Goal: Task Accomplishment & Management: Use online tool/utility

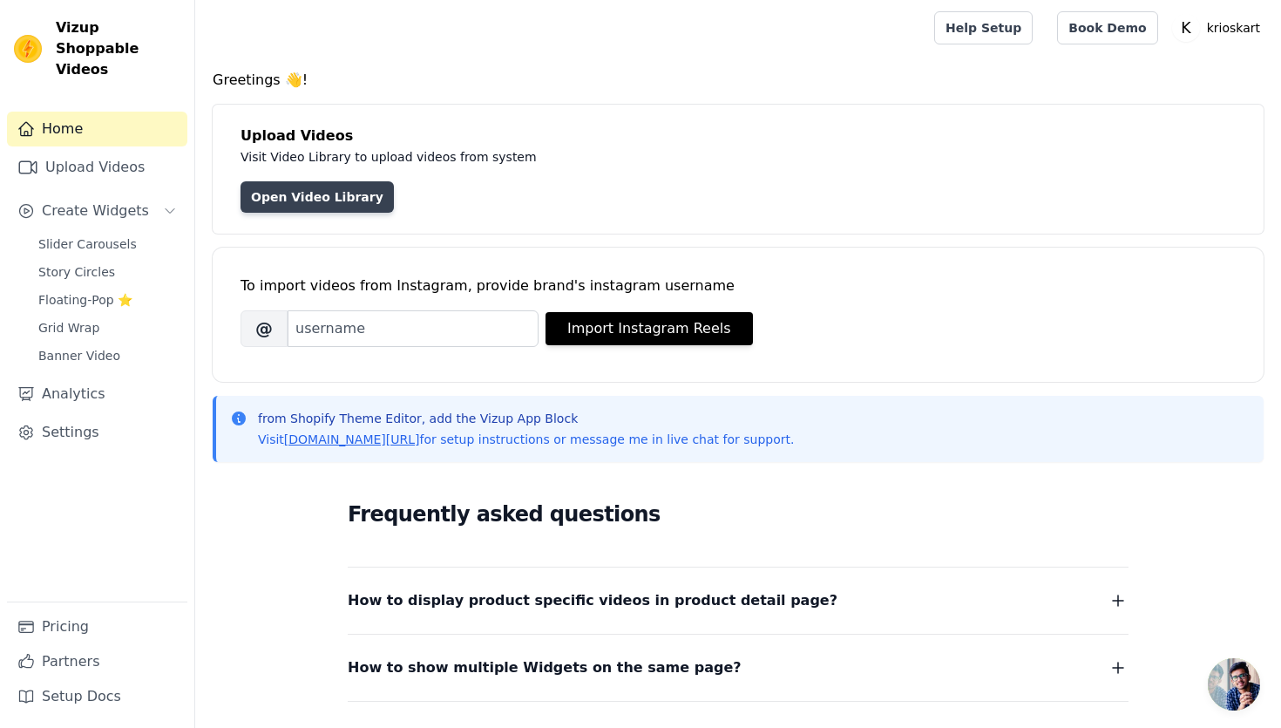
click at [294, 193] on link "Open Video Library" at bounding box center [316, 196] width 153 height 31
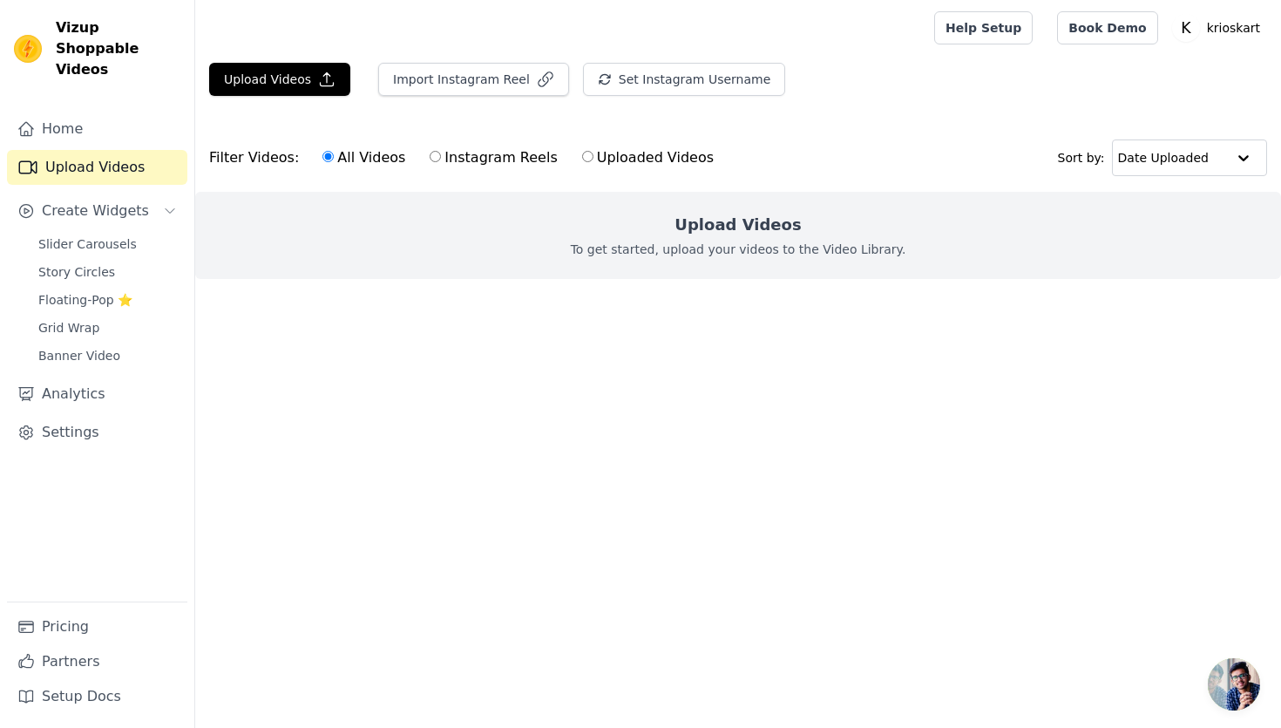
click at [431, 149] on label "Instagram Reels" at bounding box center [493, 157] width 129 height 23
click at [431, 151] on input "Instagram Reels" at bounding box center [435, 156] width 11 height 11
radio input "true"
click at [582, 158] on input "Uploaded Videos" at bounding box center [587, 156] width 11 height 11
radio input "true"
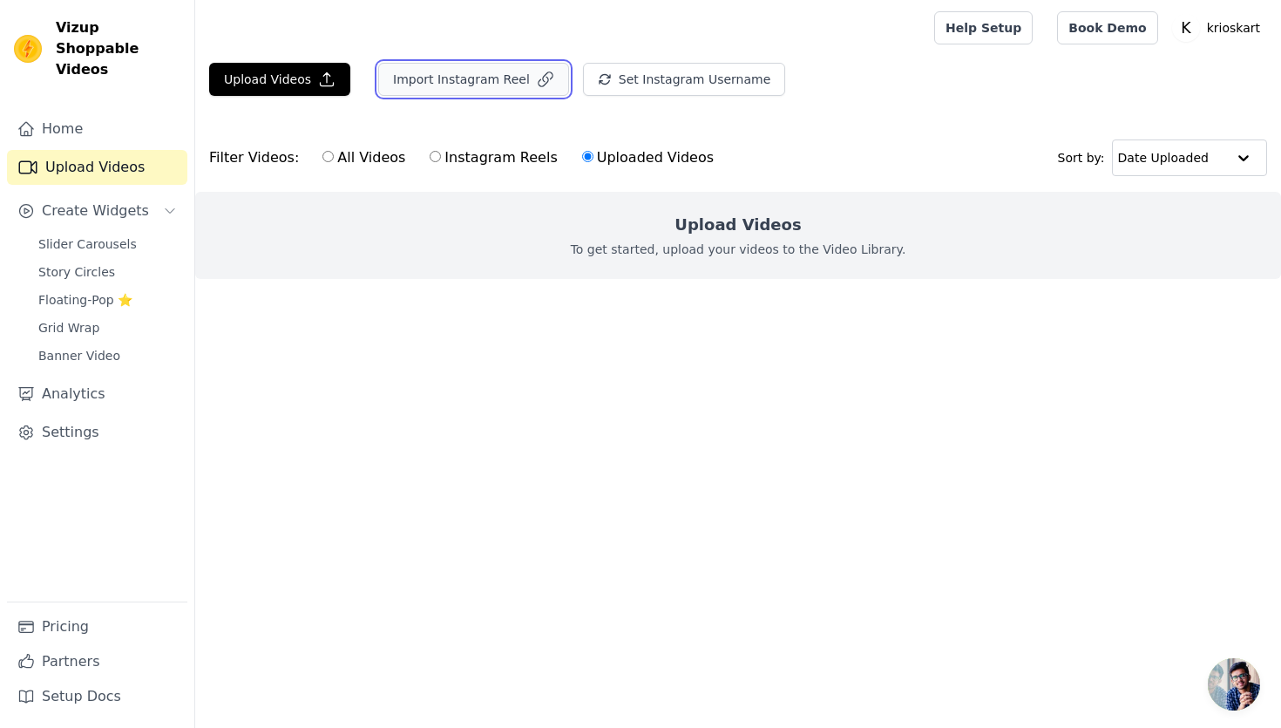
click at [492, 73] on button "Import Instagram Reel" at bounding box center [473, 79] width 191 height 33
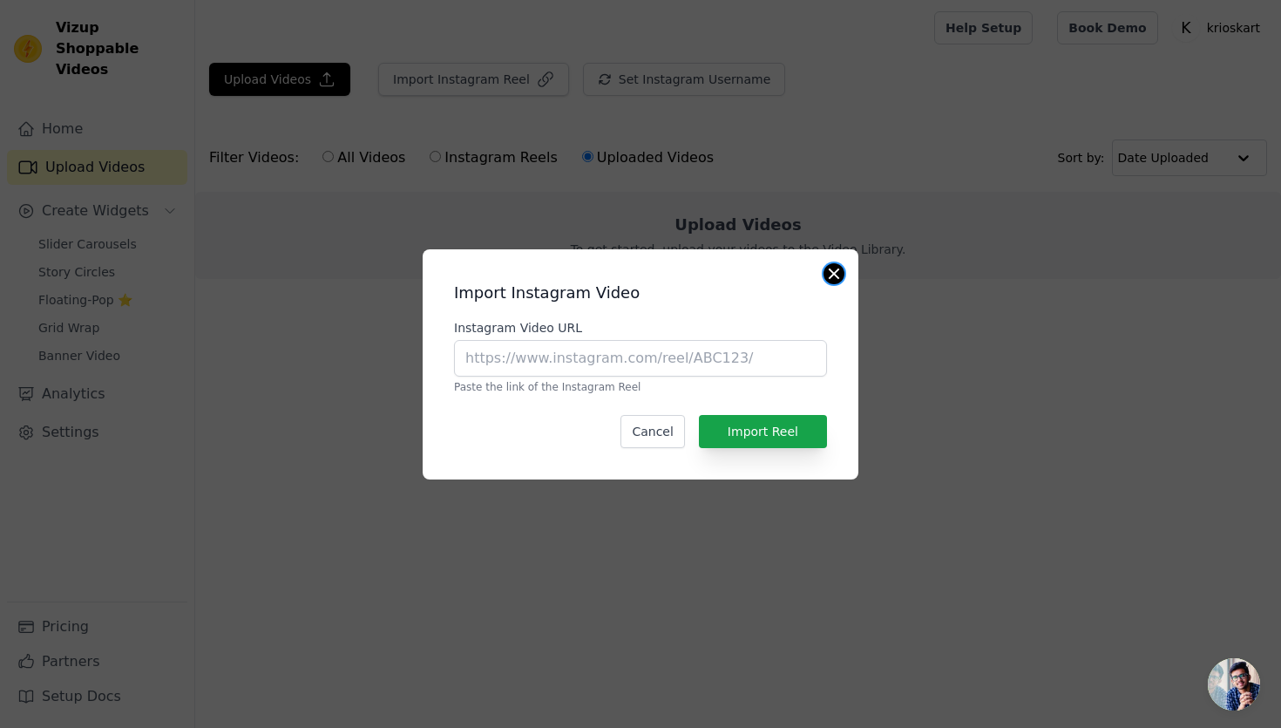
click at [841, 273] on button "Close modal" at bounding box center [833, 273] width 21 height 21
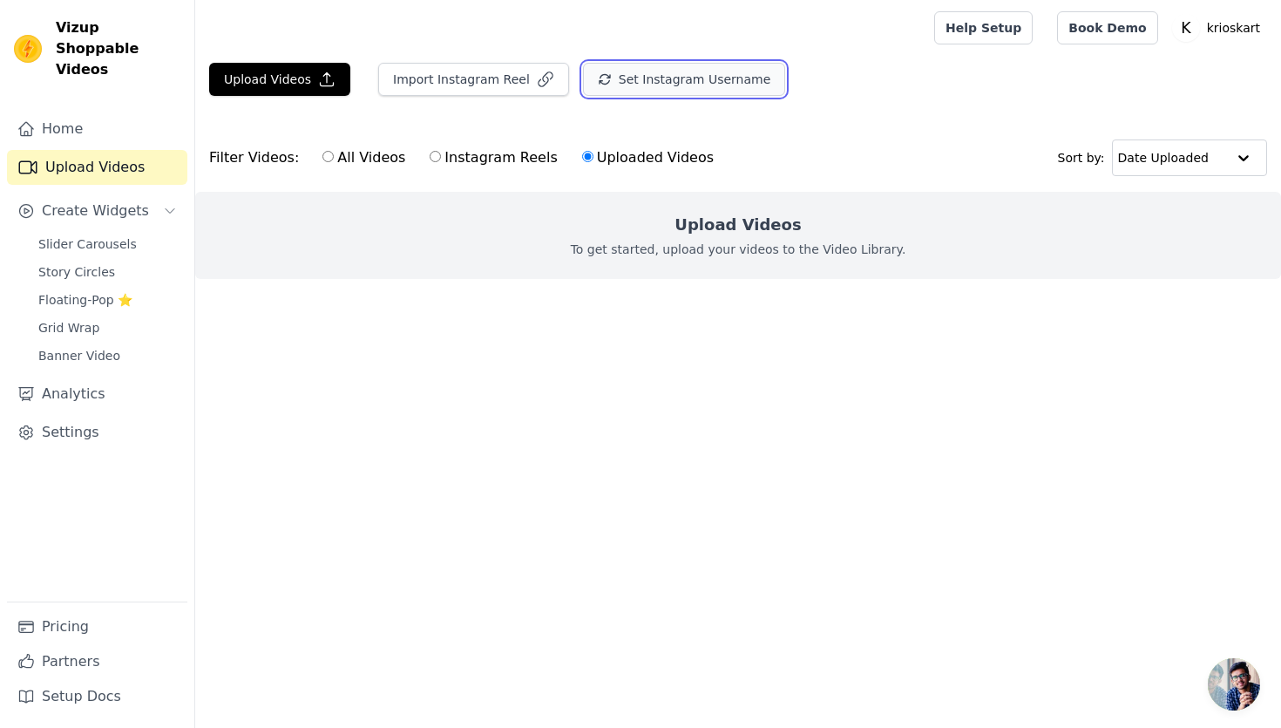
click at [684, 83] on button "Set Instagram Username" at bounding box center [684, 79] width 202 height 33
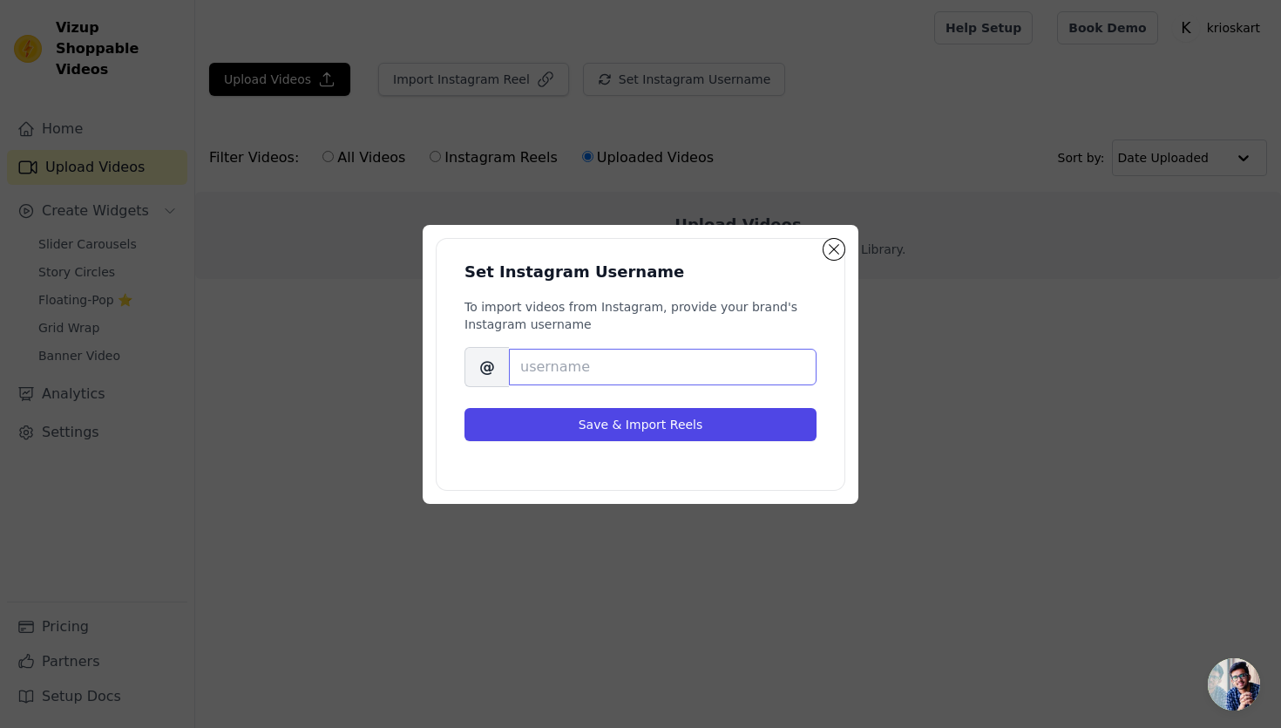
click at [569, 361] on input "Brand's Instagram Username" at bounding box center [663, 367] width 308 height 37
click at [824, 251] on button "Close modal" at bounding box center [833, 249] width 21 height 21
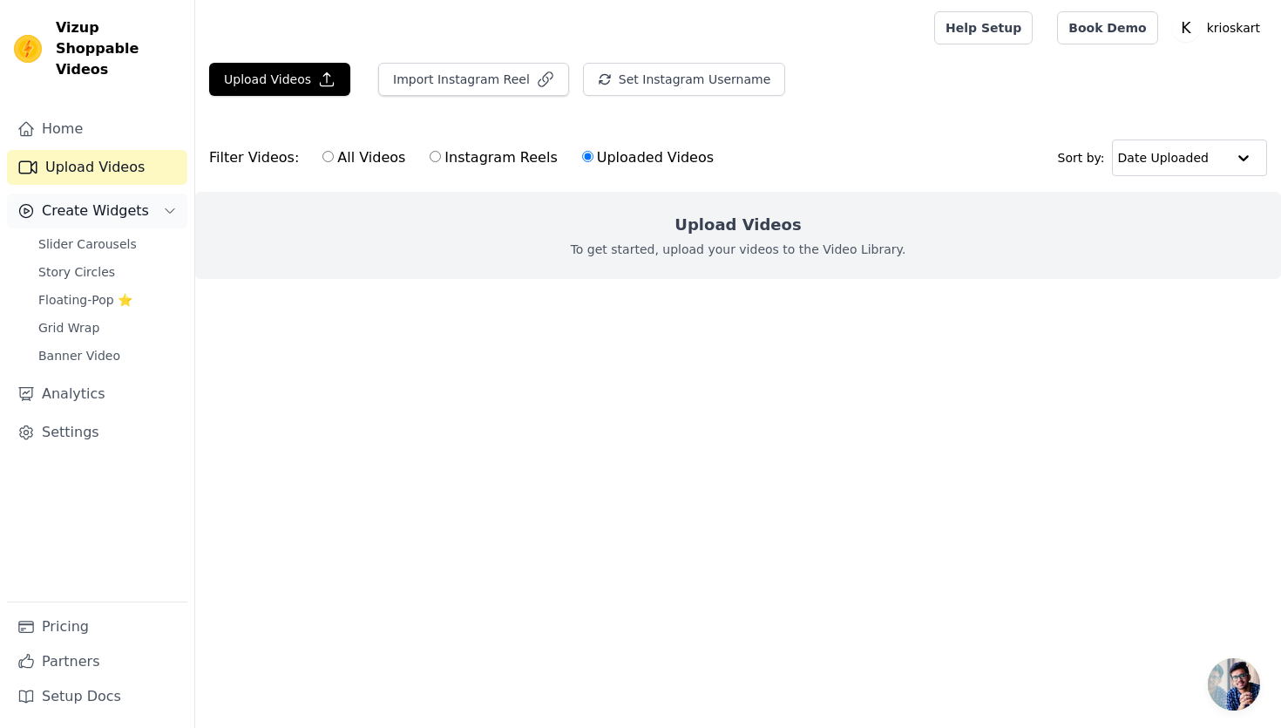
click at [92, 200] on span "Create Widgets" at bounding box center [95, 210] width 107 height 21
click at [98, 200] on span "Create Widgets" at bounding box center [95, 210] width 107 height 21
click at [93, 235] on span "Slider Carousels" at bounding box center [87, 243] width 98 height 17
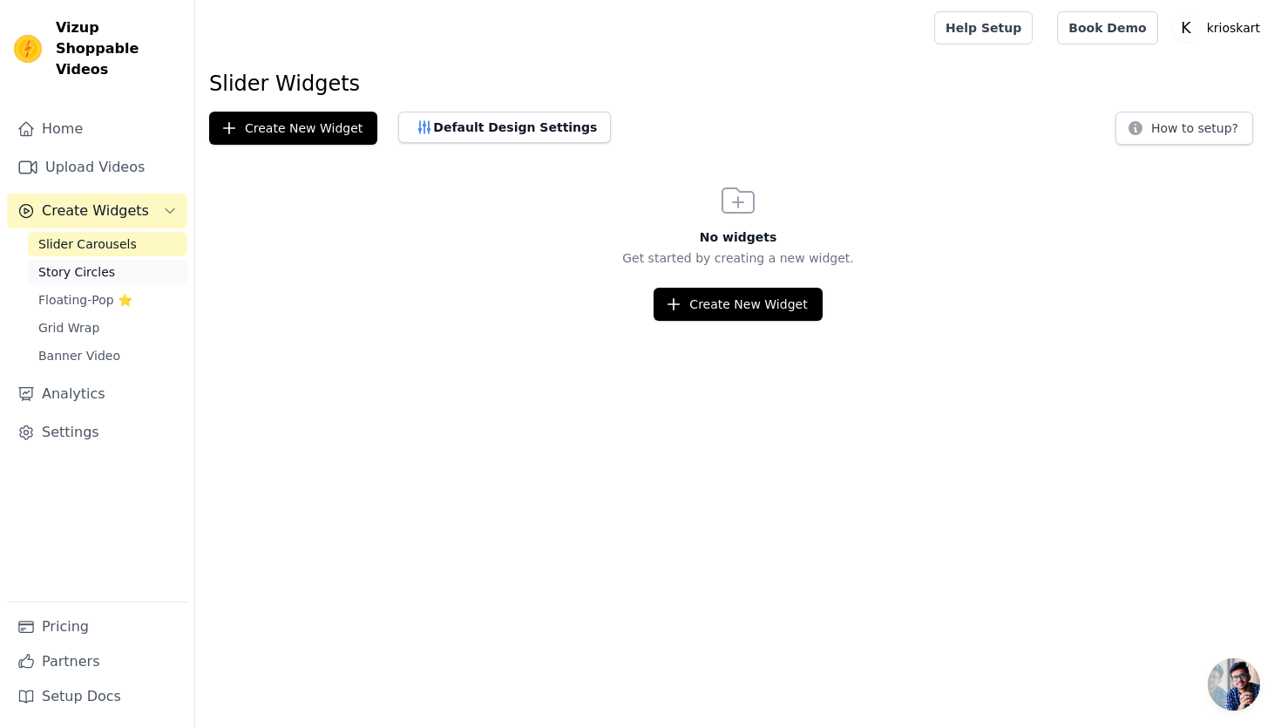
click at [96, 260] on link "Story Circles" at bounding box center [107, 272] width 159 height 24
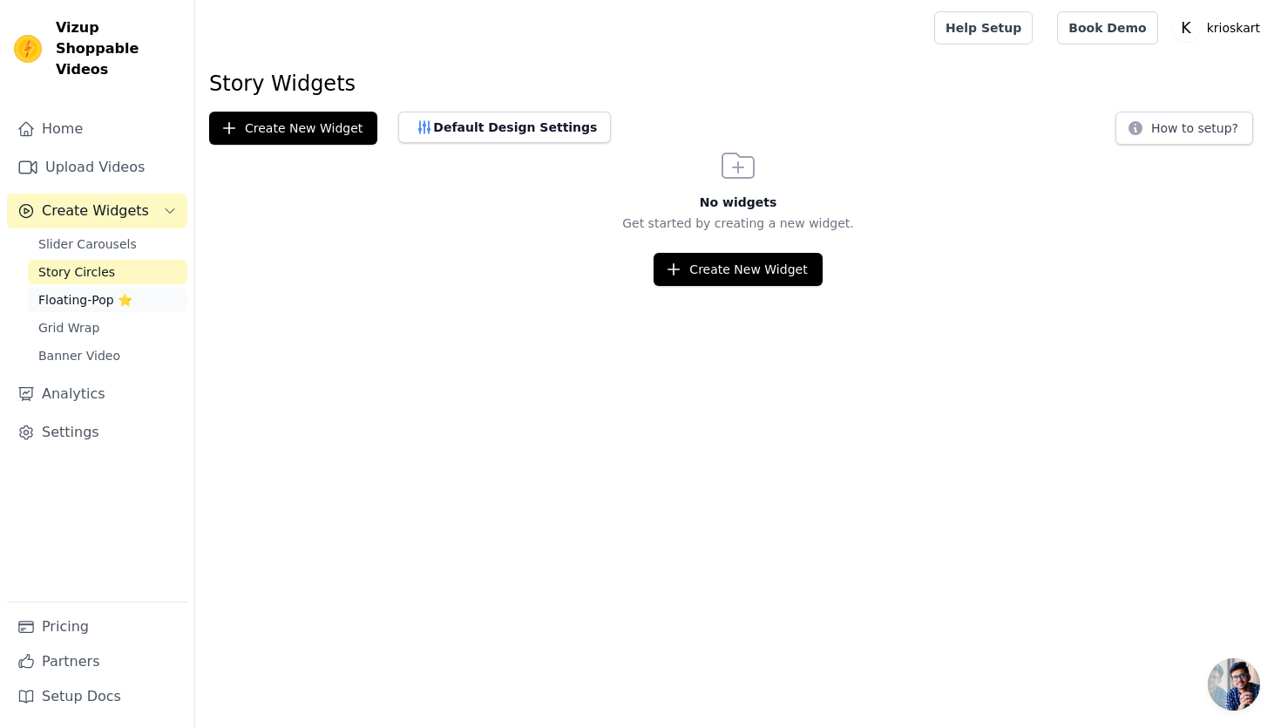
click at [94, 288] on link "Floating-Pop ⭐" at bounding box center [107, 300] width 159 height 24
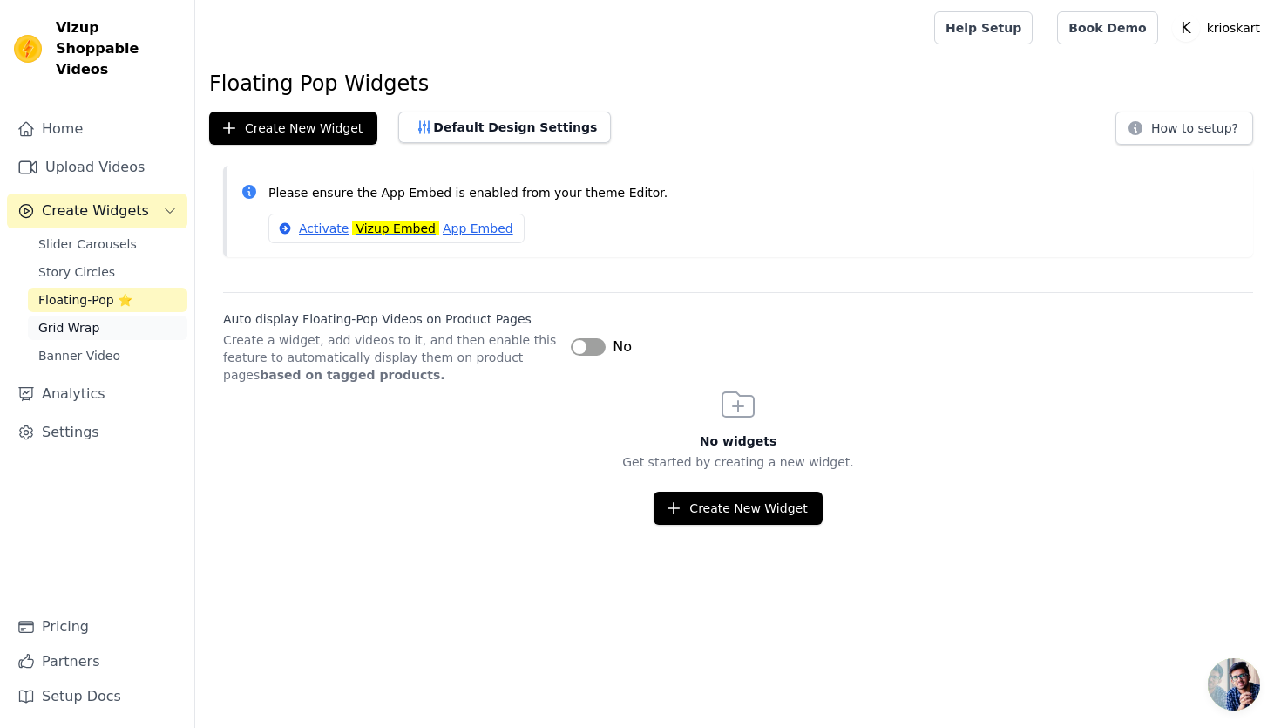
click at [91, 319] on span "Grid Wrap" at bounding box center [68, 327] width 61 height 17
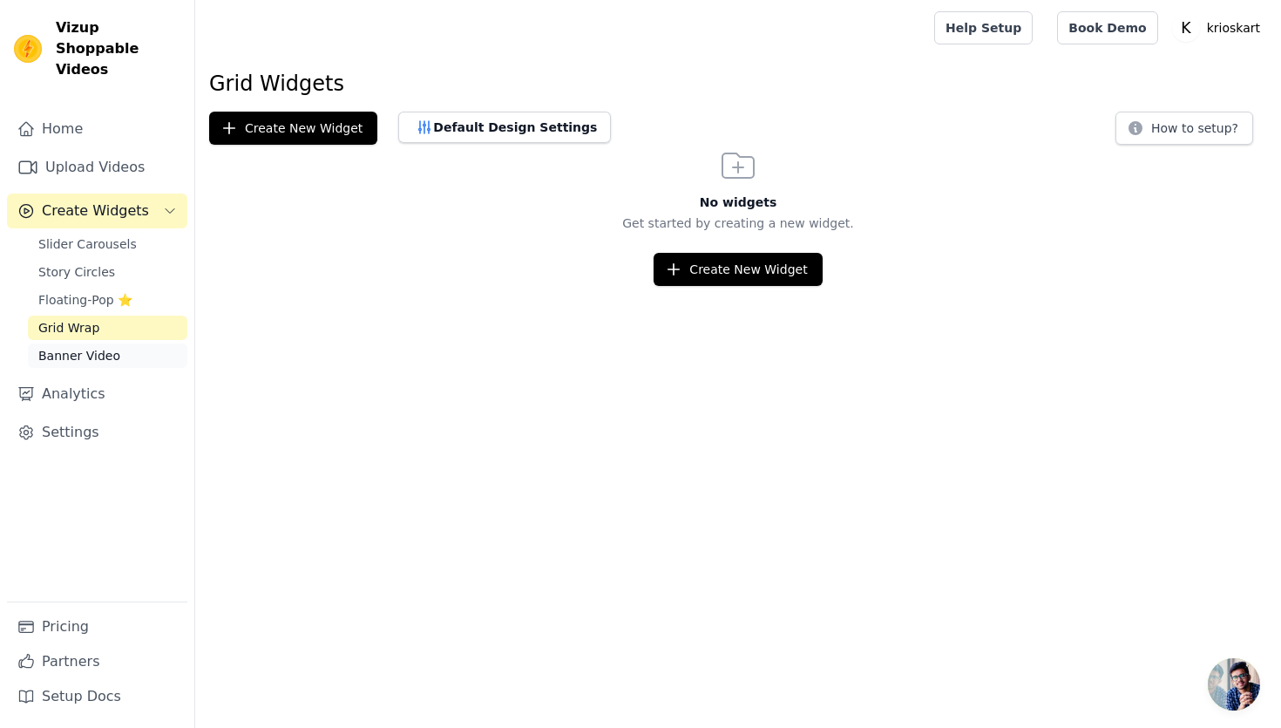
click at [92, 343] on link "Banner Video" at bounding box center [107, 355] width 159 height 24
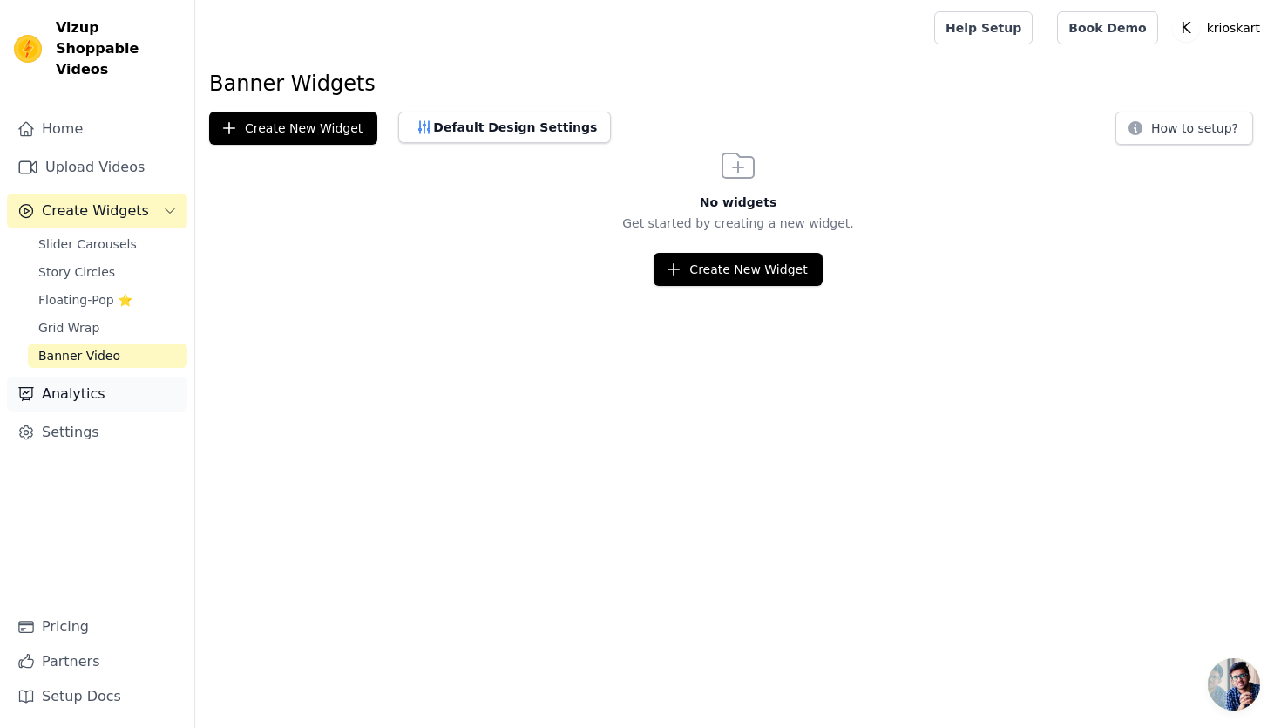
click at [95, 376] on link "Analytics" at bounding box center [97, 393] width 180 height 35
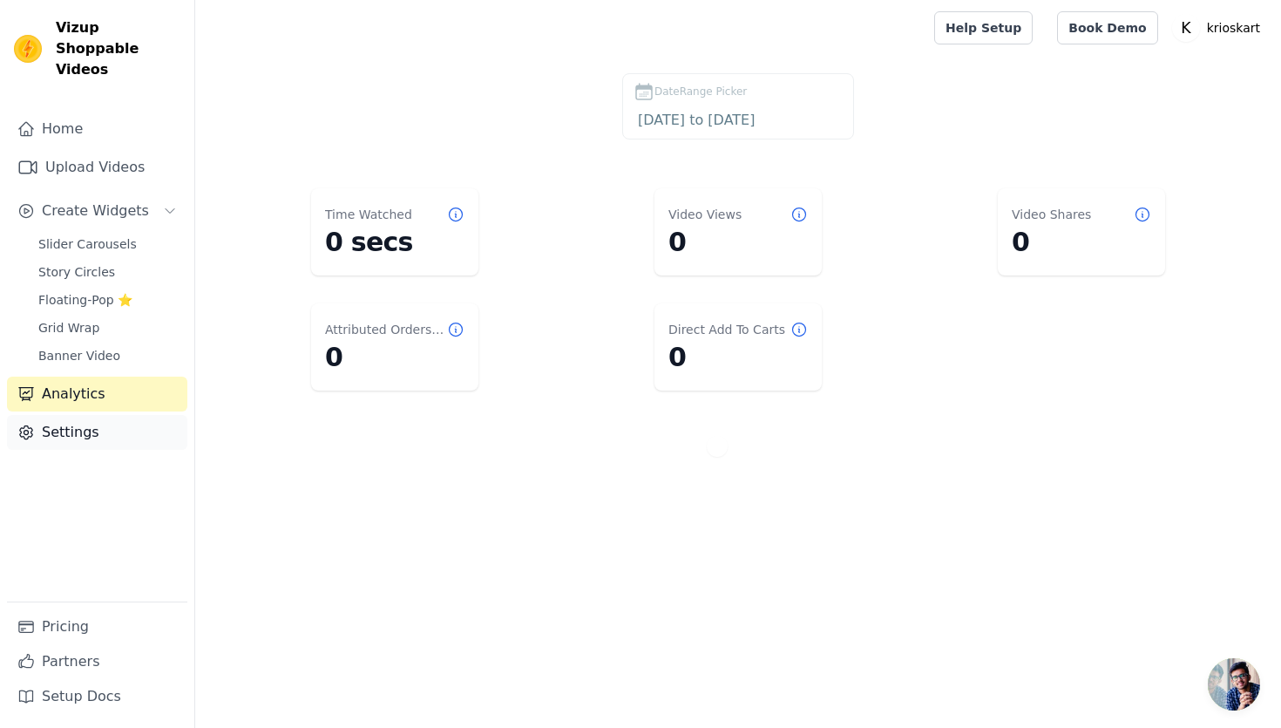
click at [89, 415] on link "Settings" at bounding box center [97, 432] width 180 height 35
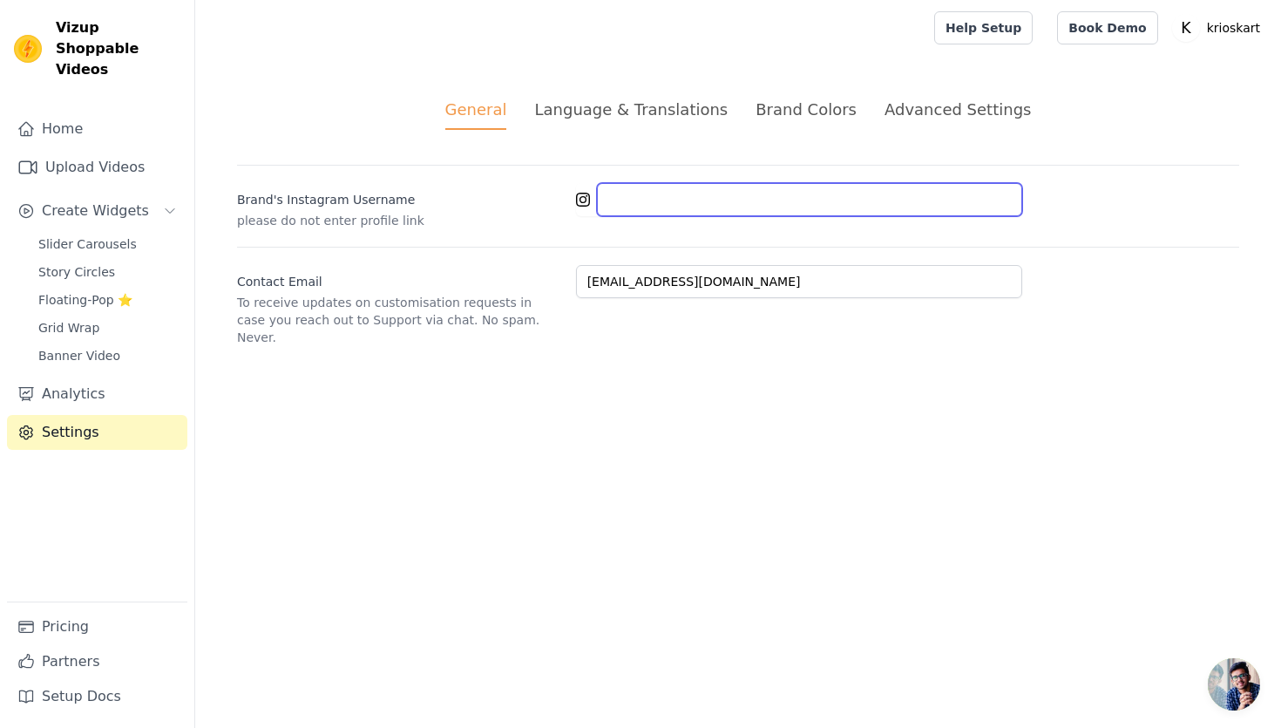
click at [618, 194] on input "Brand's Instagram Username" at bounding box center [809, 199] width 425 height 33
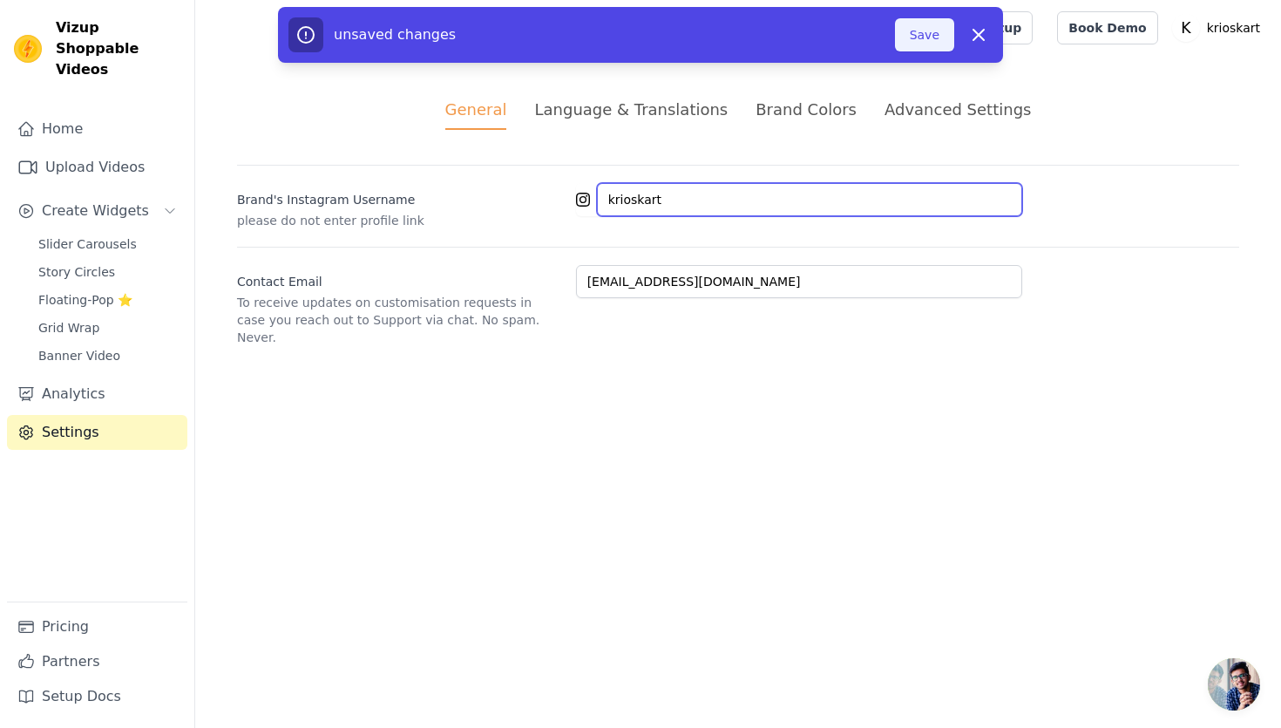
type input "krioskart"
click at [941, 31] on button "Save" at bounding box center [924, 34] width 59 height 33
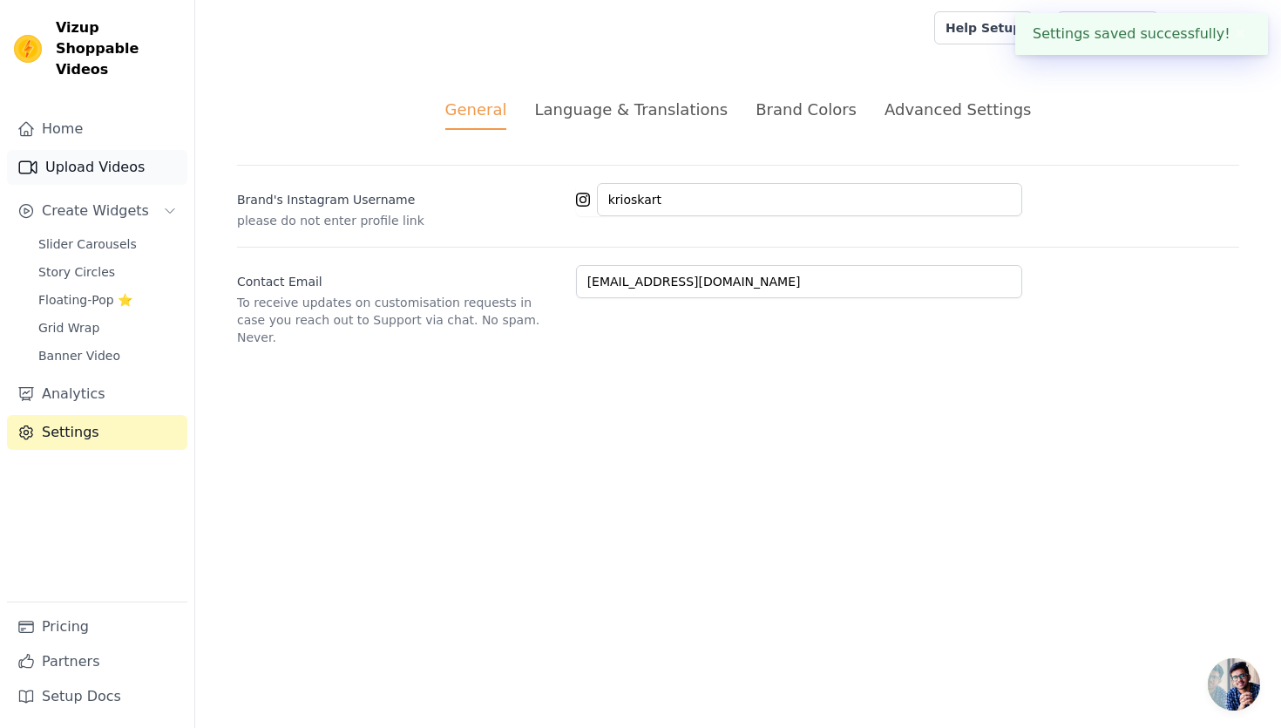
click at [105, 150] on link "Upload Videos" at bounding box center [97, 167] width 180 height 35
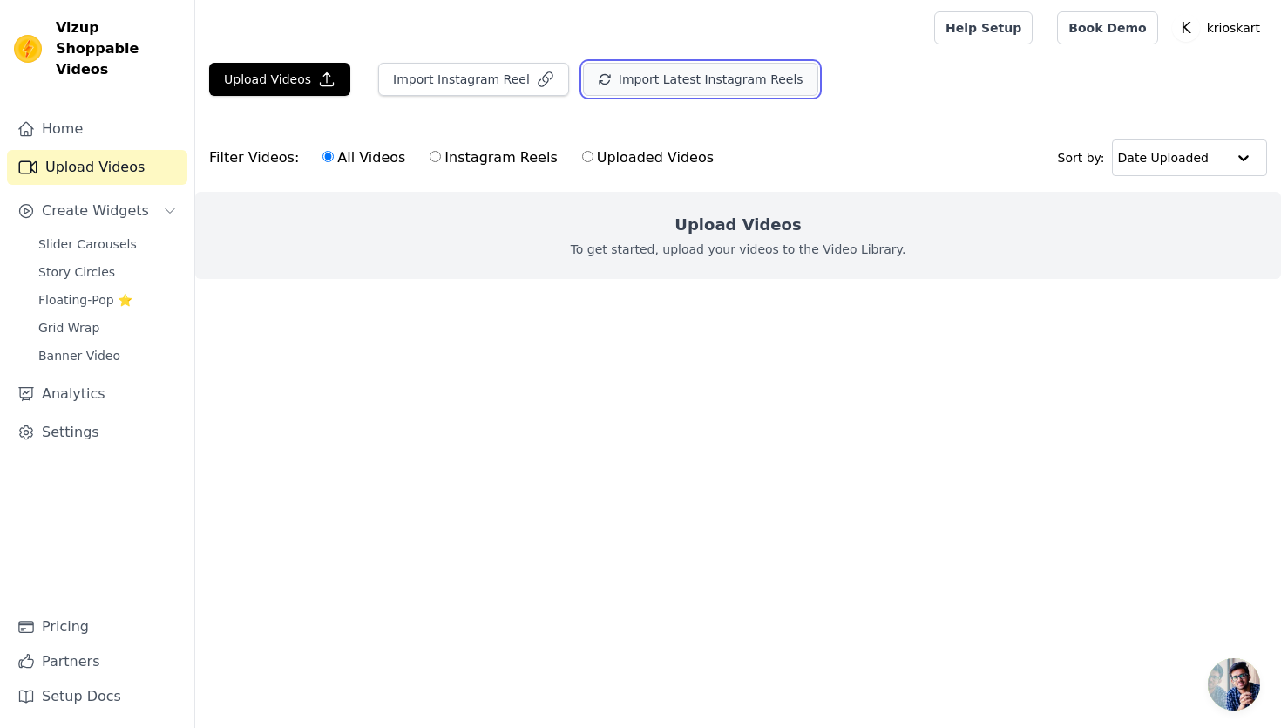
click at [612, 83] on button "Import Latest Instagram Reels" at bounding box center [700, 79] width 235 height 33
click at [155, 112] on link "Home" at bounding box center [97, 129] width 180 height 35
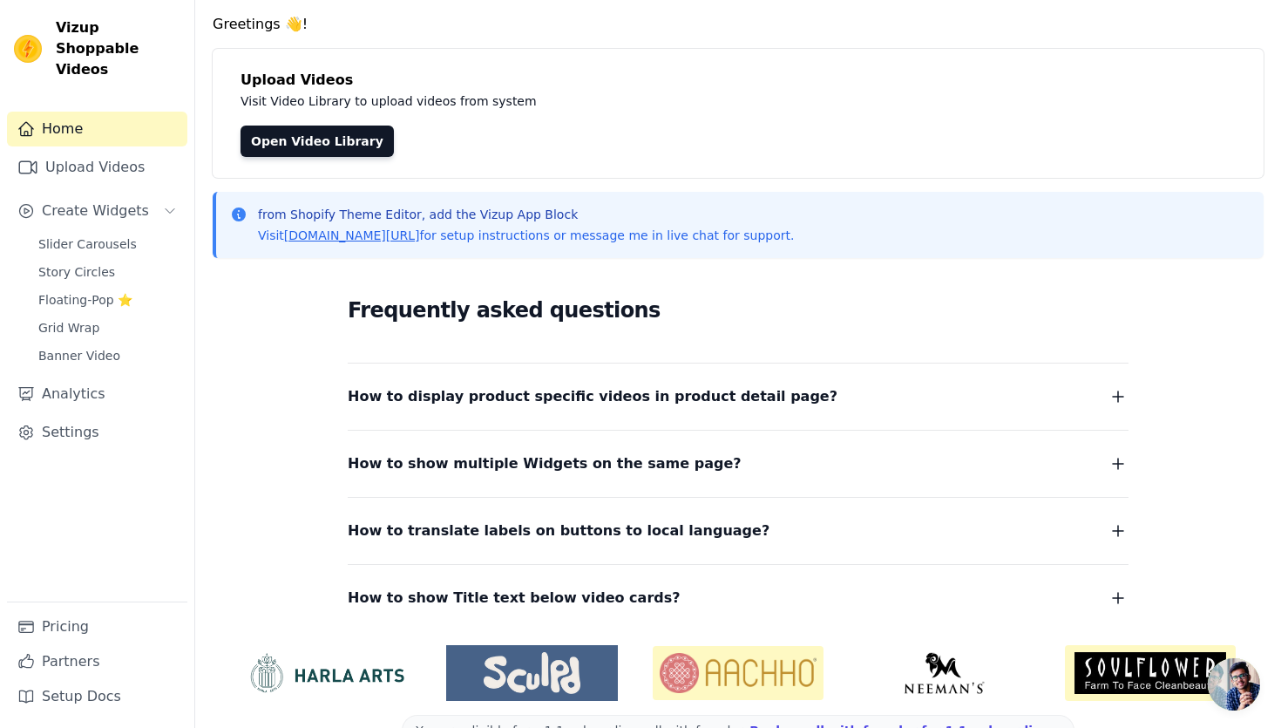
scroll to position [61, 0]
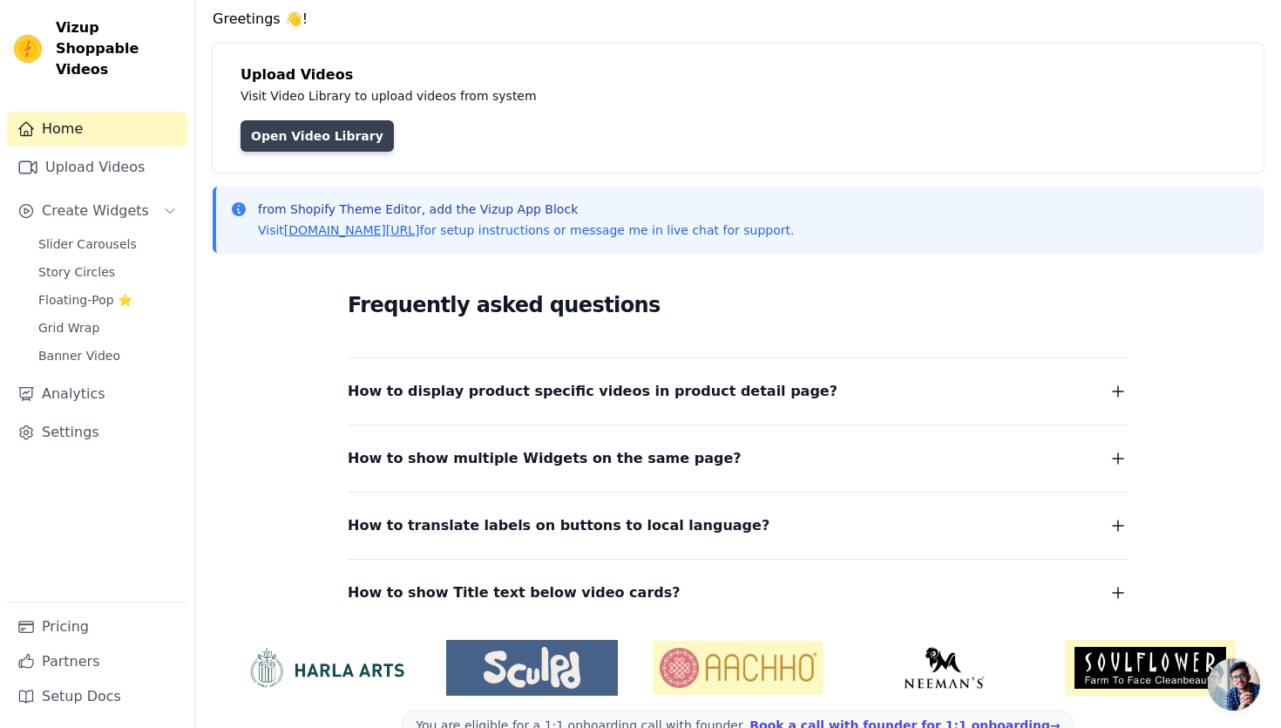
click at [338, 139] on link "Open Video Library" at bounding box center [316, 135] width 153 height 31
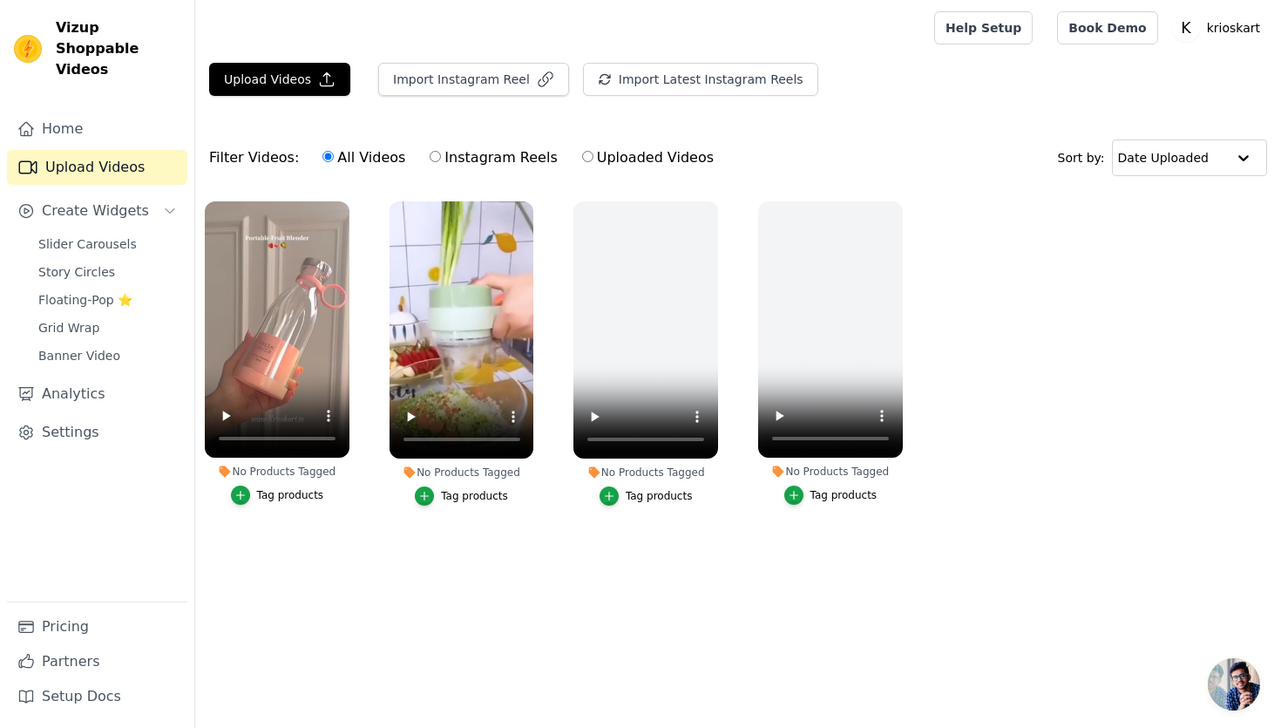
click at [430, 156] on input "Instagram Reels" at bounding box center [435, 156] width 11 height 11
radio input "true"
click at [331, 158] on label "All Videos" at bounding box center [364, 157] width 85 height 23
click at [331, 158] on input "All Videos" at bounding box center [327, 156] width 11 height 11
radio input "true"
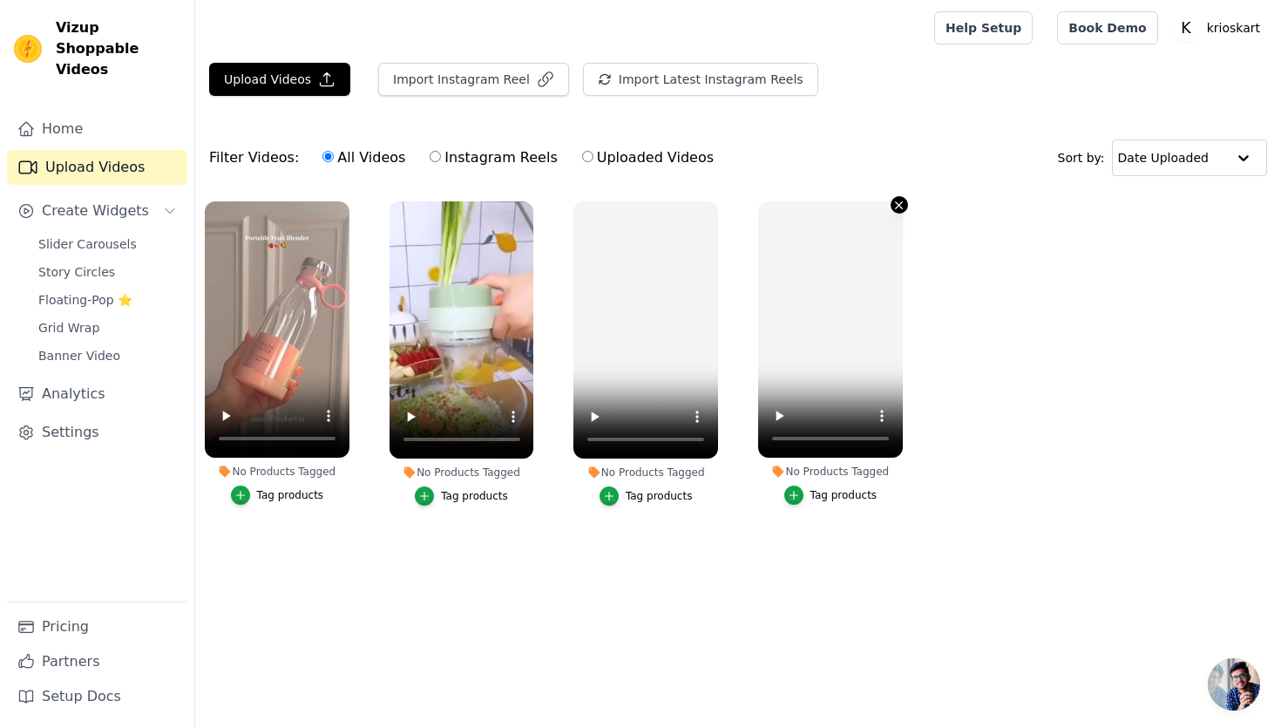
click at [897, 203] on icon "button" at bounding box center [899, 204] width 7 height 7
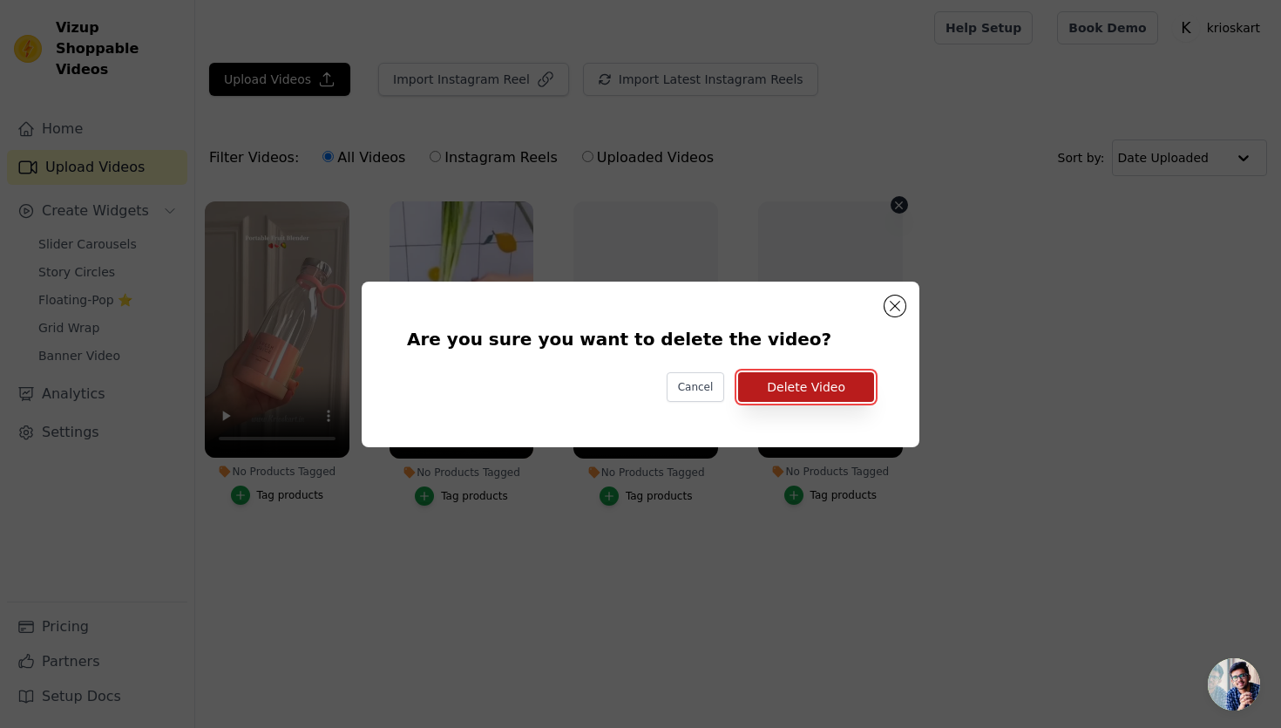
click at [804, 394] on button "Delete Video" at bounding box center [806, 387] width 136 height 30
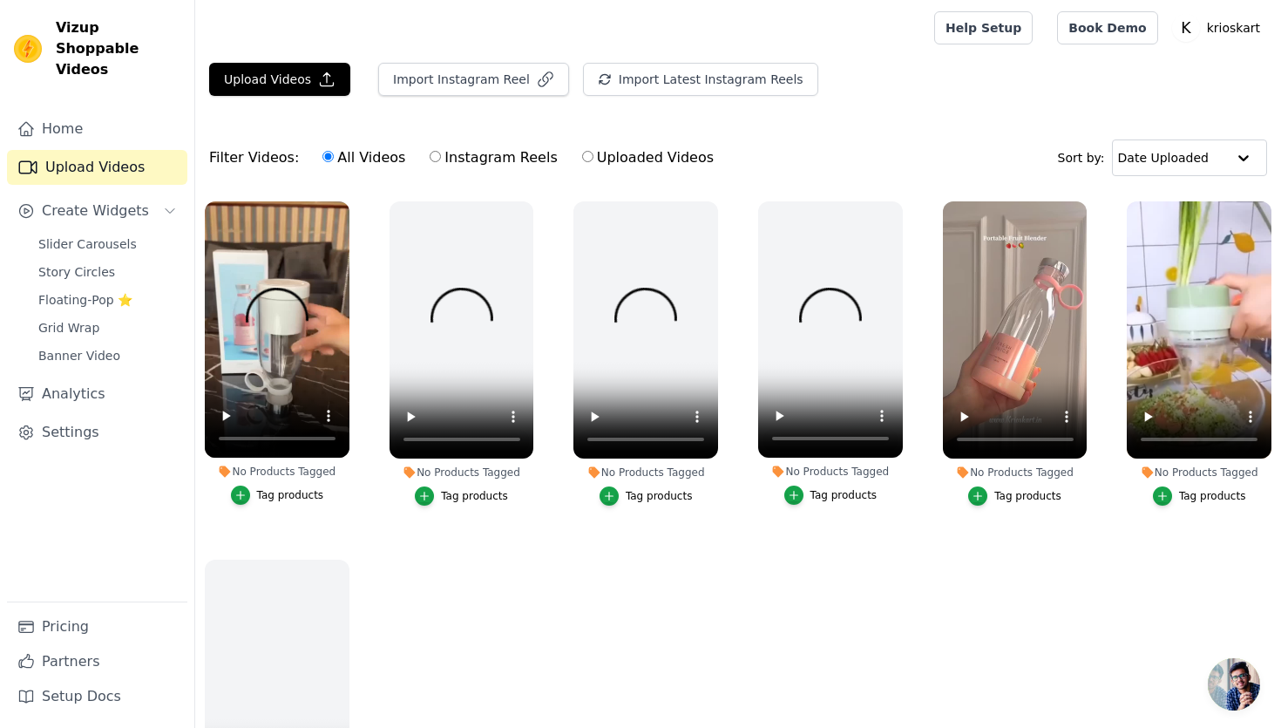
scroll to position [44, 0]
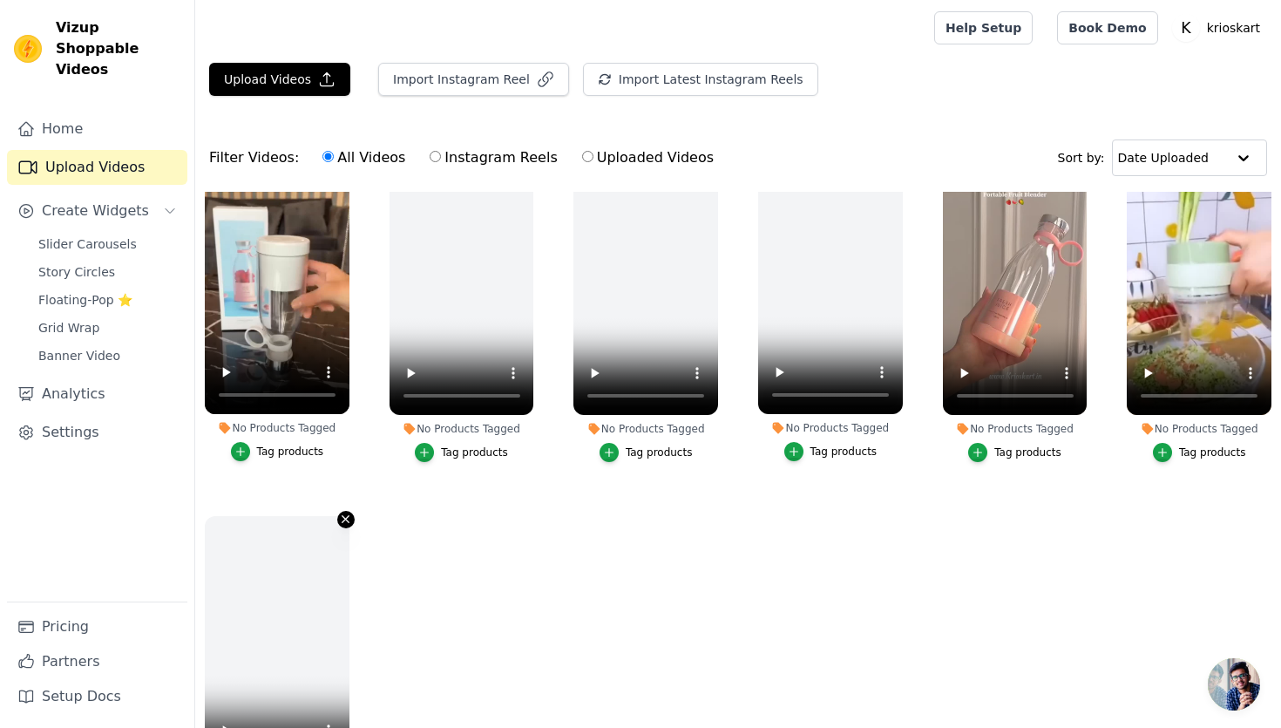
click at [343, 518] on icon "button" at bounding box center [345, 519] width 7 height 7
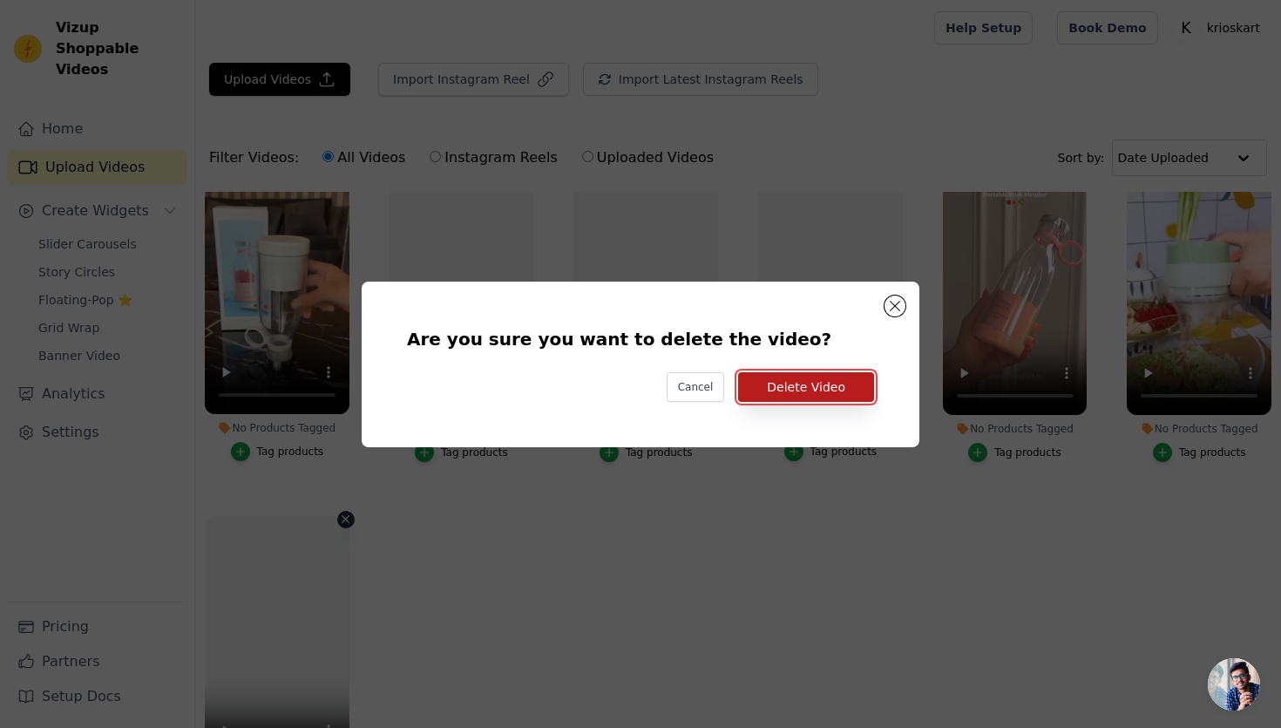
click at [847, 387] on button "Delete Video" at bounding box center [806, 387] width 136 height 30
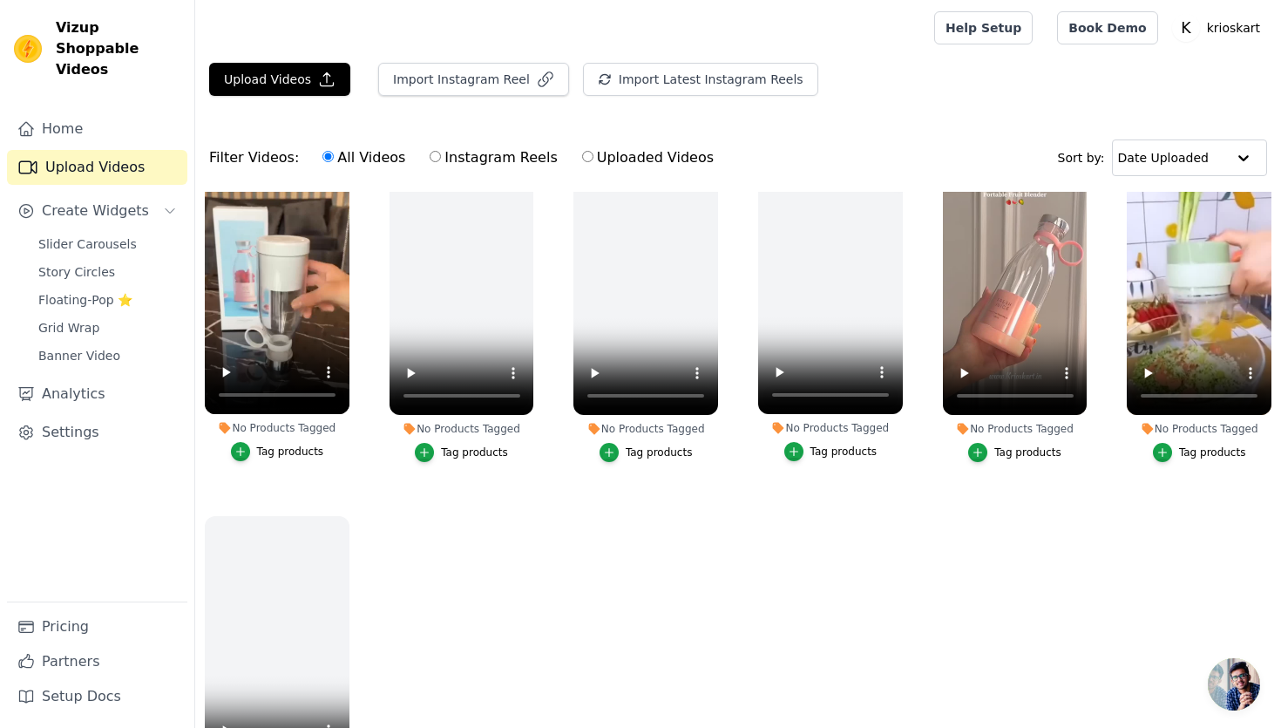
scroll to position [0, 0]
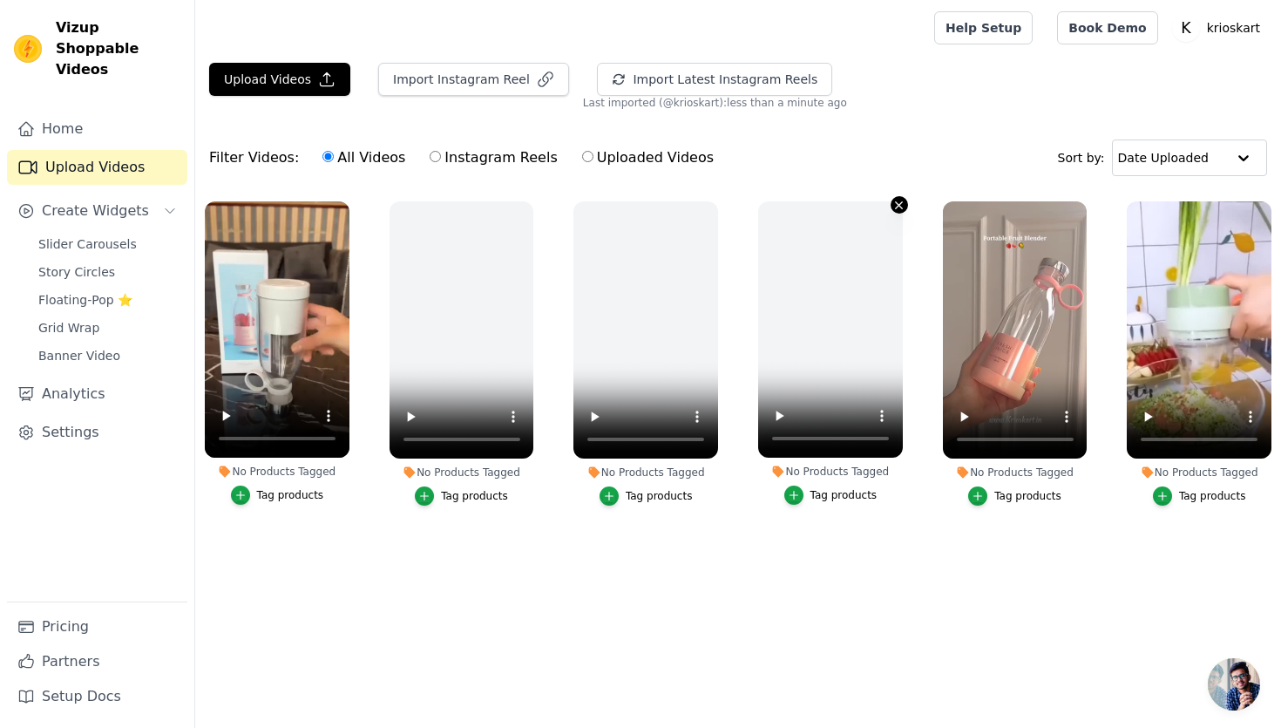
click at [900, 206] on icon "button" at bounding box center [899, 204] width 7 height 7
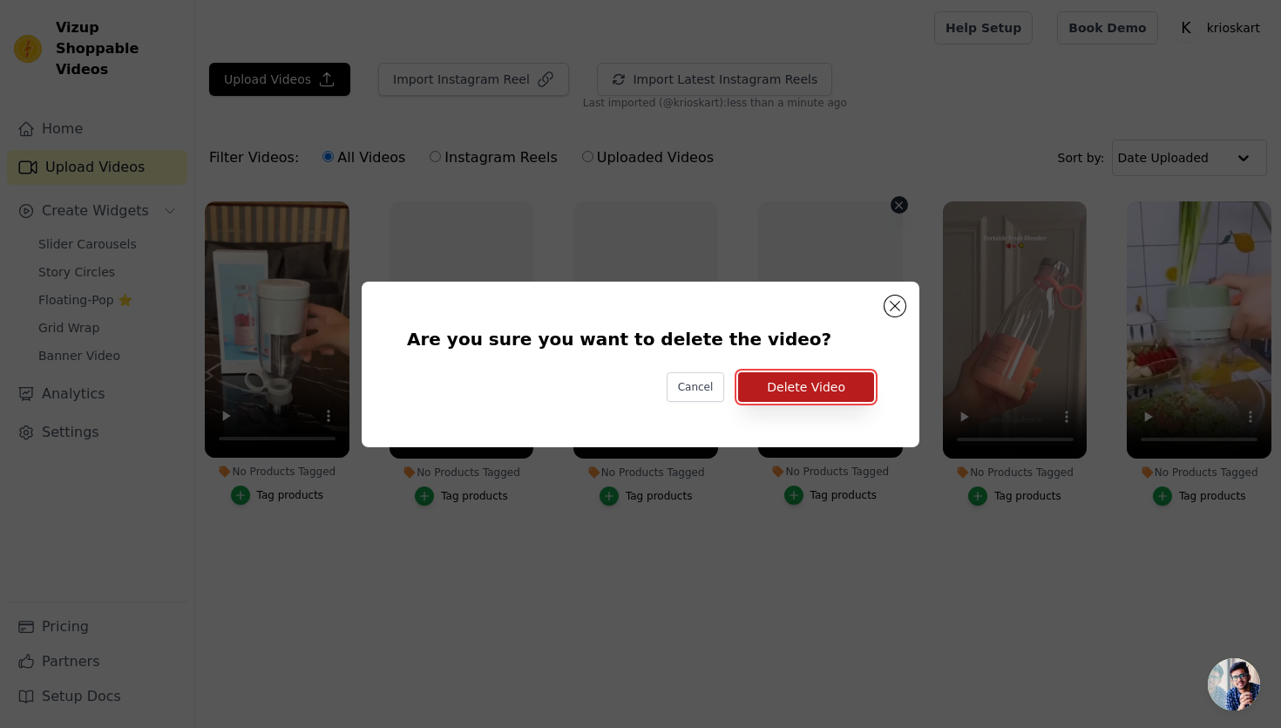
click at [802, 386] on button "Delete Video" at bounding box center [806, 387] width 136 height 30
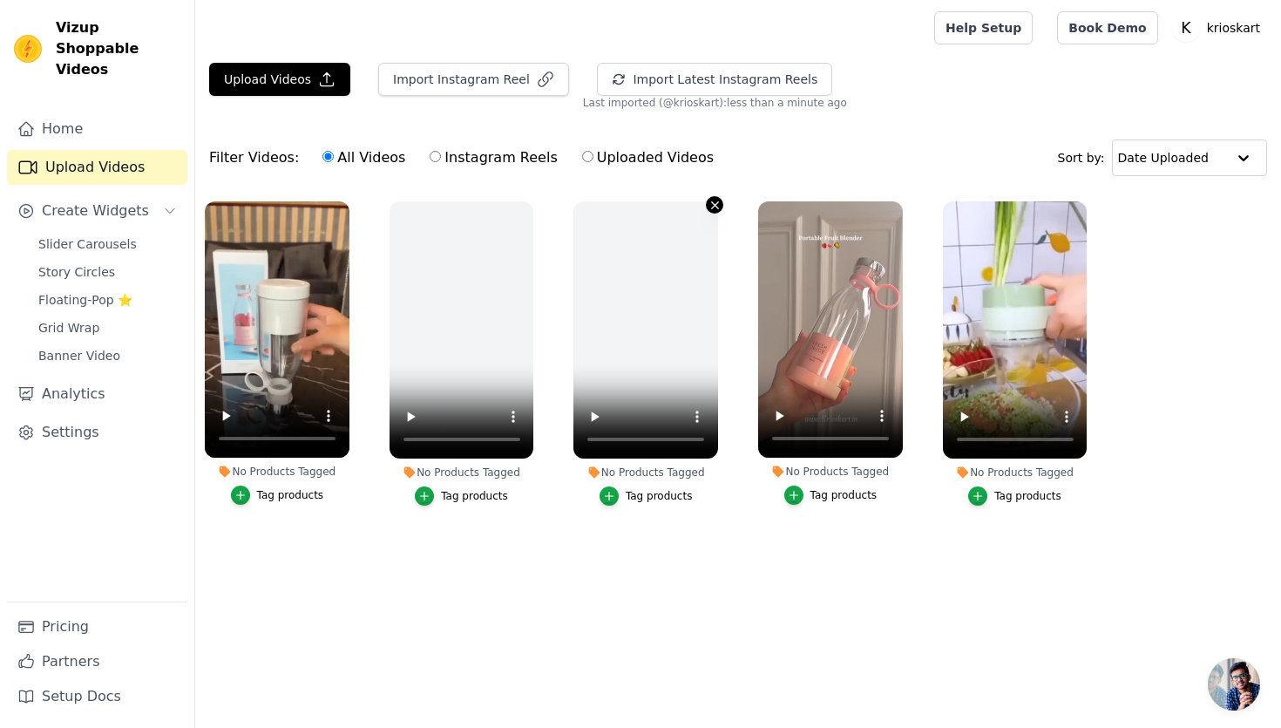
click at [714, 202] on icon "button" at bounding box center [714, 205] width 13 height 13
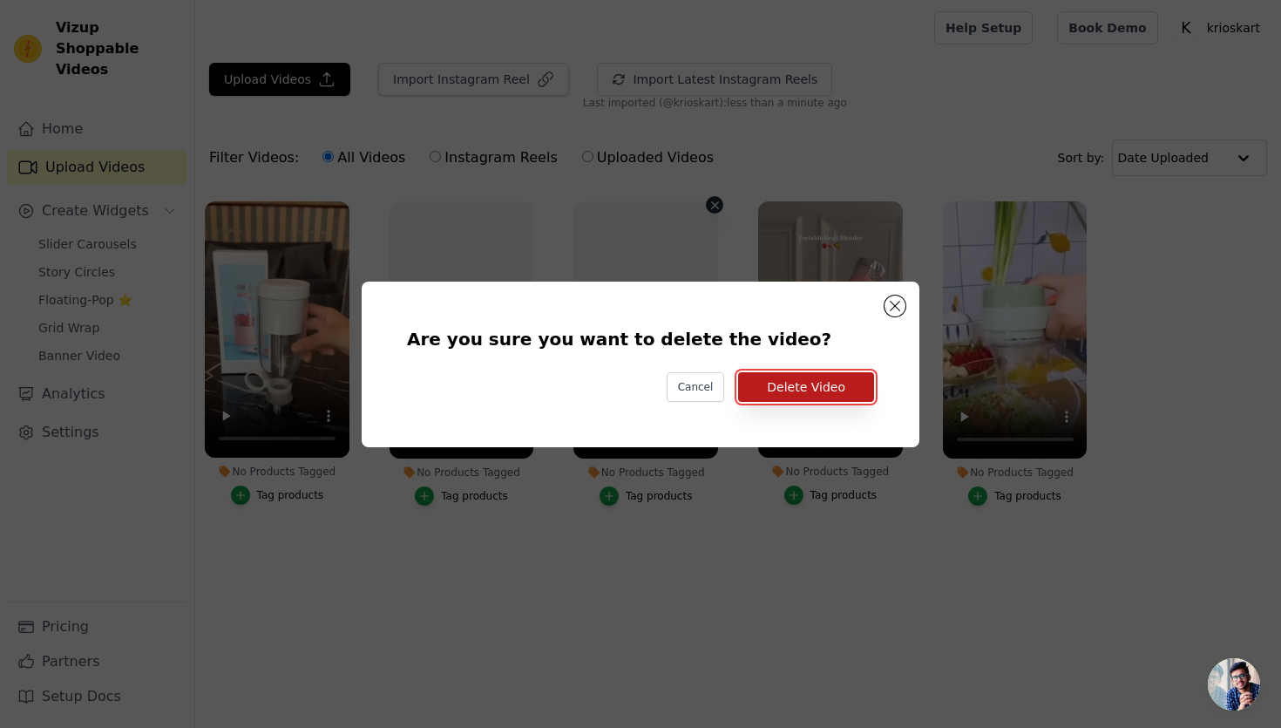
click at [783, 374] on button "Delete Video" at bounding box center [806, 387] width 136 height 30
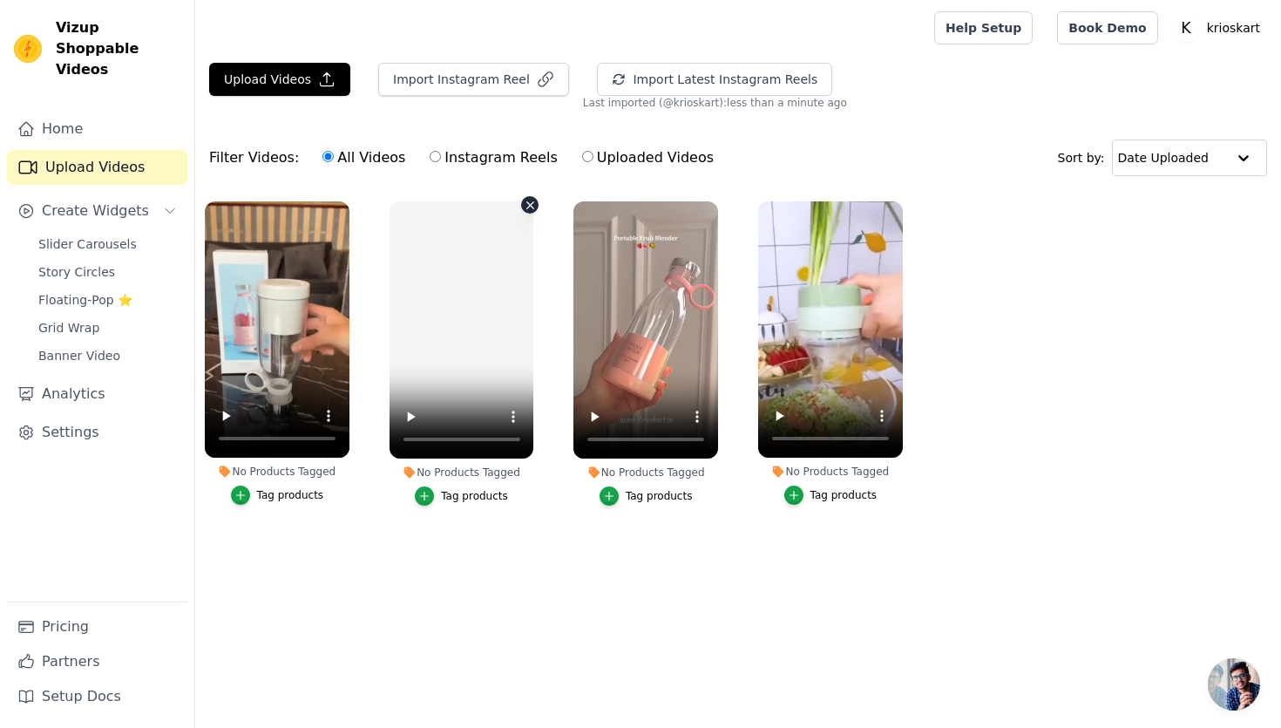
click at [527, 205] on icon "button" at bounding box center [530, 205] width 13 height 13
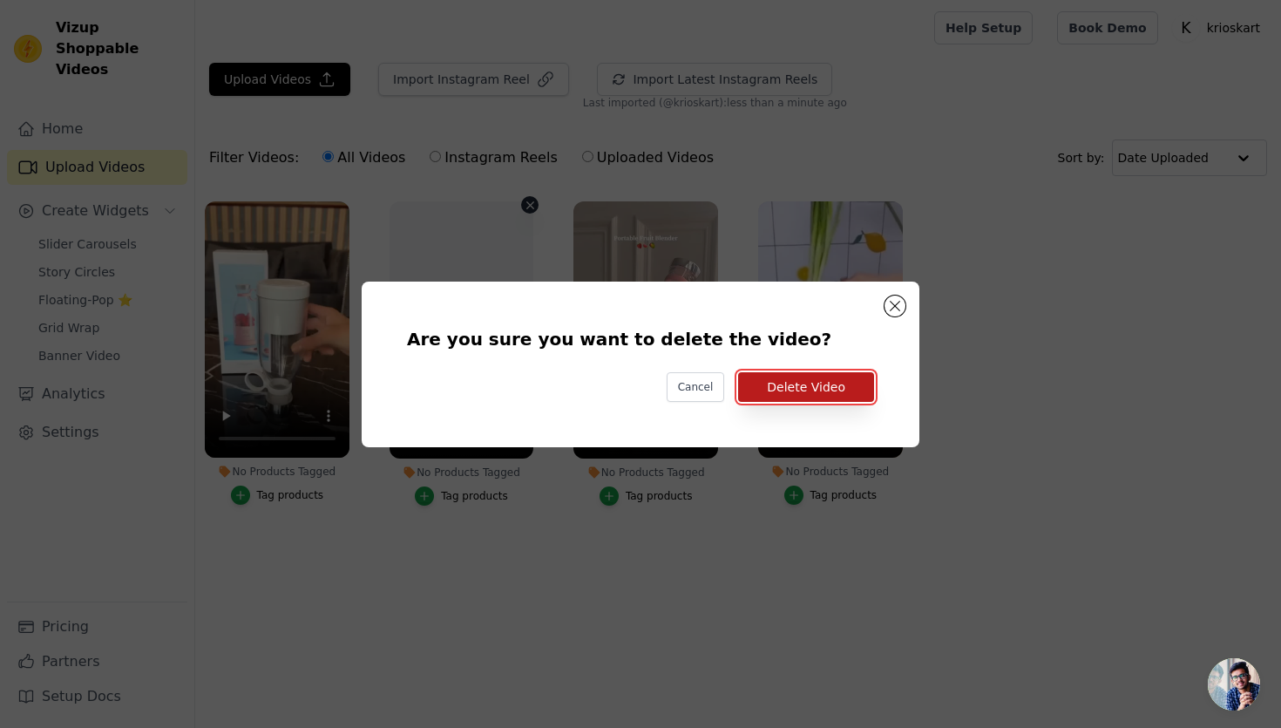
click at [776, 389] on button "Delete Video" at bounding box center [806, 387] width 136 height 30
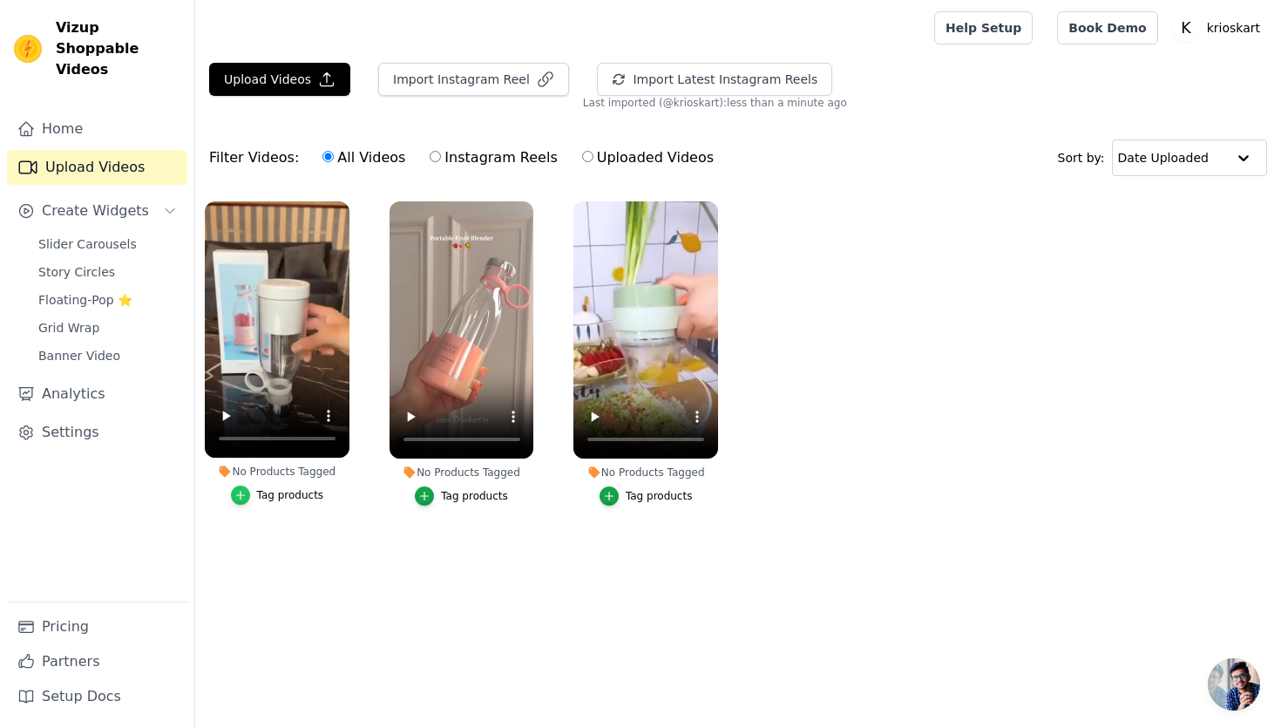
click at [247, 498] on div "button" at bounding box center [240, 494] width 19 height 19
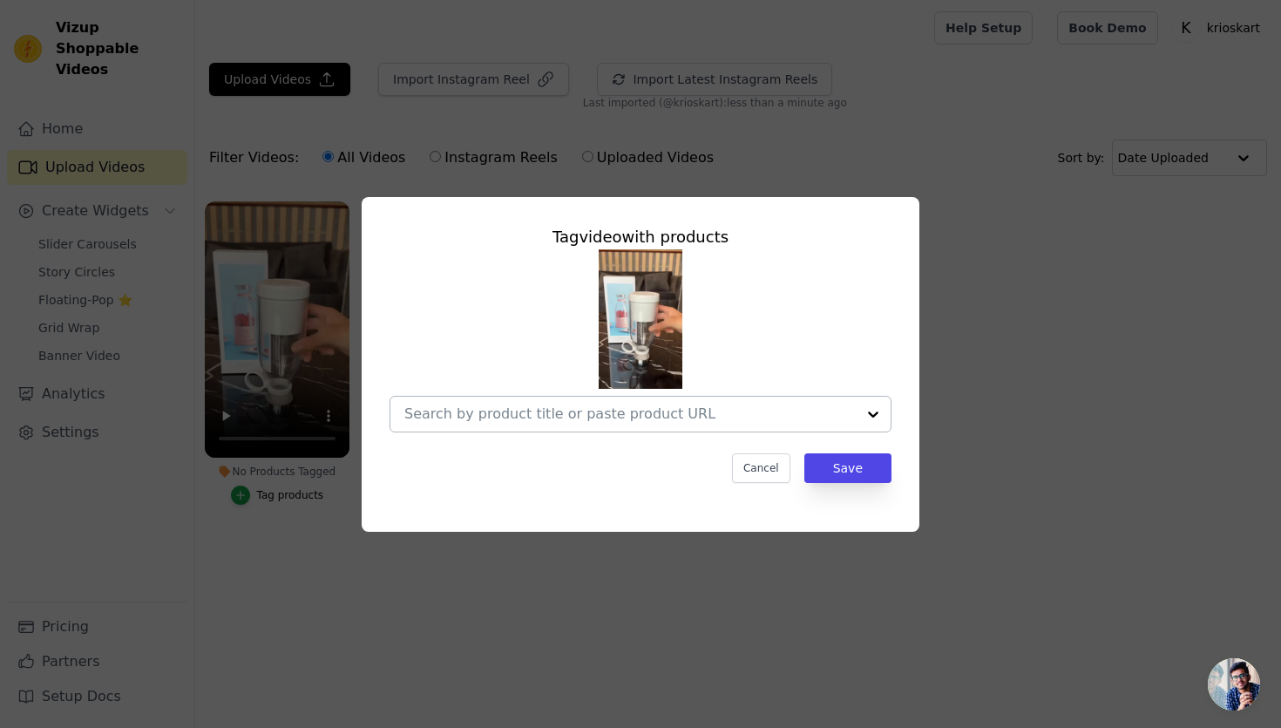
click at [507, 410] on input "No Products Tagged Tag video with products Cancel Save Tag products" at bounding box center [629, 413] width 451 height 17
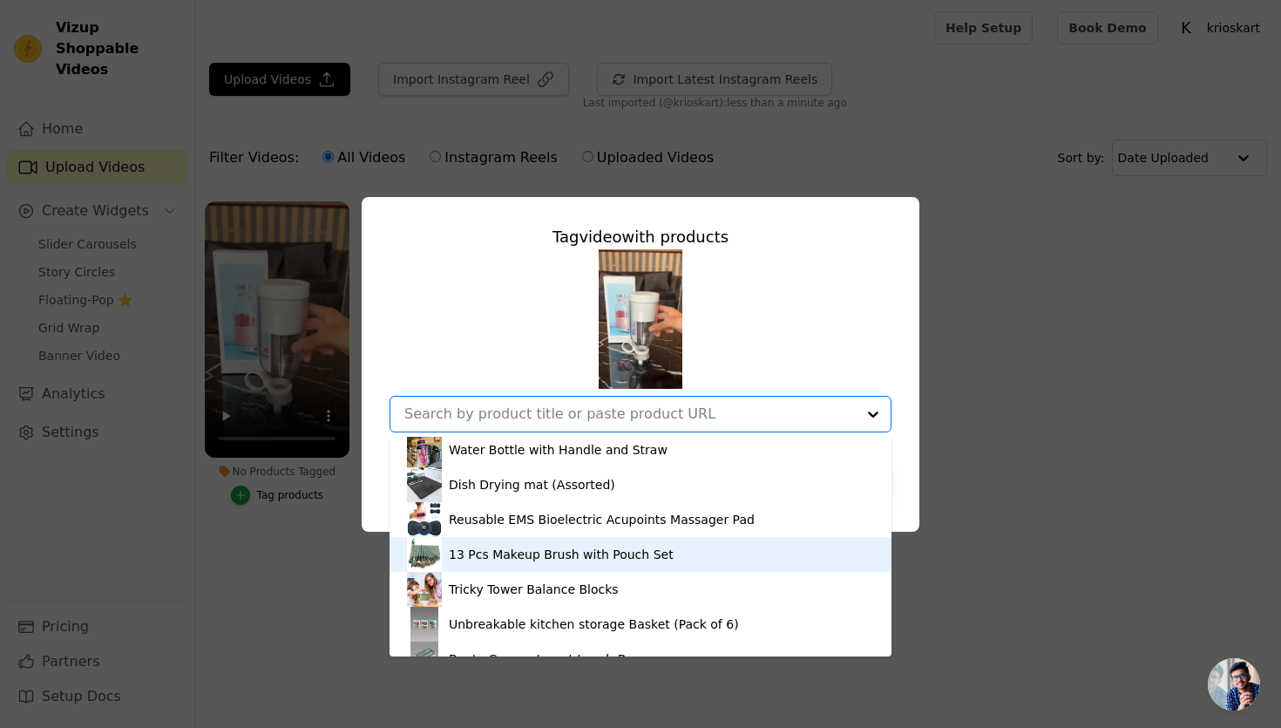
scroll to position [791, 0]
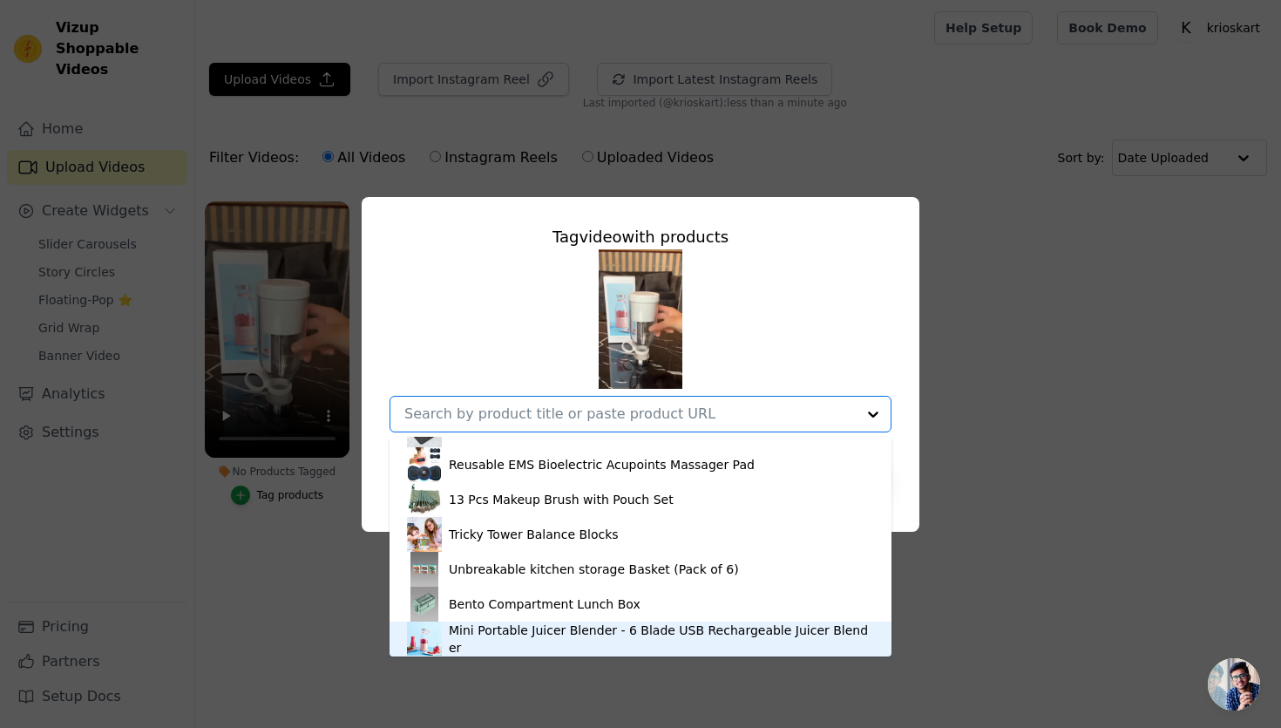
click at [485, 631] on div "Mini Portable Juicer Blender - 6 Blade USB Rechargeable Juicer Blender" at bounding box center [661, 638] width 425 height 35
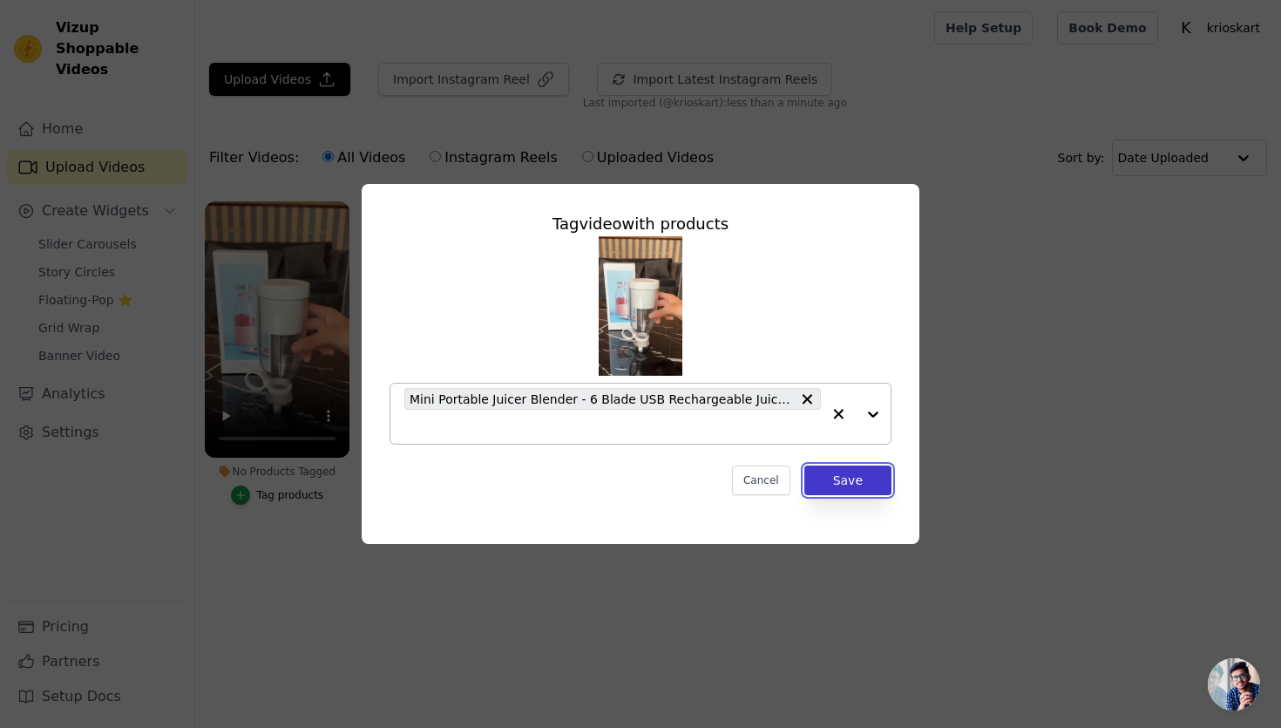
click at [823, 470] on button "Save" at bounding box center [847, 480] width 87 height 30
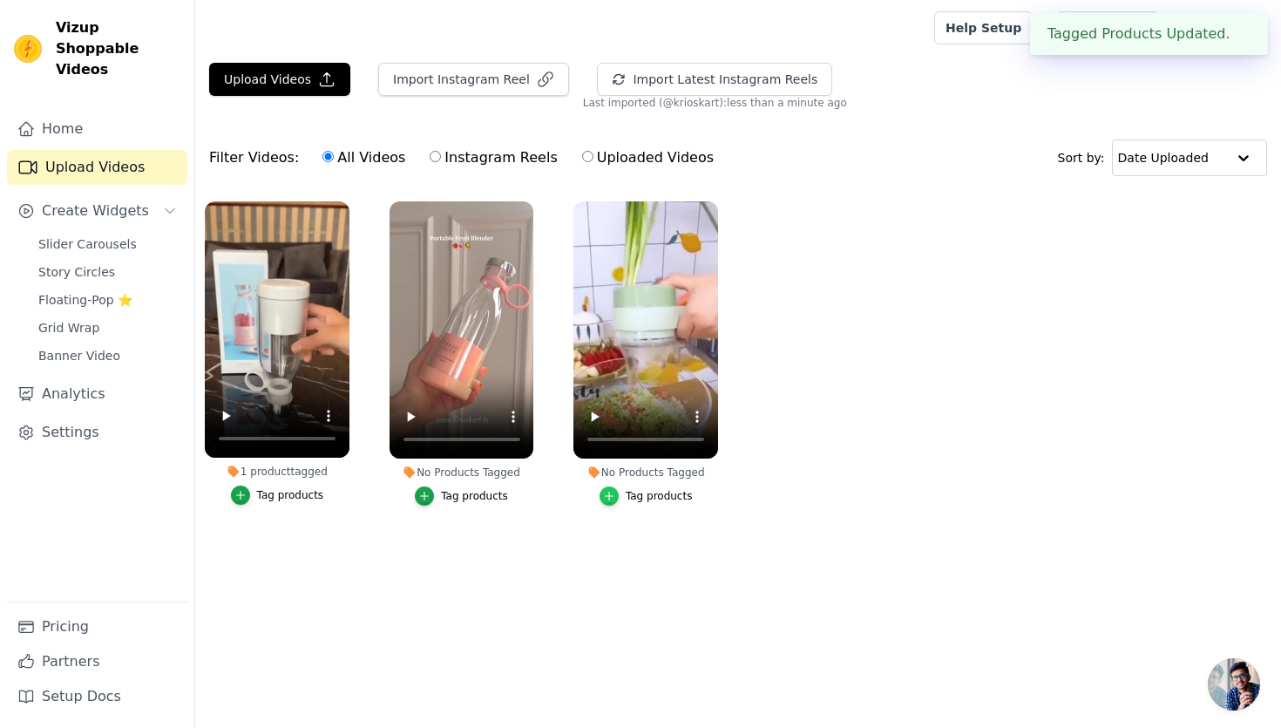
click at [610, 492] on icon "button" at bounding box center [609, 496] width 12 height 12
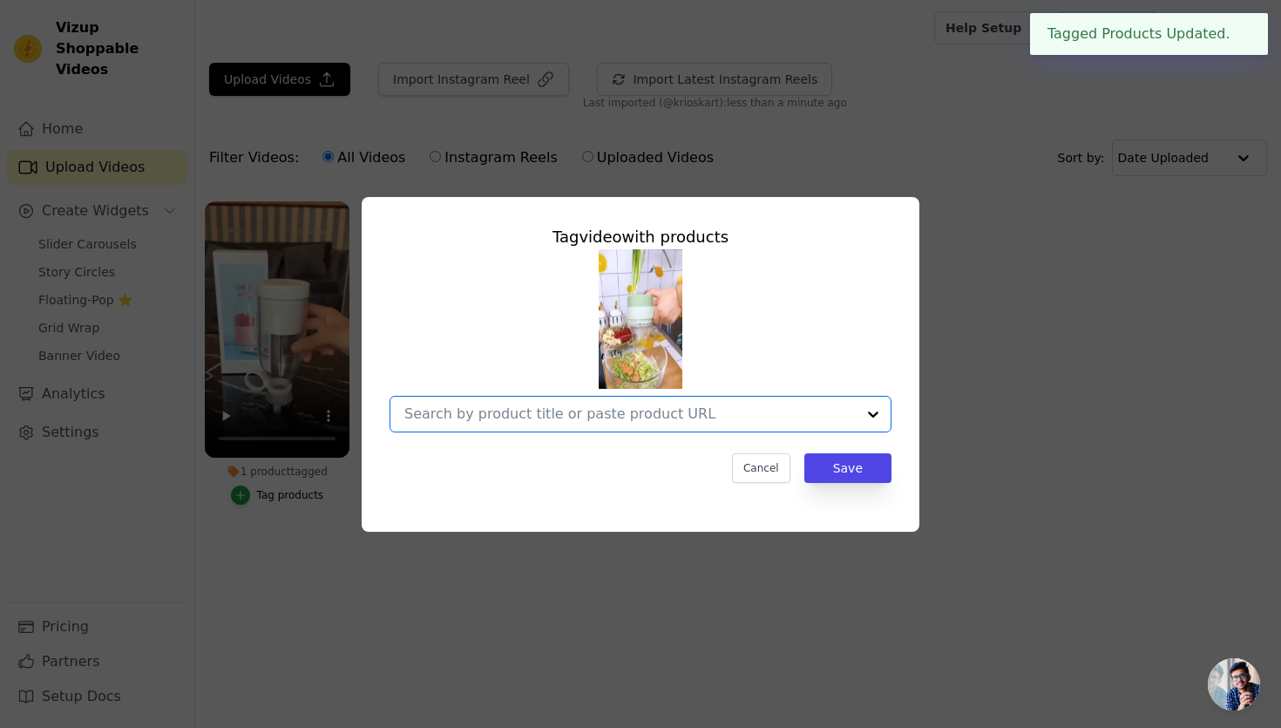
click at [676, 410] on input "No Products Tagged Tag video with products Option undefined, selected. Select i…" at bounding box center [629, 413] width 451 height 17
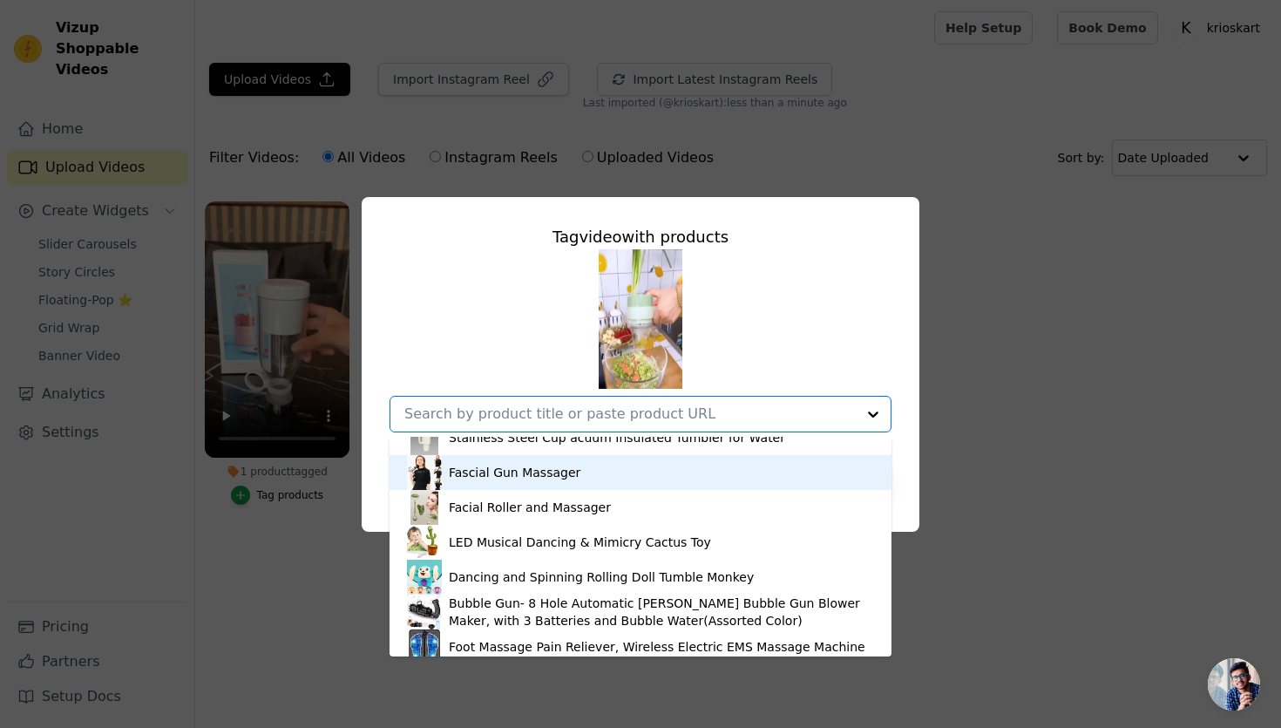
scroll to position [337, 0]
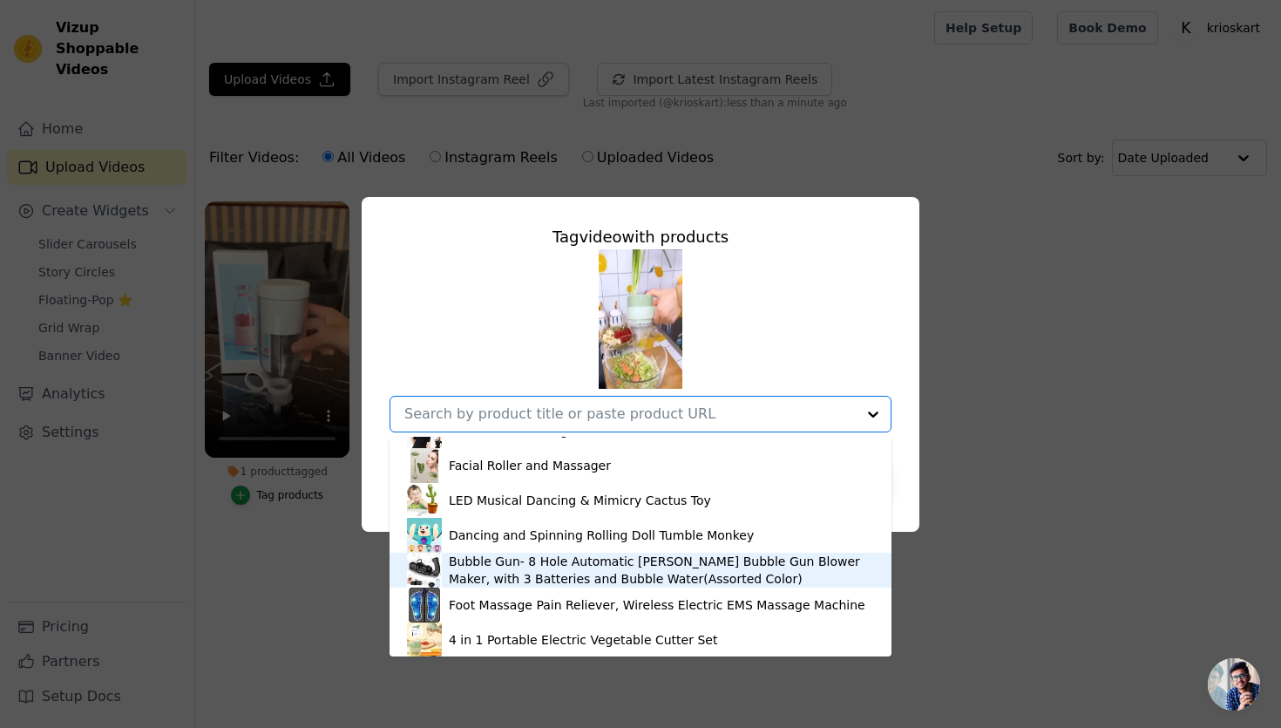
click at [1016, 556] on div "Tag video with products Labubu Doll Mini Electric [PERSON_NAME] Press Wall-Moun…" at bounding box center [640, 364] width 1225 height 390
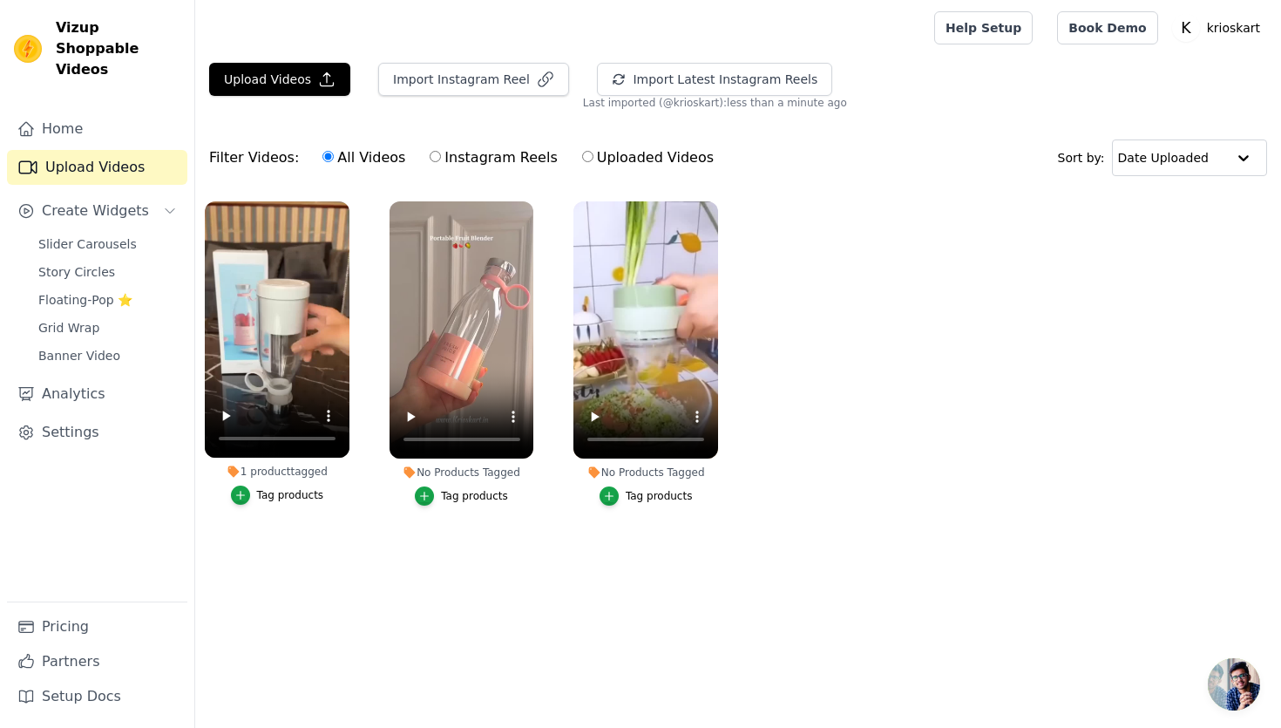
click at [429, 163] on label "Instagram Reels" at bounding box center [493, 157] width 129 height 23
click at [430, 162] on input "Instagram Reels" at bounding box center [435, 156] width 11 height 11
radio input "true"
click at [85, 200] on span "Create Widgets" at bounding box center [95, 210] width 107 height 21
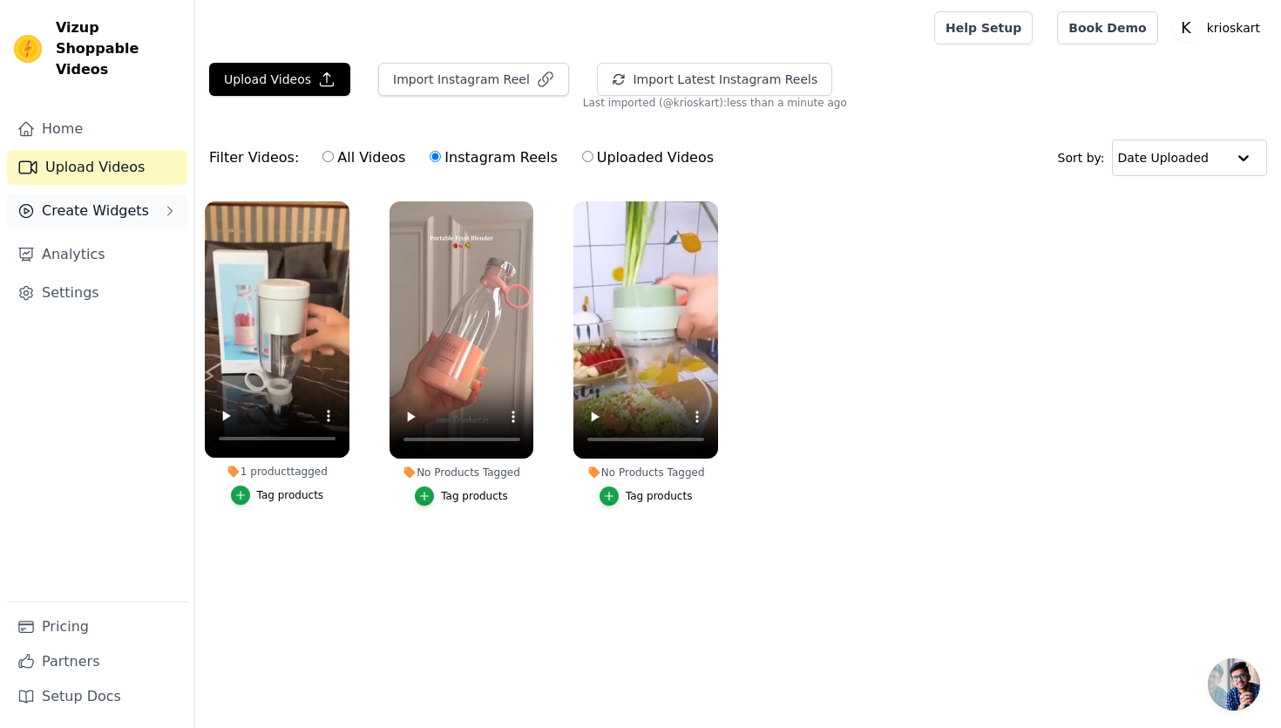
click at [85, 200] on span "Create Widgets" at bounding box center [95, 210] width 107 height 21
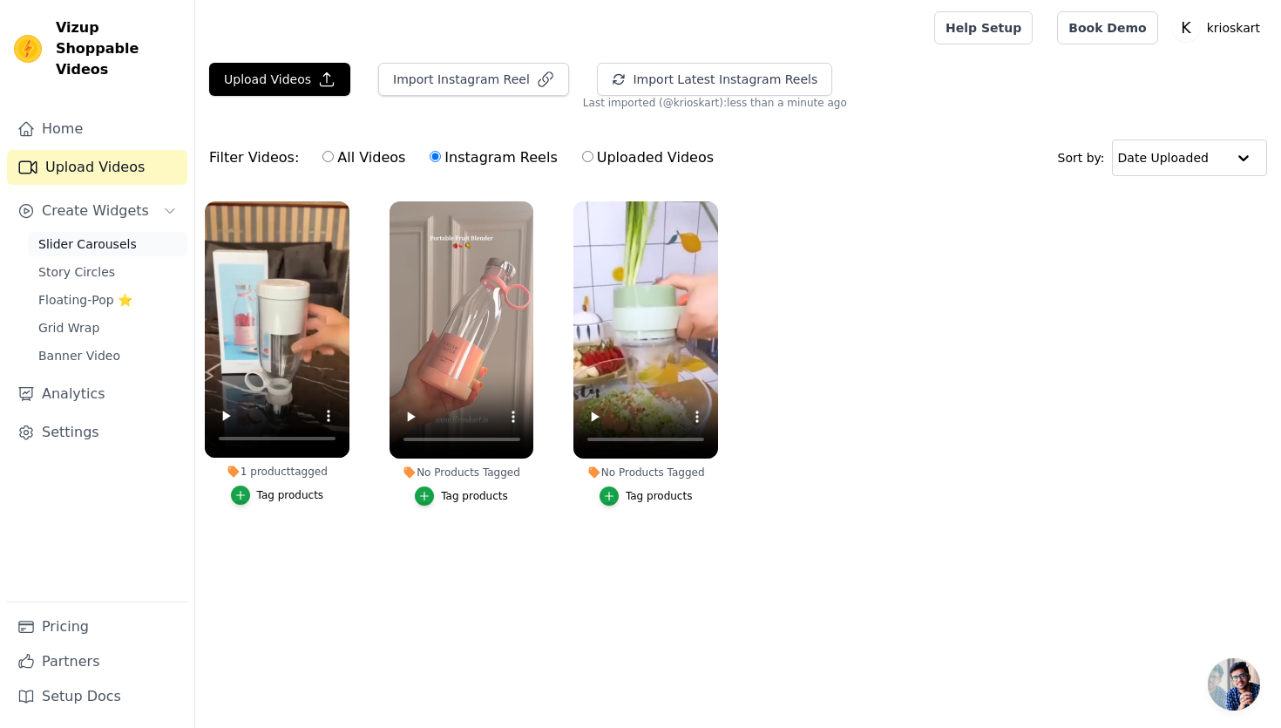
click at [89, 235] on span "Slider Carousels" at bounding box center [87, 243] width 98 height 17
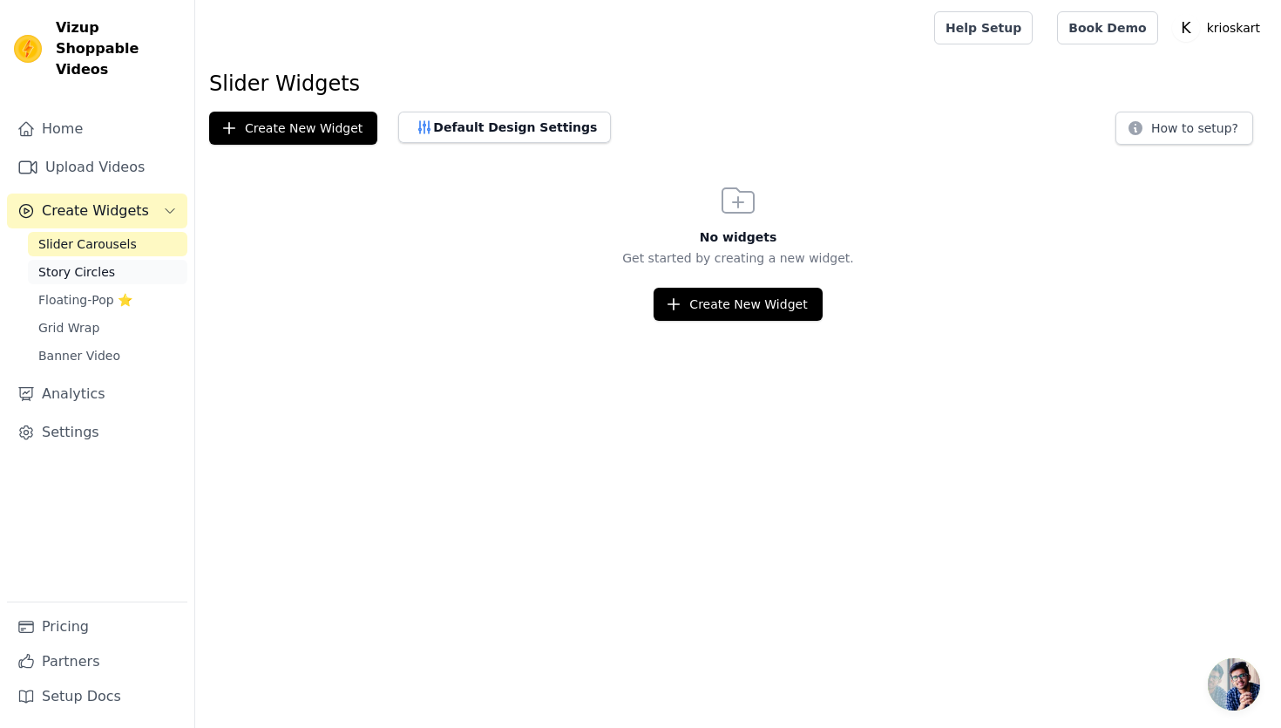
click at [92, 263] on span "Story Circles" at bounding box center [76, 271] width 77 height 17
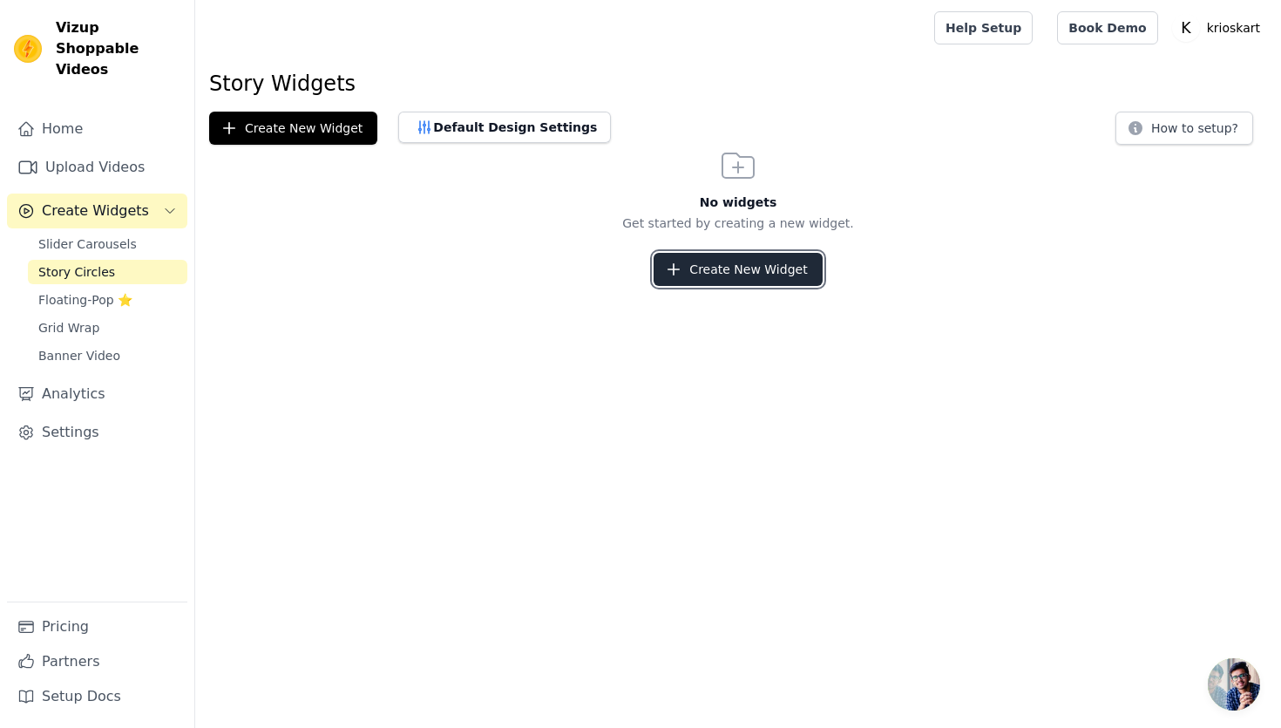
click at [789, 269] on button "Create New Widget" at bounding box center [737, 269] width 168 height 33
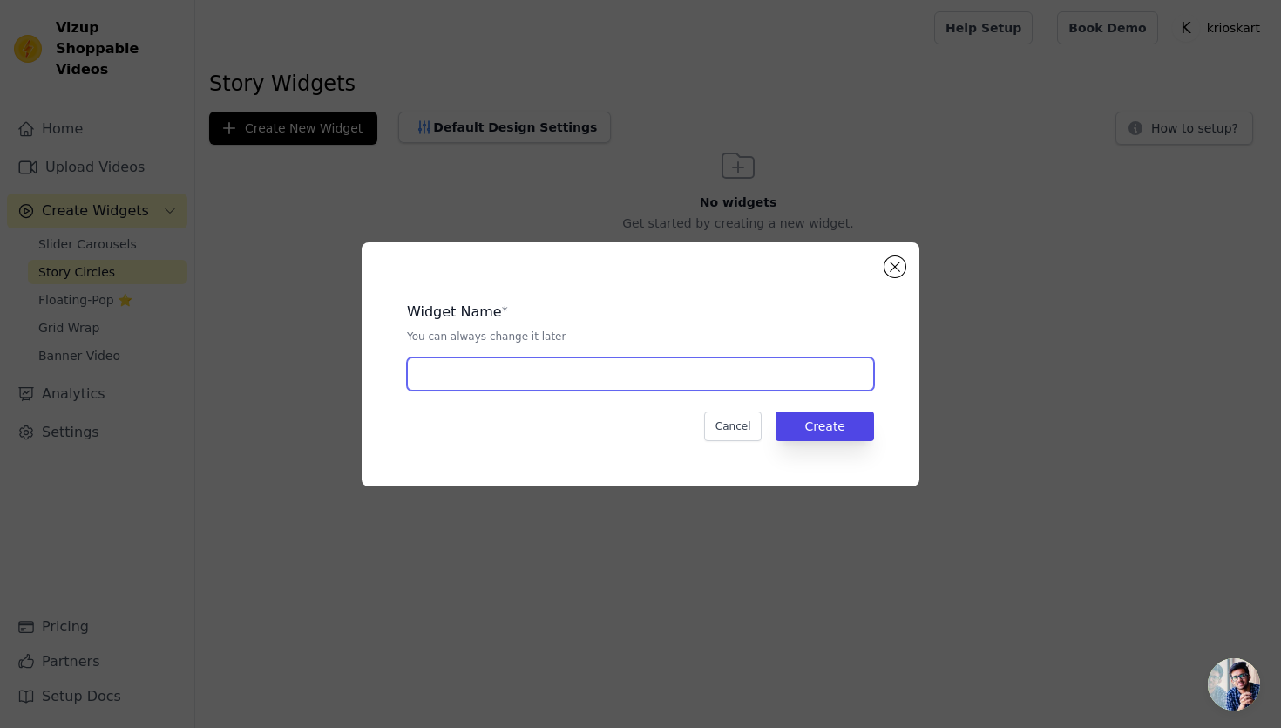
click at [449, 365] on input "text" at bounding box center [640, 373] width 467 height 33
type input "c"
type input "Collections"
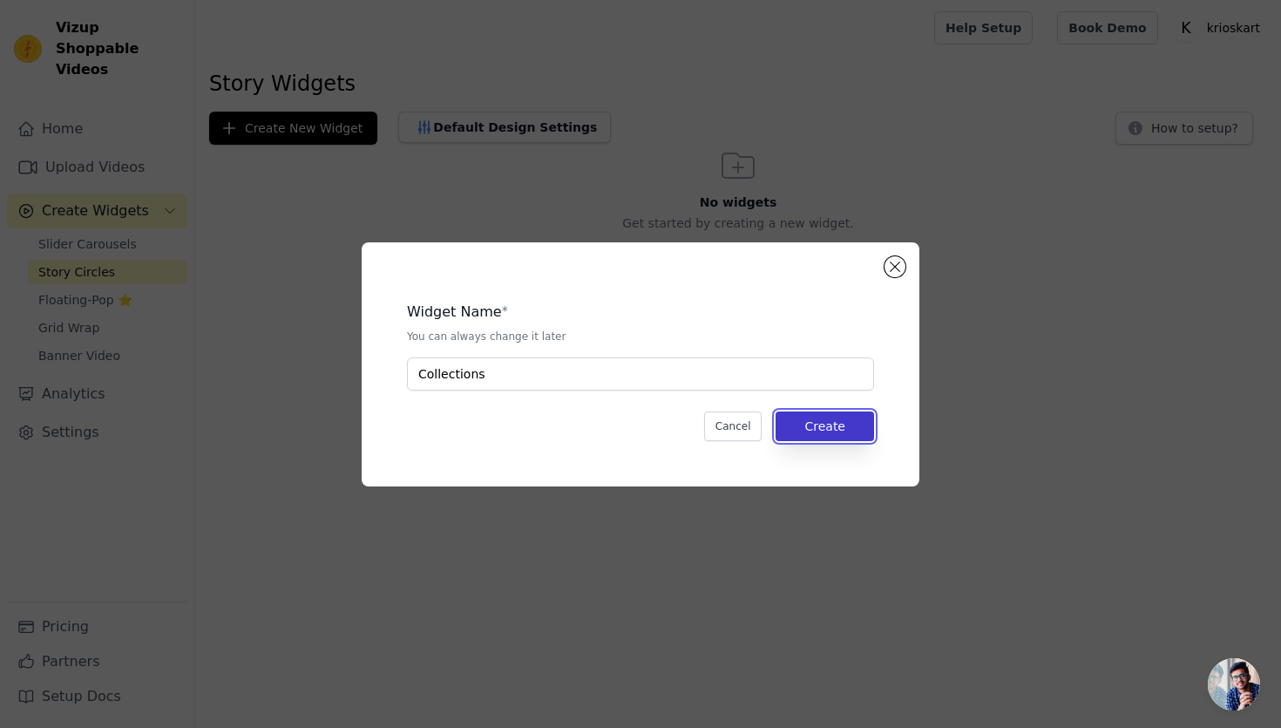
click at [863, 426] on button "Create" at bounding box center [824, 426] width 98 height 30
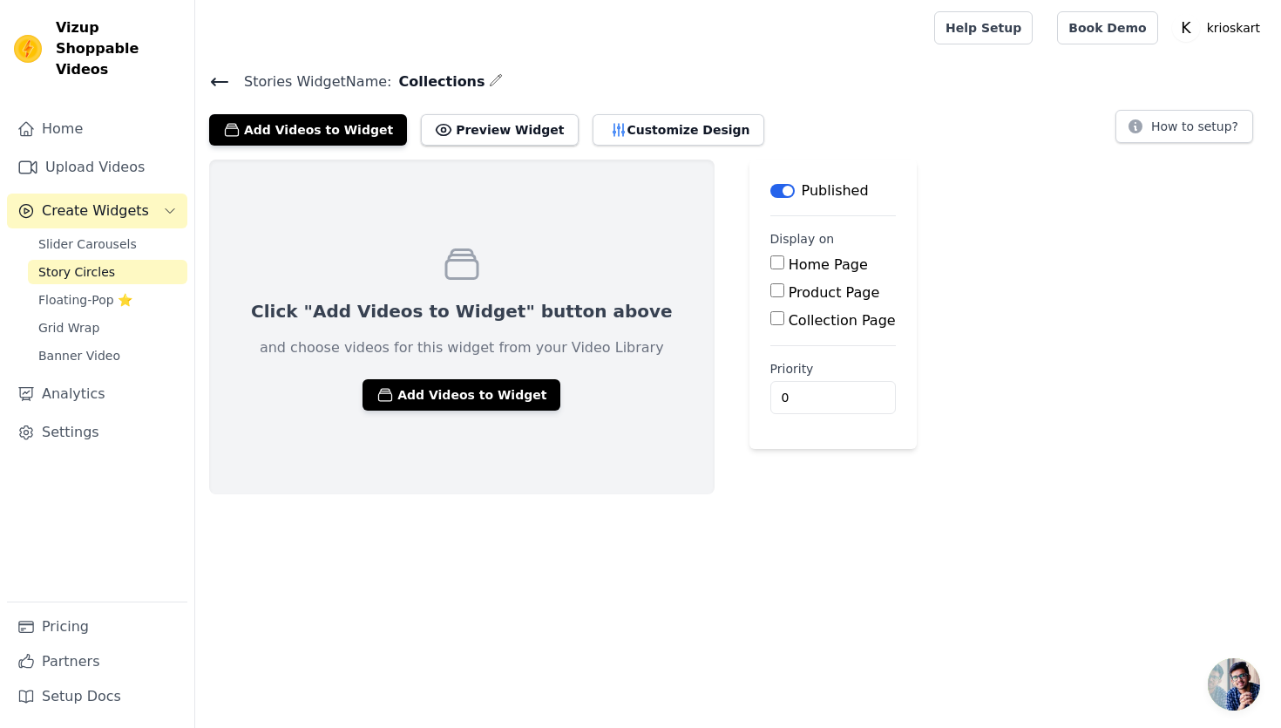
click at [770, 262] on input "Home Page" at bounding box center [777, 262] width 14 height 14
checkbox input "true"
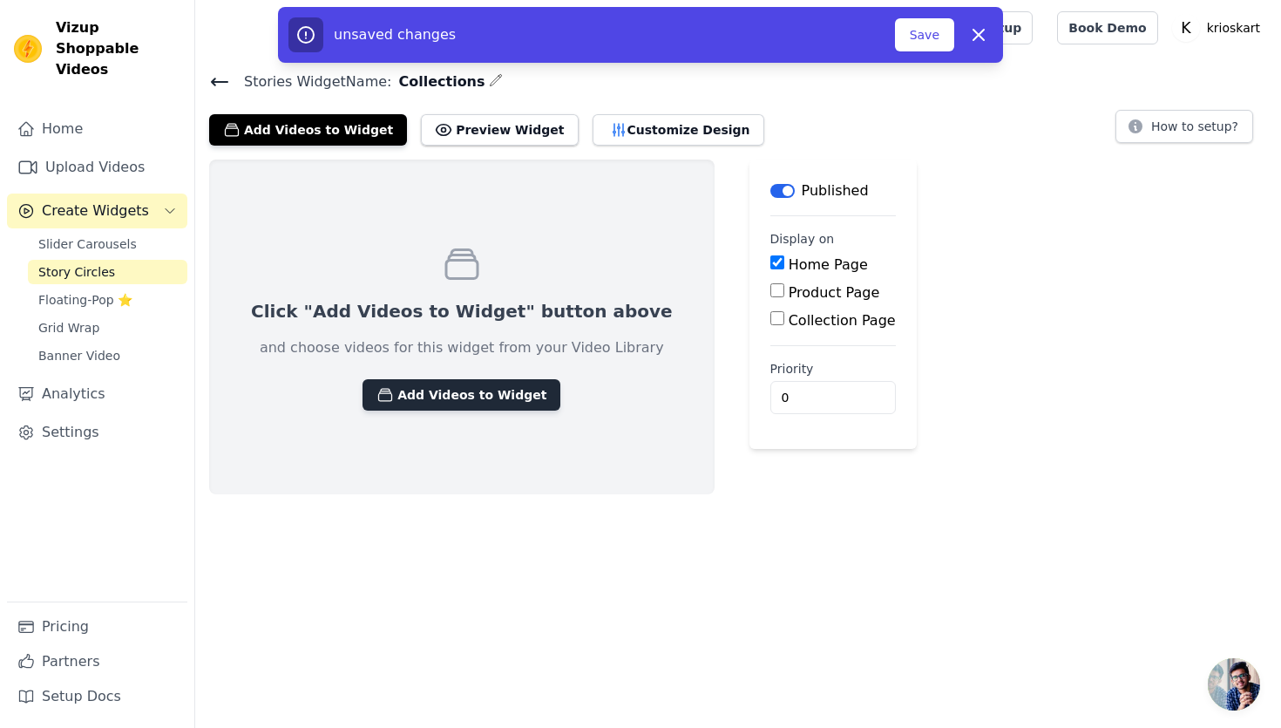
click at [404, 381] on button "Add Videos to Widget" at bounding box center [461, 394] width 198 height 31
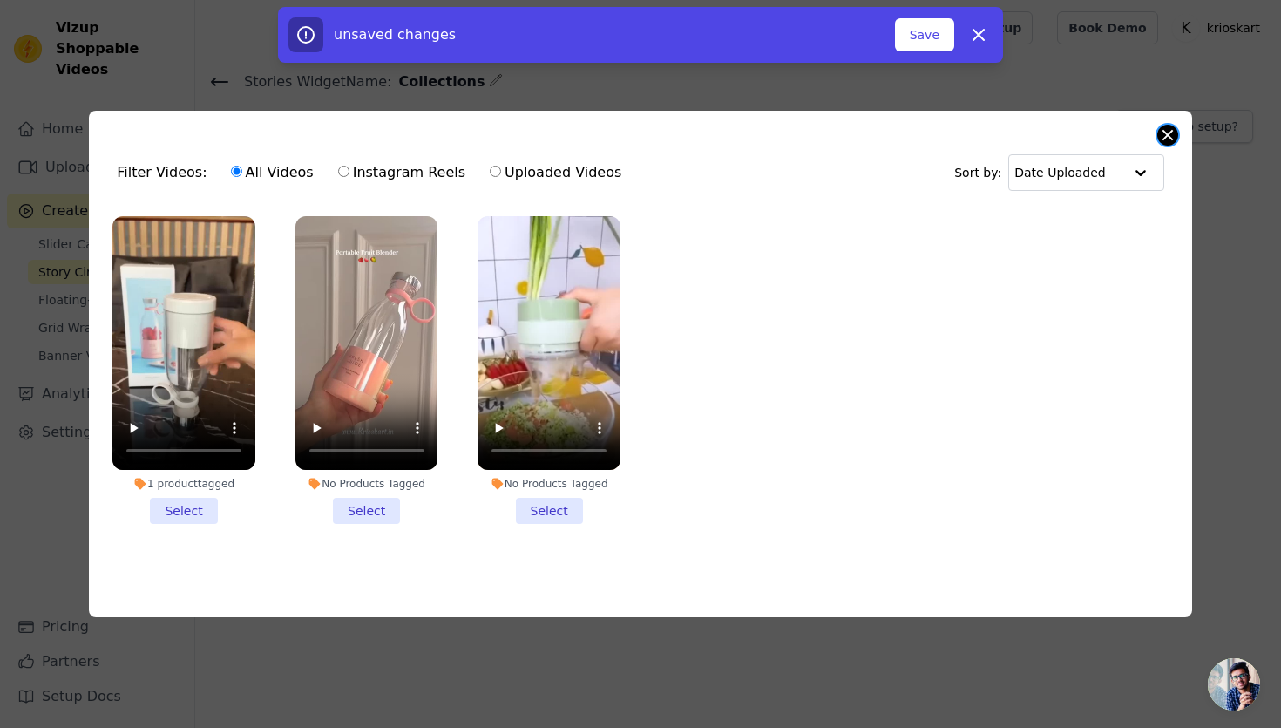
click at [1169, 134] on button "Close modal" at bounding box center [1167, 135] width 21 height 21
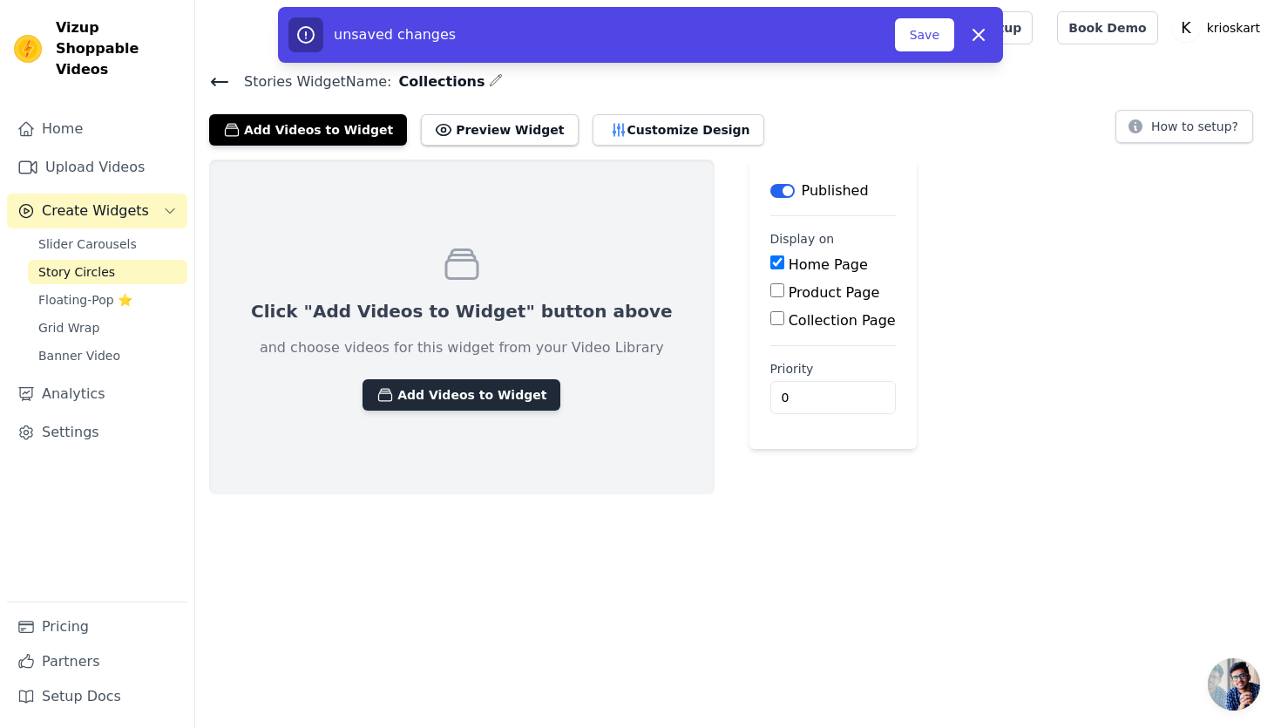
click at [477, 396] on button "Add Videos to Widget" at bounding box center [461, 394] width 198 height 31
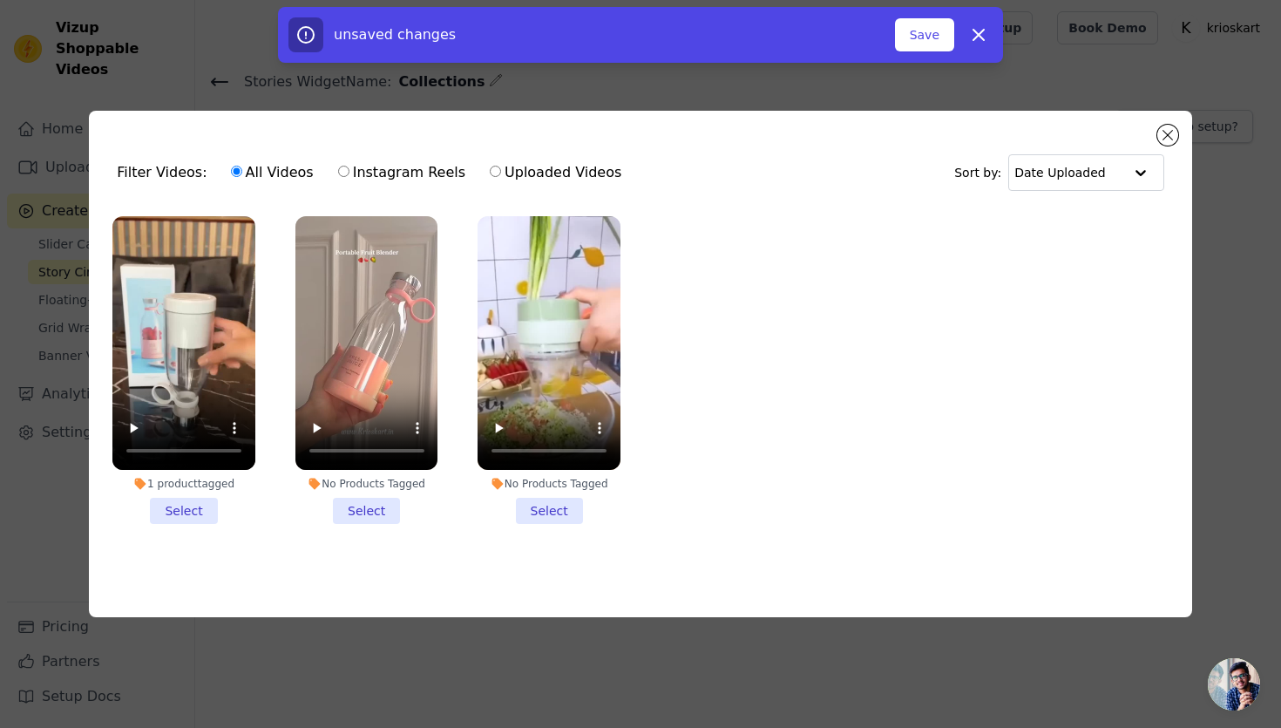
click at [206, 508] on li "1 product tagged Select" at bounding box center [183, 370] width 143 height 308
click at [0, 0] on input "1 product tagged Select" at bounding box center [0, 0] width 0 height 0
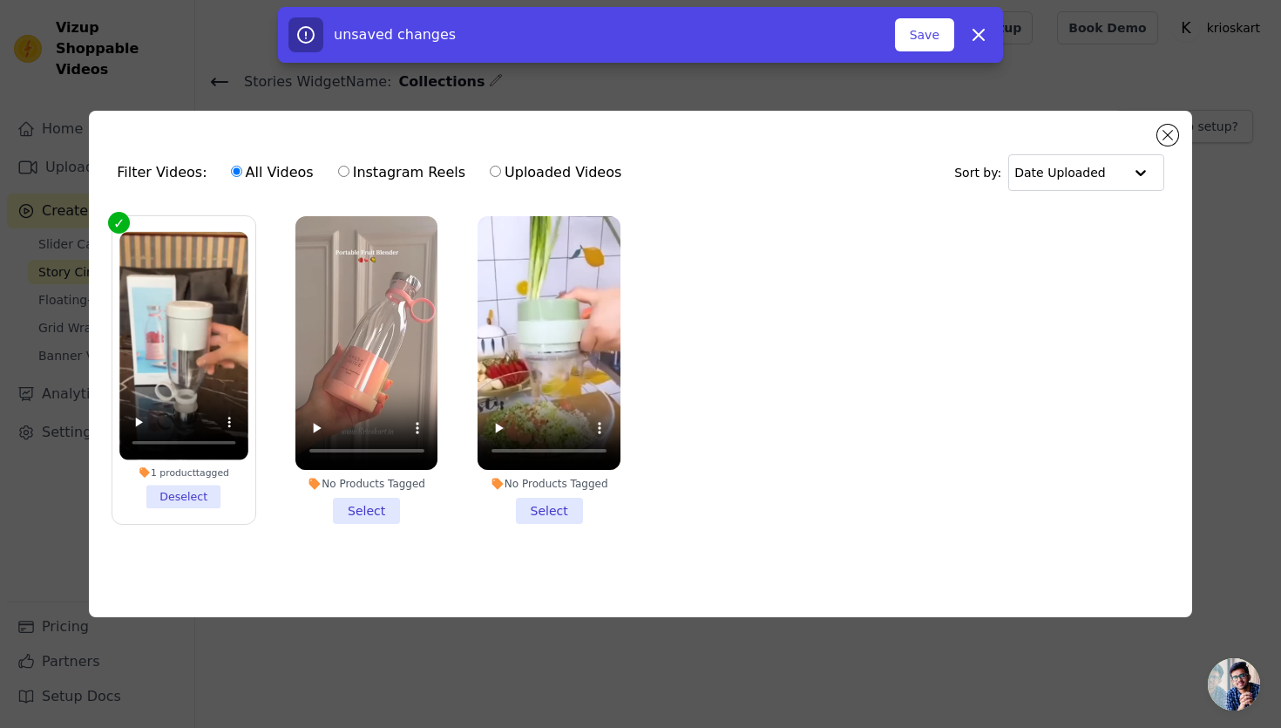
click at [356, 517] on li "No Products Tagged Select" at bounding box center [366, 370] width 143 height 308
click at [0, 0] on input "No Products Tagged Select" at bounding box center [0, 0] width 0 height 0
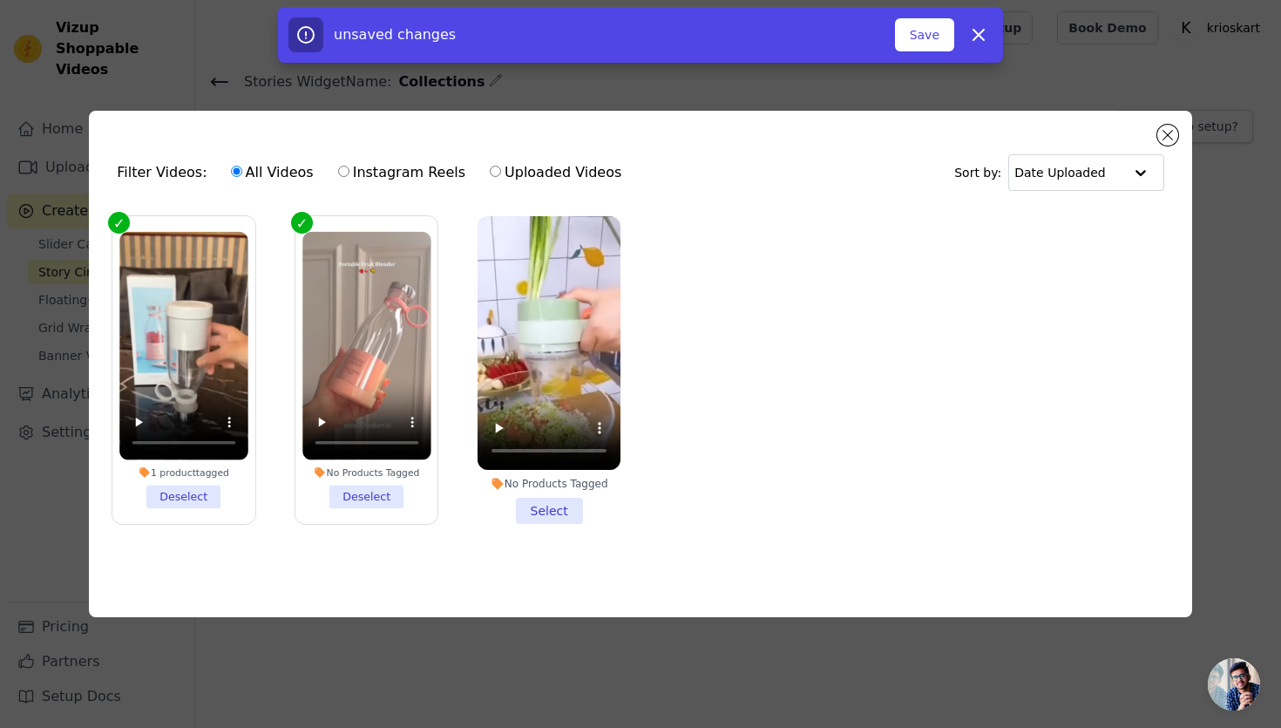
click at [555, 513] on li "No Products Tagged Select" at bounding box center [548, 370] width 143 height 308
click at [0, 0] on input "No Products Tagged Select" at bounding box center [0, 0] width 0 height 0
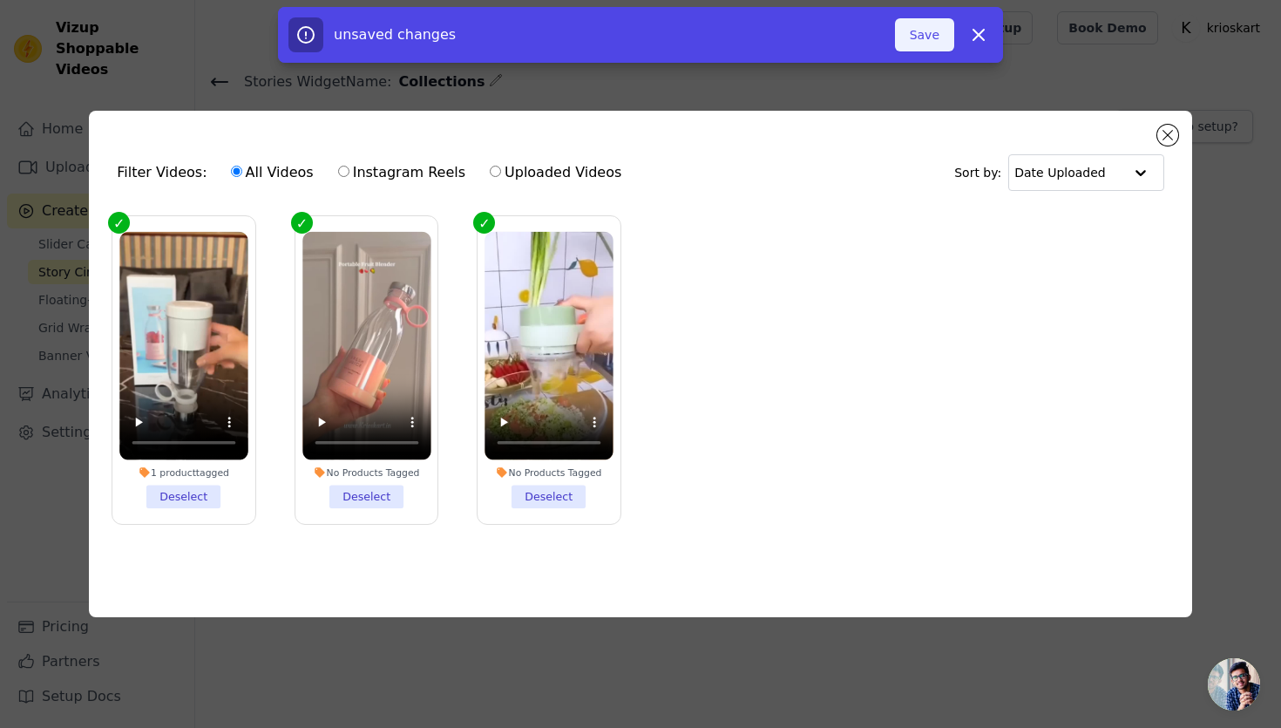
click at [924, 37] on button "Save" at bounding box center [924, 34] width 59 height 33
click at [921, 32] on button "Save" at bounding box center [924, 34] width 59 height 33
click at [1162, 125] on div "Filter Videos: All Videos Instagram Reels Uploaded Videos Sort by: Date Uploade…" at bounding box center [640, 364] width 1102 height 506
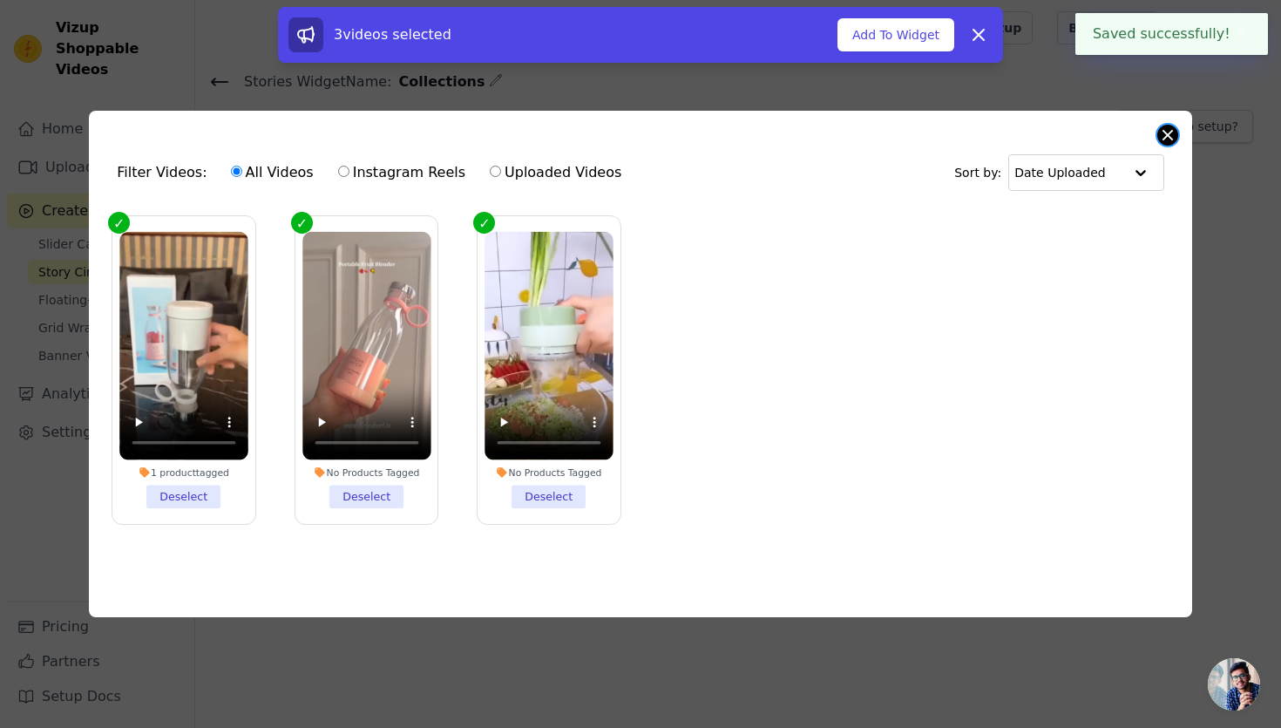
click at [1164, 136] on button "Close modal" at bounding box center [1167, 135] width 21 height 21
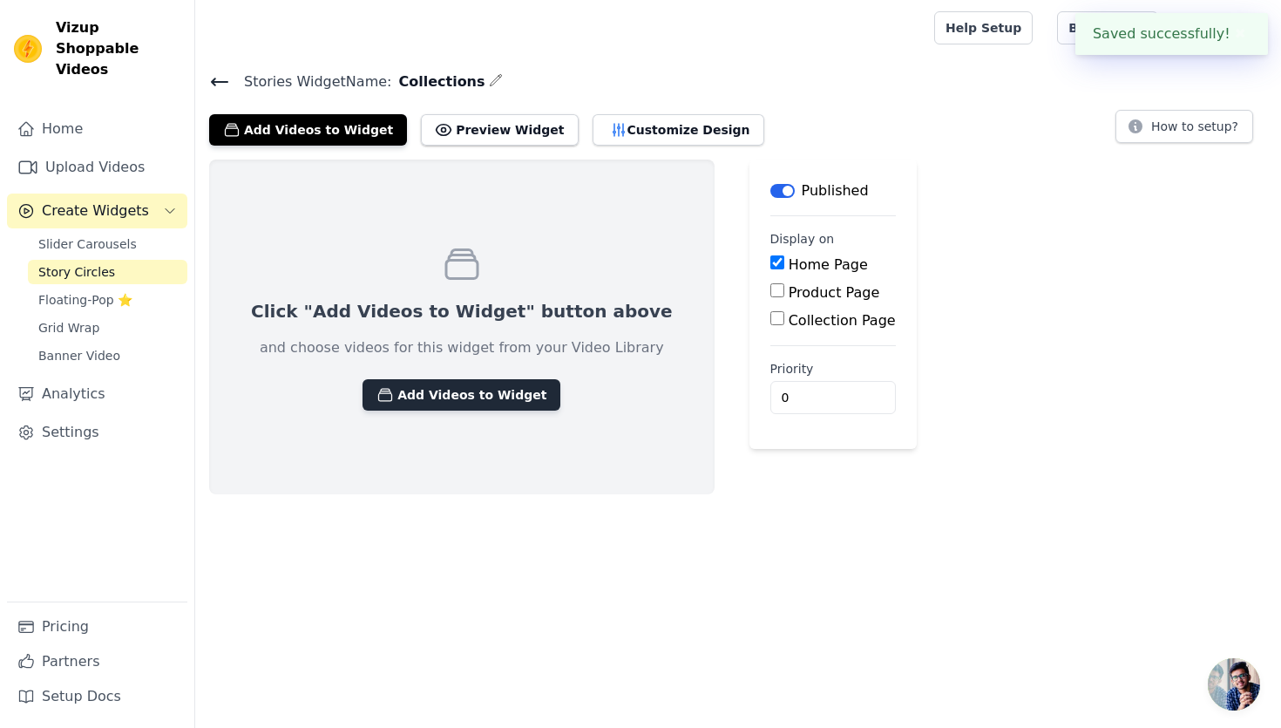
click at [482, 386] on button "Add Videos to Widget" at bounding box center [461, 394] width 198 height 31
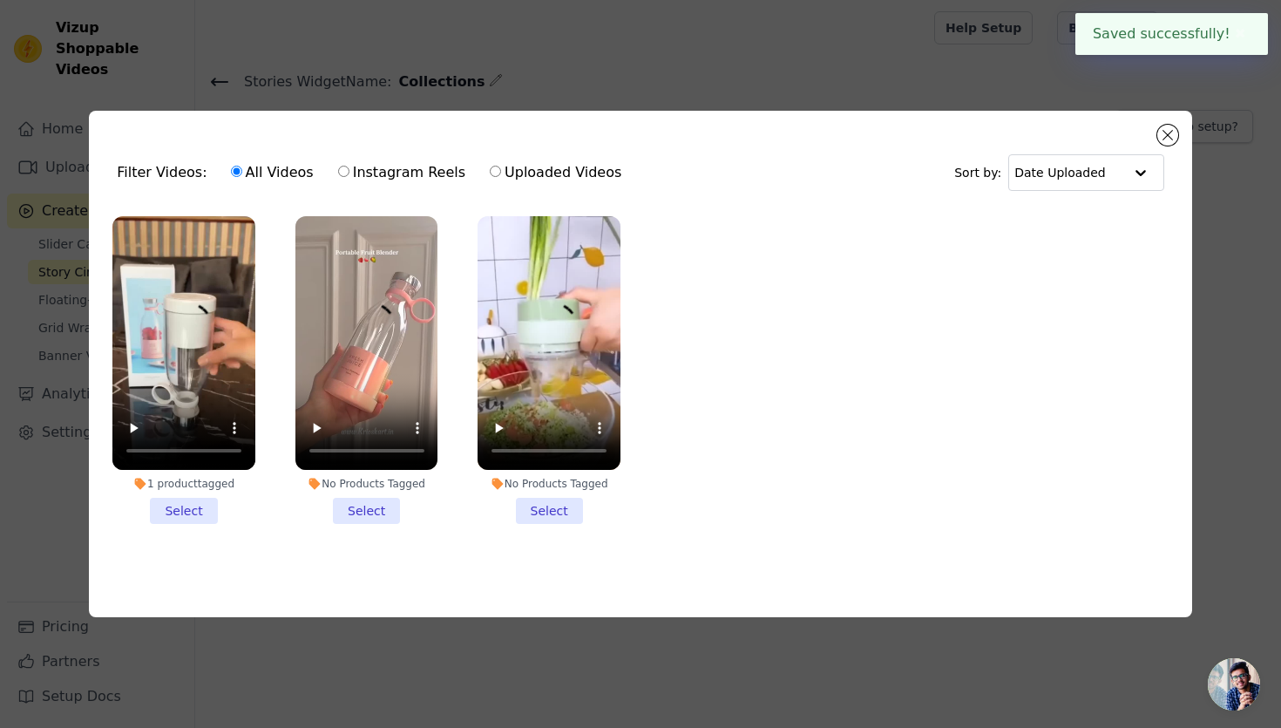
click at [172, 515] on li "1 product tagged Select" at bounding box center [183, 370] width 143 height 308
click at [0, 0] on input "1 product tagged Select" at bounding box center [0, 0] width 0 height 0
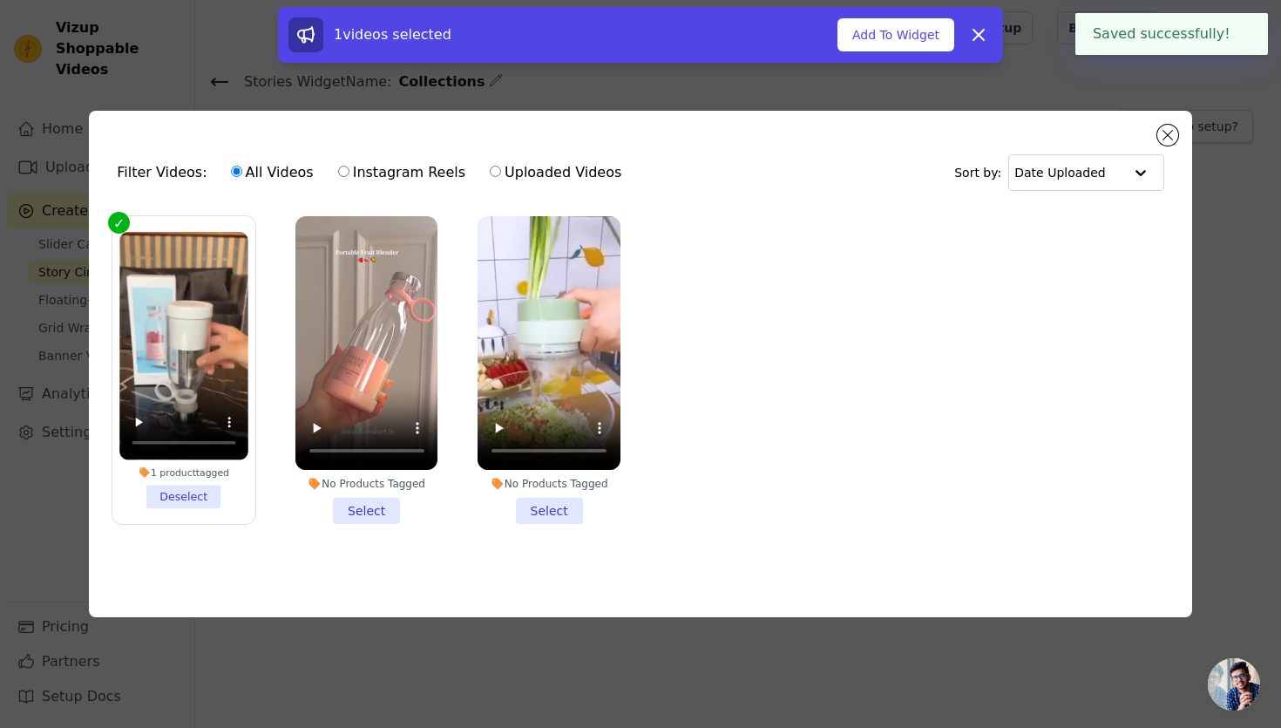
click at [375, 506] on li "No Products Tagged Select" at bounding box center [366, 370] width 143 height 308
click at [0, 0] on input "No Products Tagged Select" at bounding box center [0, 0] width 0 height 0
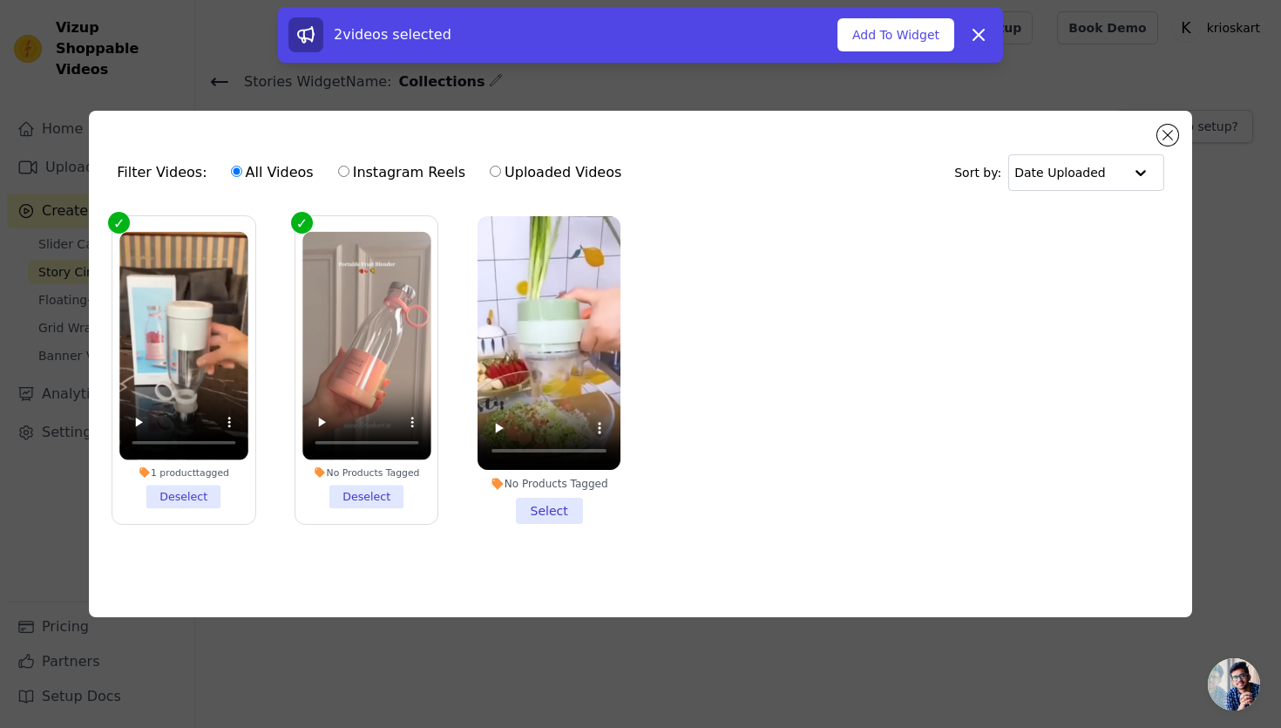
click at [535, 507] on li "No Products Tagged Select" at bounding box center [548, 370] width 143 height 308
click at [0, 0] on input "No Products Tagged Select" at bounding box center [0, 0] width 0 height 0
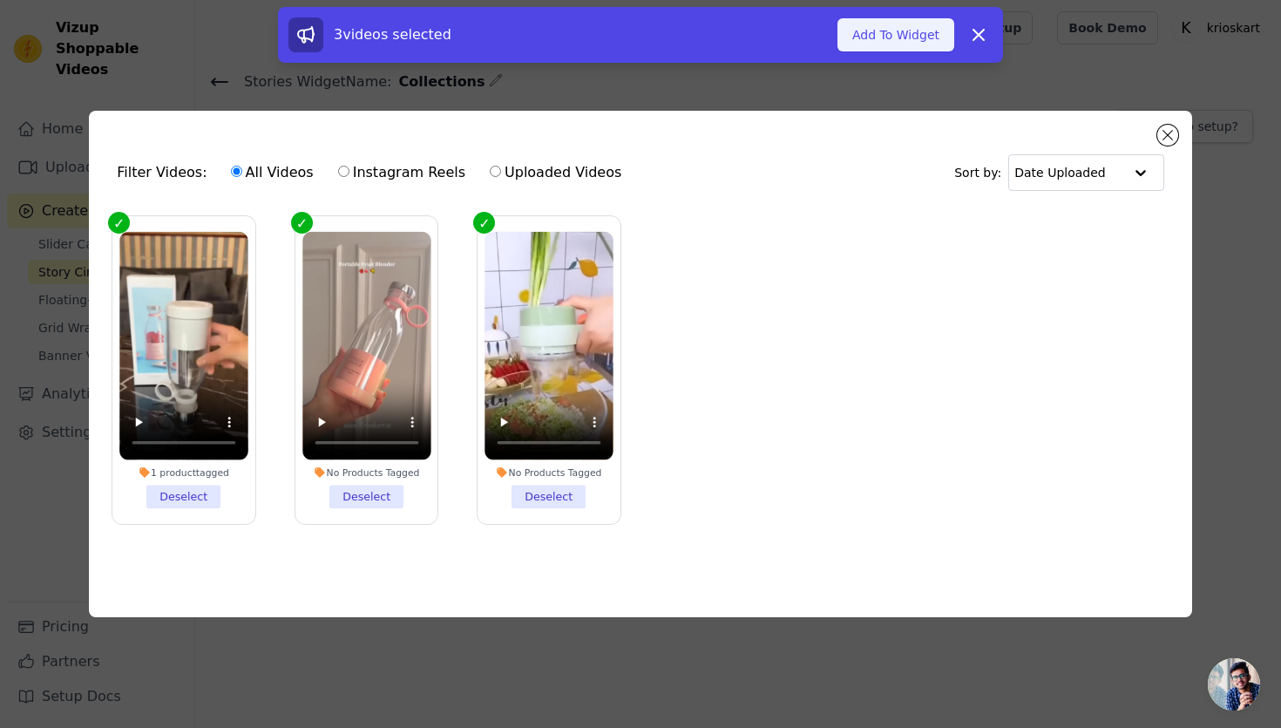
click at [879, 37] on button "Add To Widget" at bounding box center [895, 34] width 117 height 33
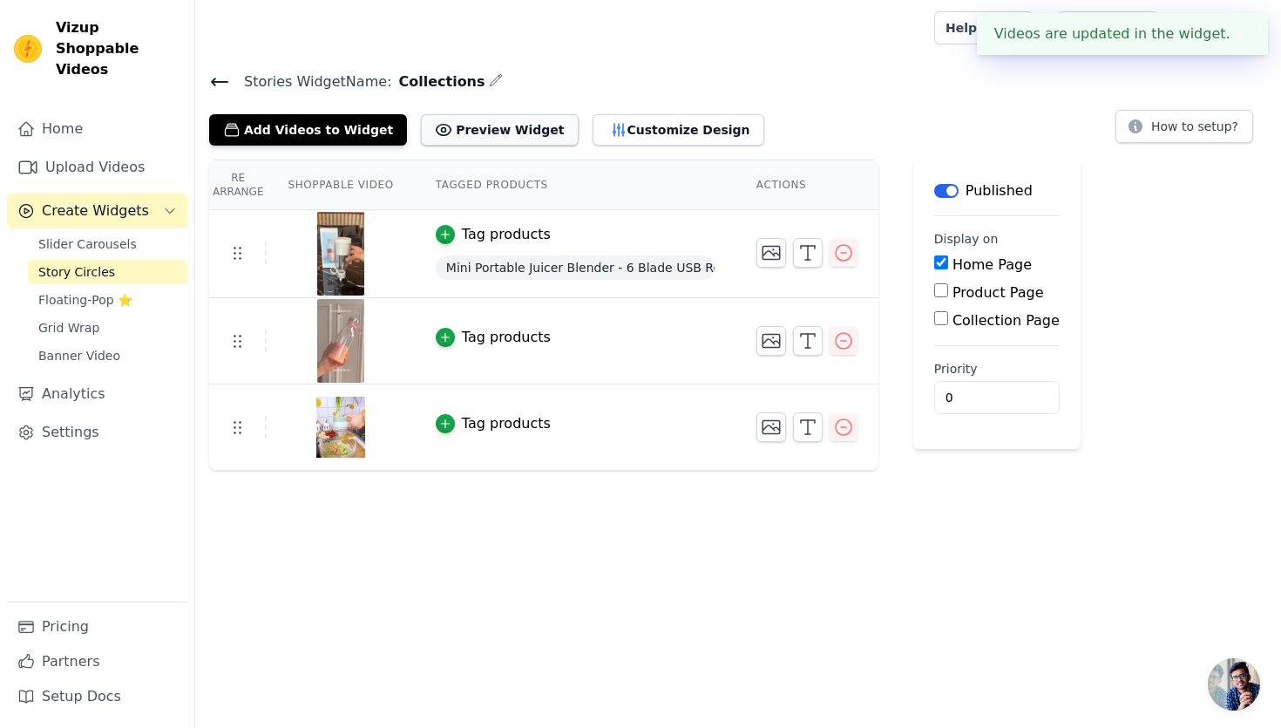
click at [485, 133] on button "Preview Widget" at bounding box center [499, 129] width 157 height 31
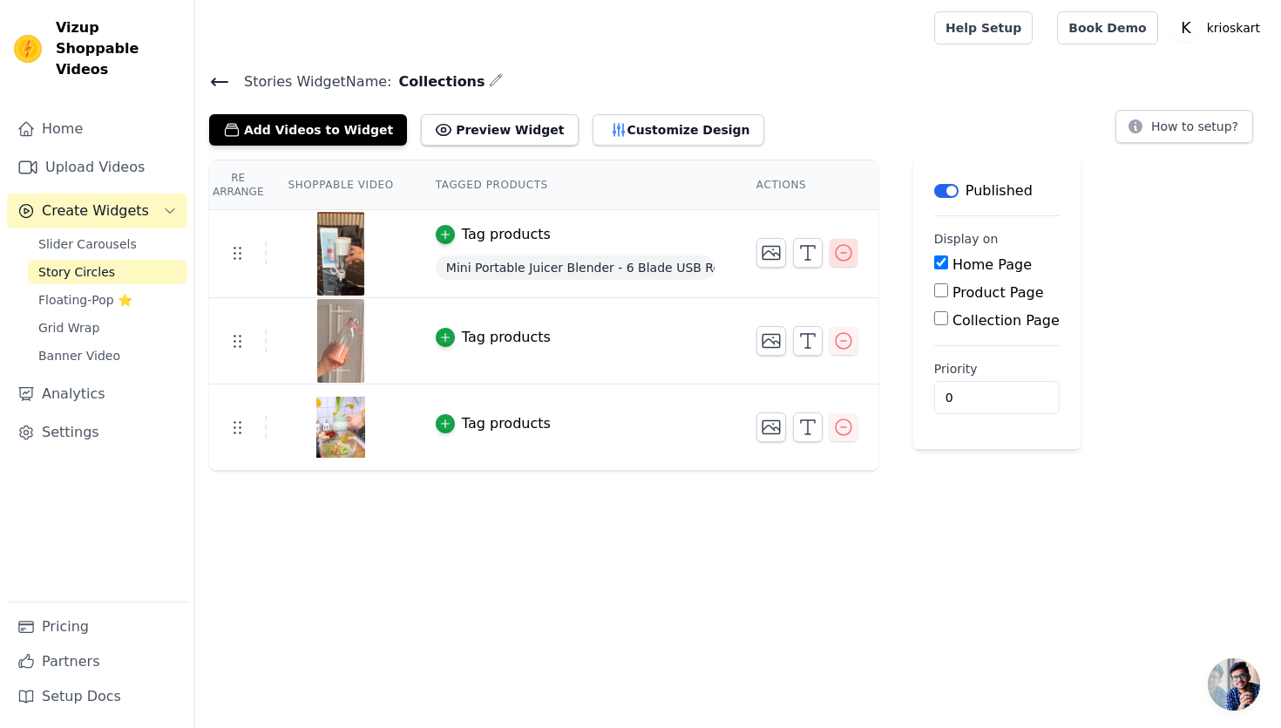
click at [852, 255] on icon "button" at bounding box center [843, 252] width 21 height 21
click at [844, 333] on icon "button" at bounding box center [843, 340] width 21 height 21
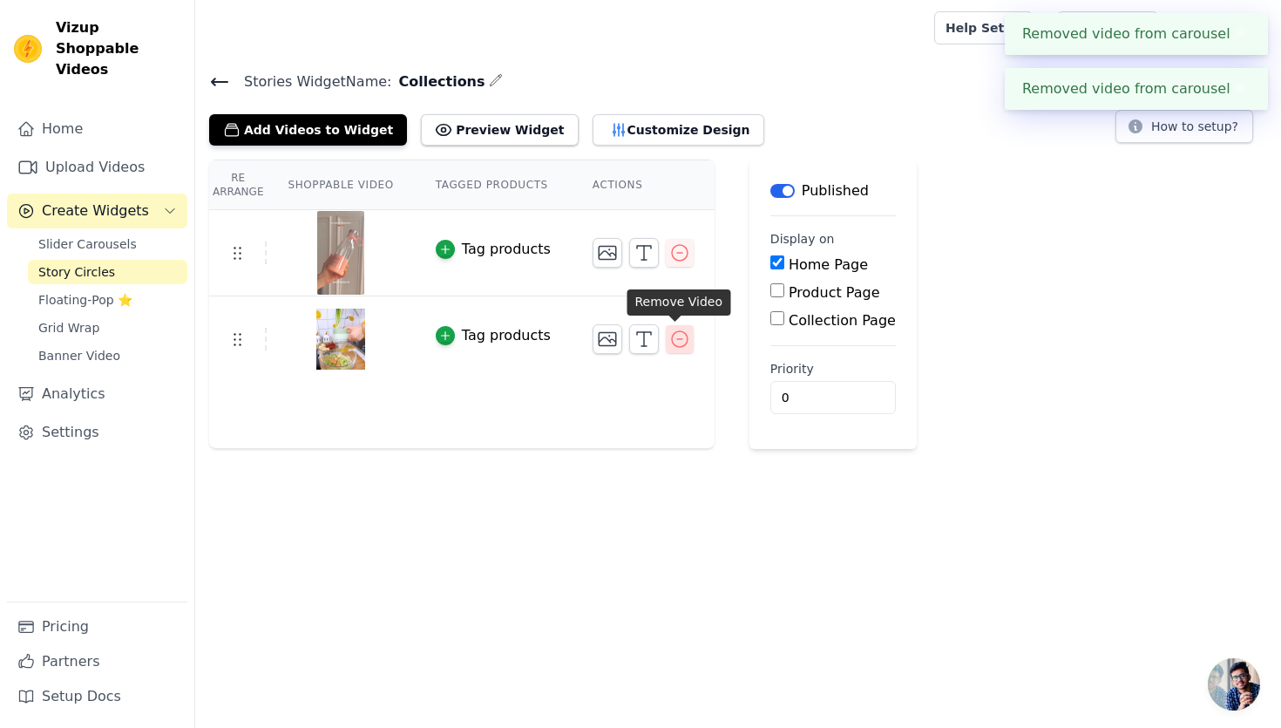
click at [674, 331] on icon "button" at bounding box center [679, 338] width 21 height 21
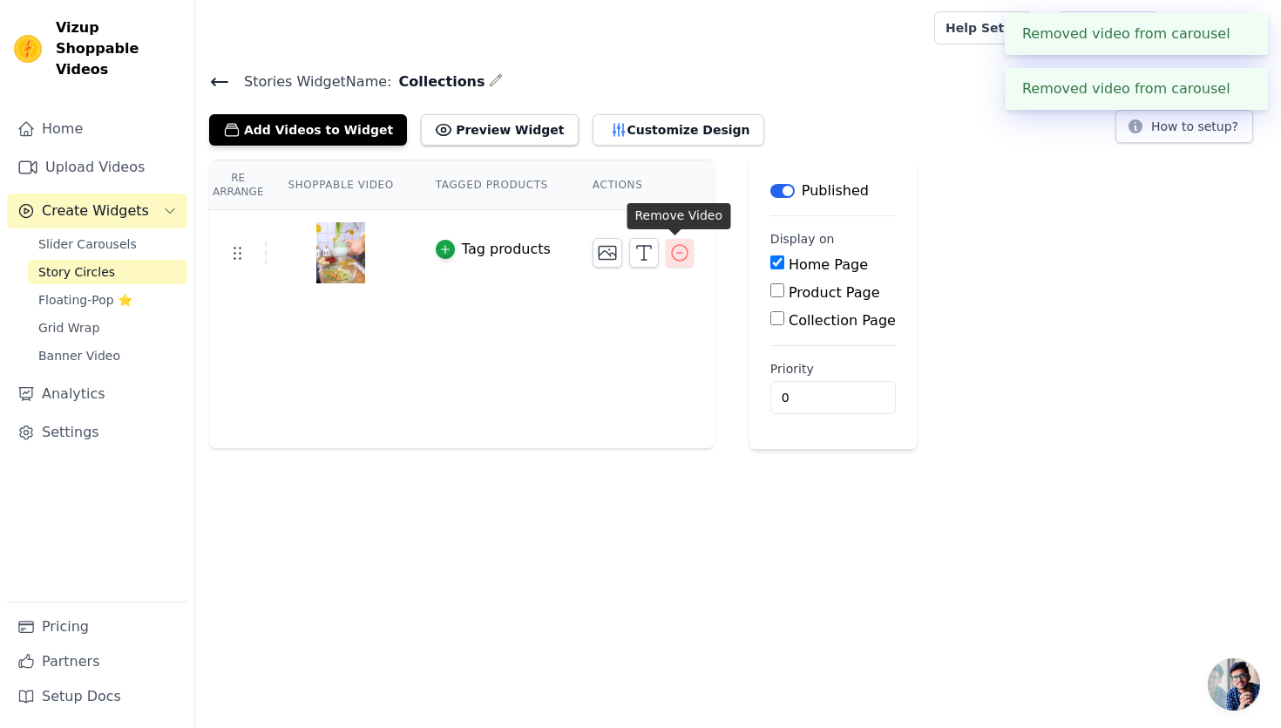
click at [672, 255] on icon "button" at bounding box center [680, 253] width 16 height 16
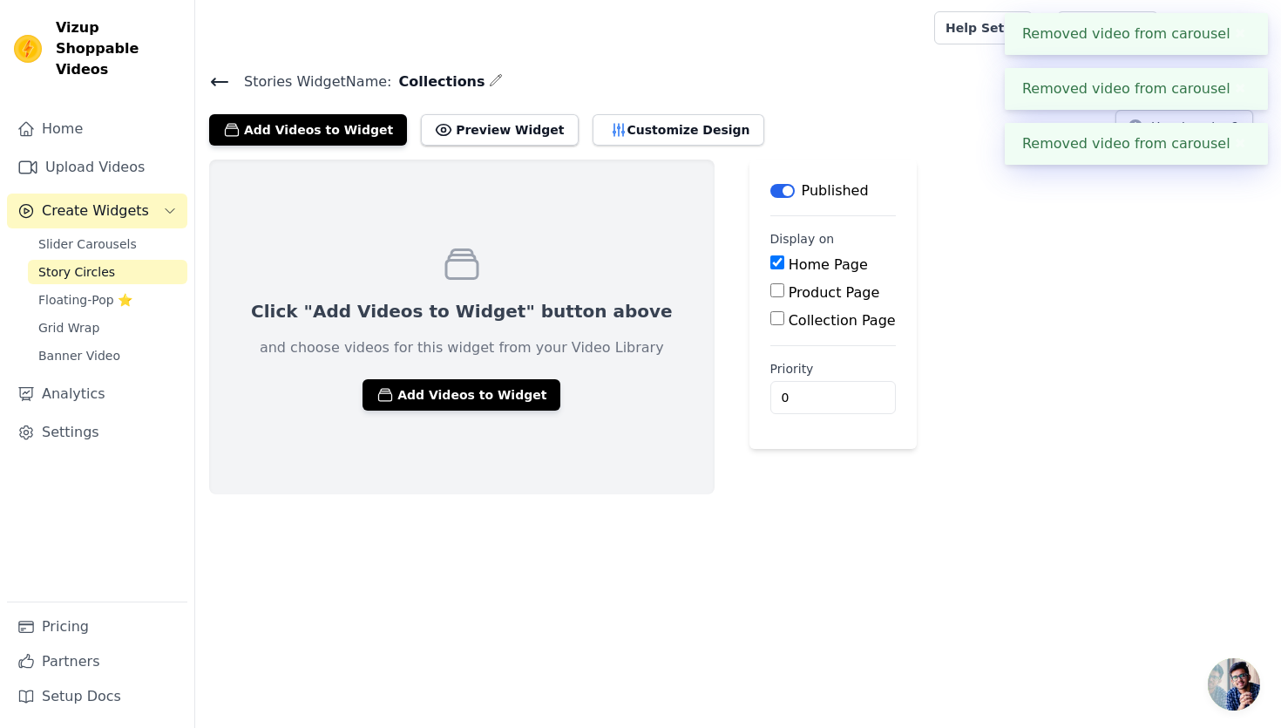
click at [770, 185] on button "Label" at bounding box center [782, 191] width 24 height 14
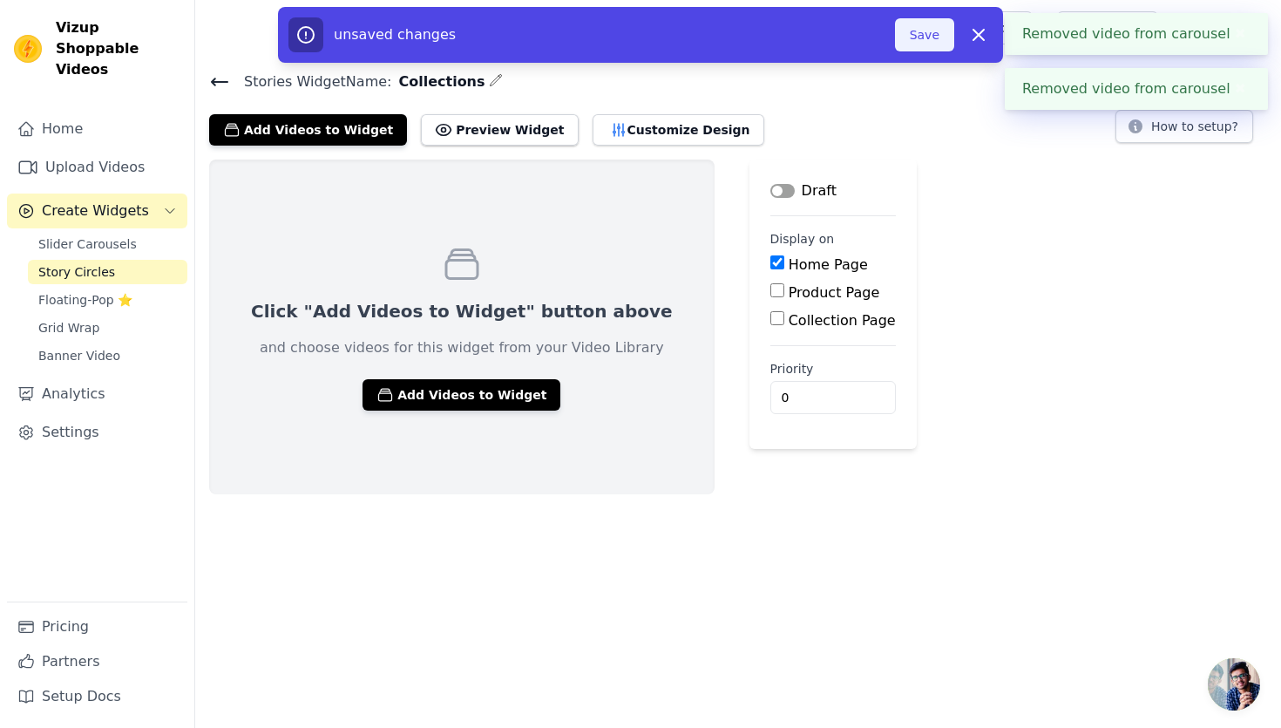
click at [904, 39] on button "Save" at bounding box center [924, 34] width 59 height 33
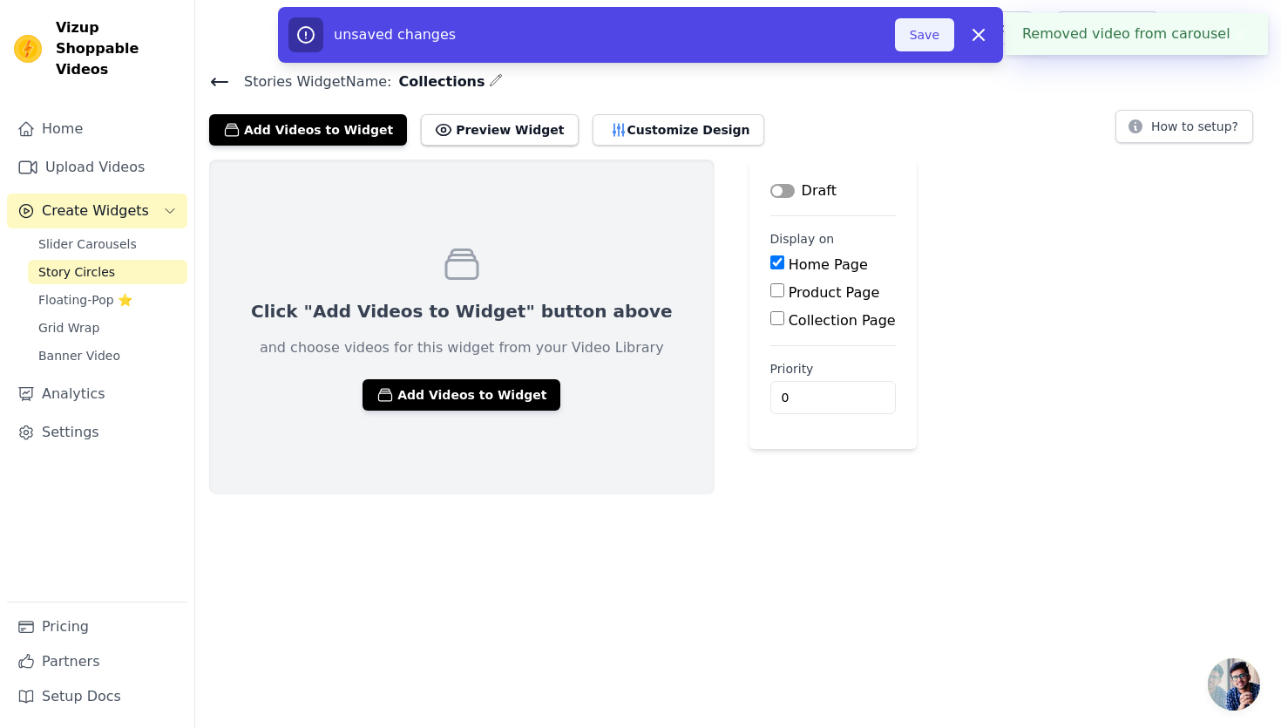
click at [930, 30] on button "Save" at bounding box center [924, 34] width 59 height 33
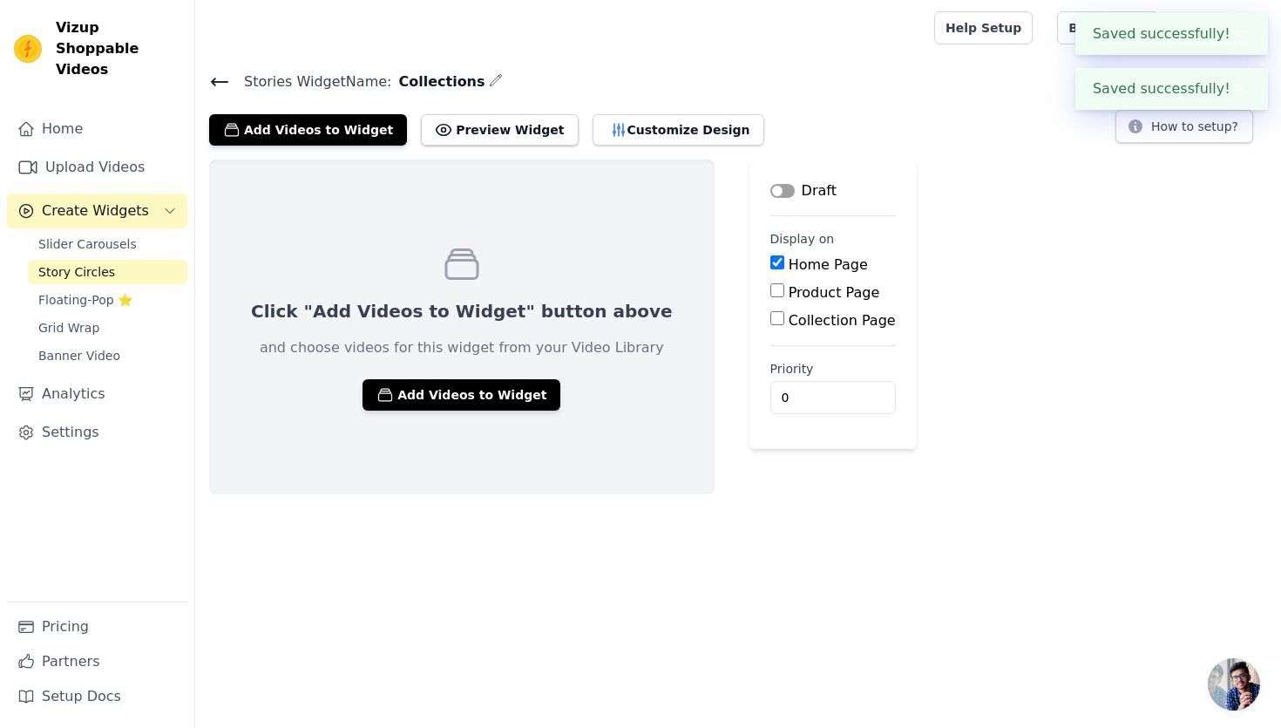
click at [210, 79] on icon at bounding box center [219, 81] width 21 height 21
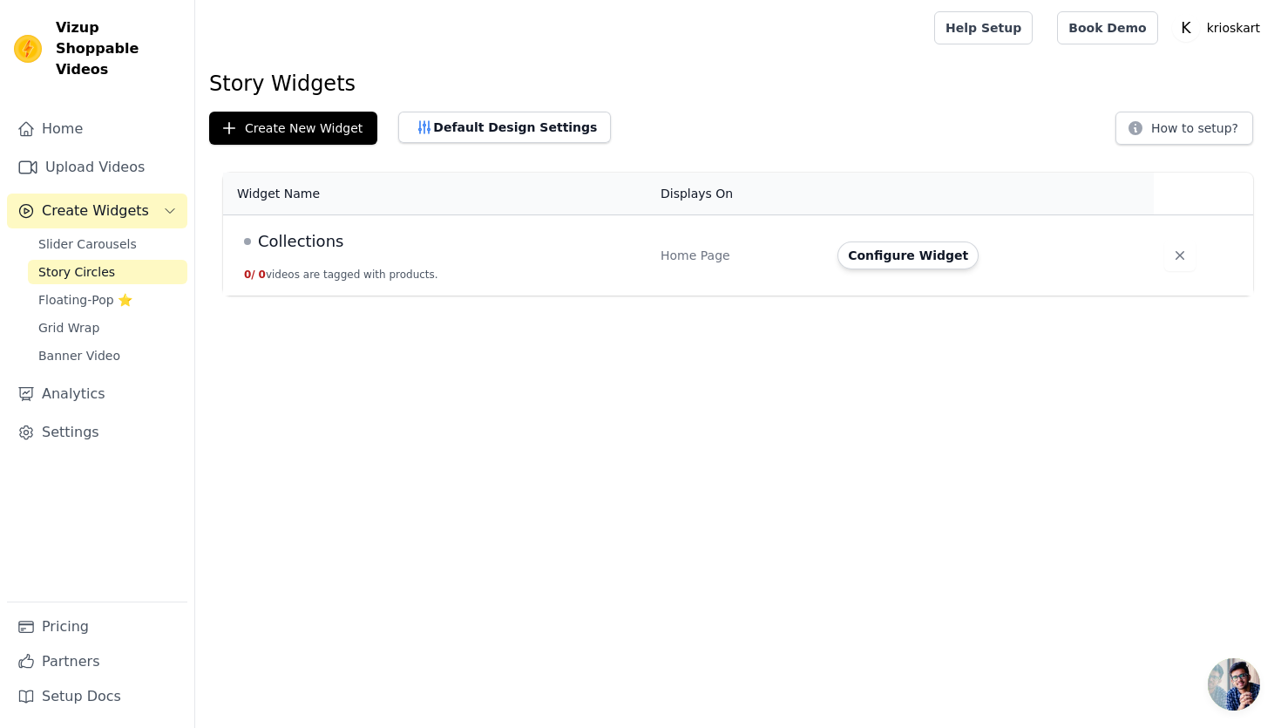
click at [246, 239] on span at bounding box center [247, 241] width 7 height 7
click at [1167, 244] on button "button" at bounding box center [1179, 255] width 31 height 31
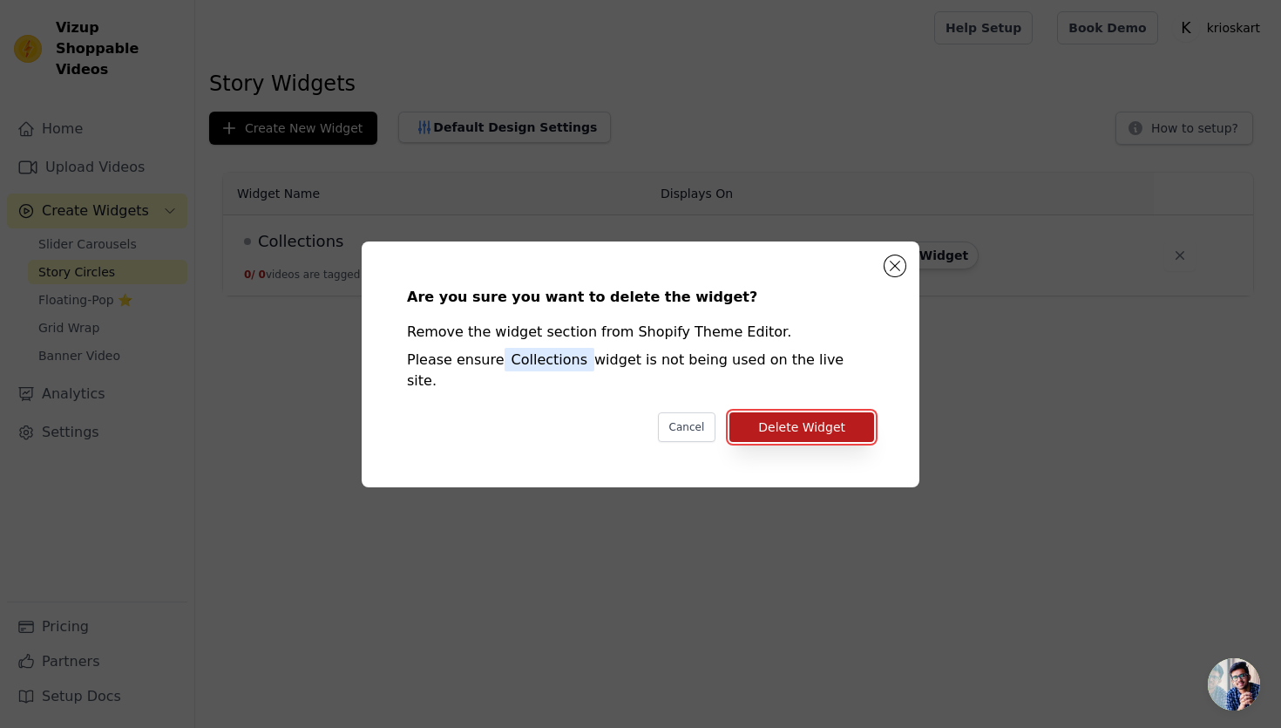
click at [844, 412] on button "Delete Widget" at bounding box center [801, 427] width 145 height 30
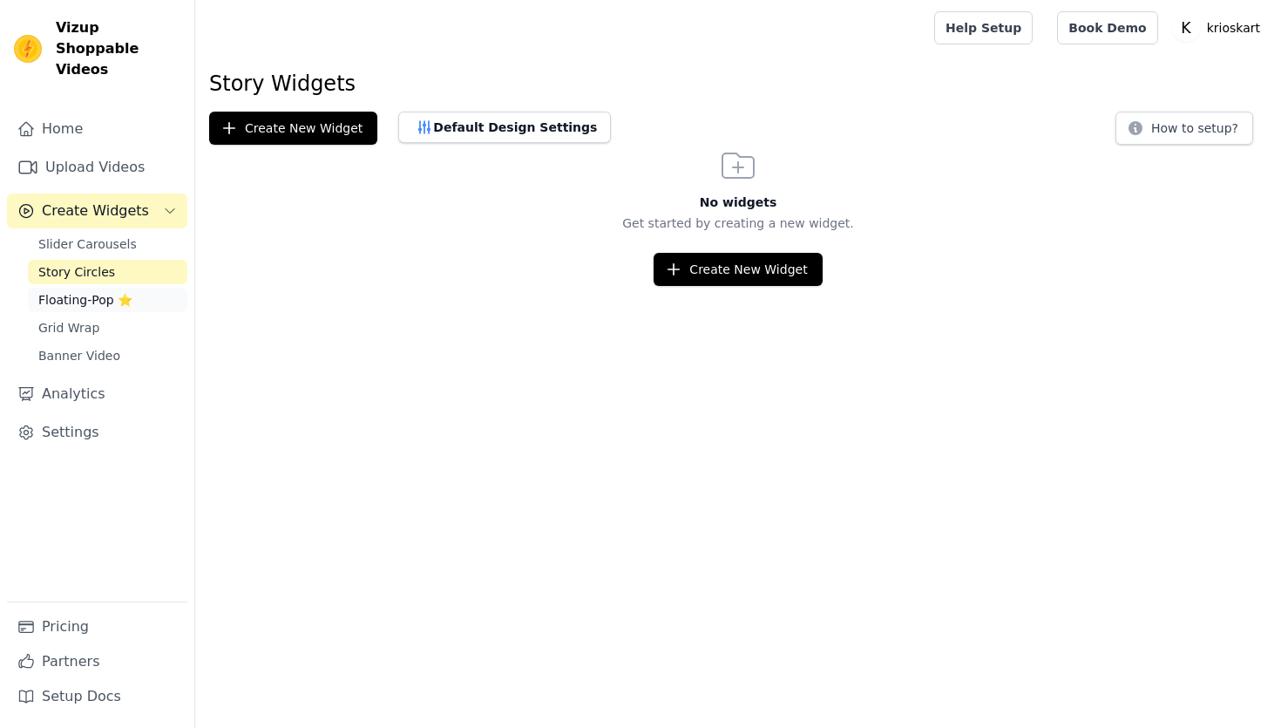
click at [117, 291] on span "Floating-Pop ⭐" at bounding box center [85, 299] width 94 height 17
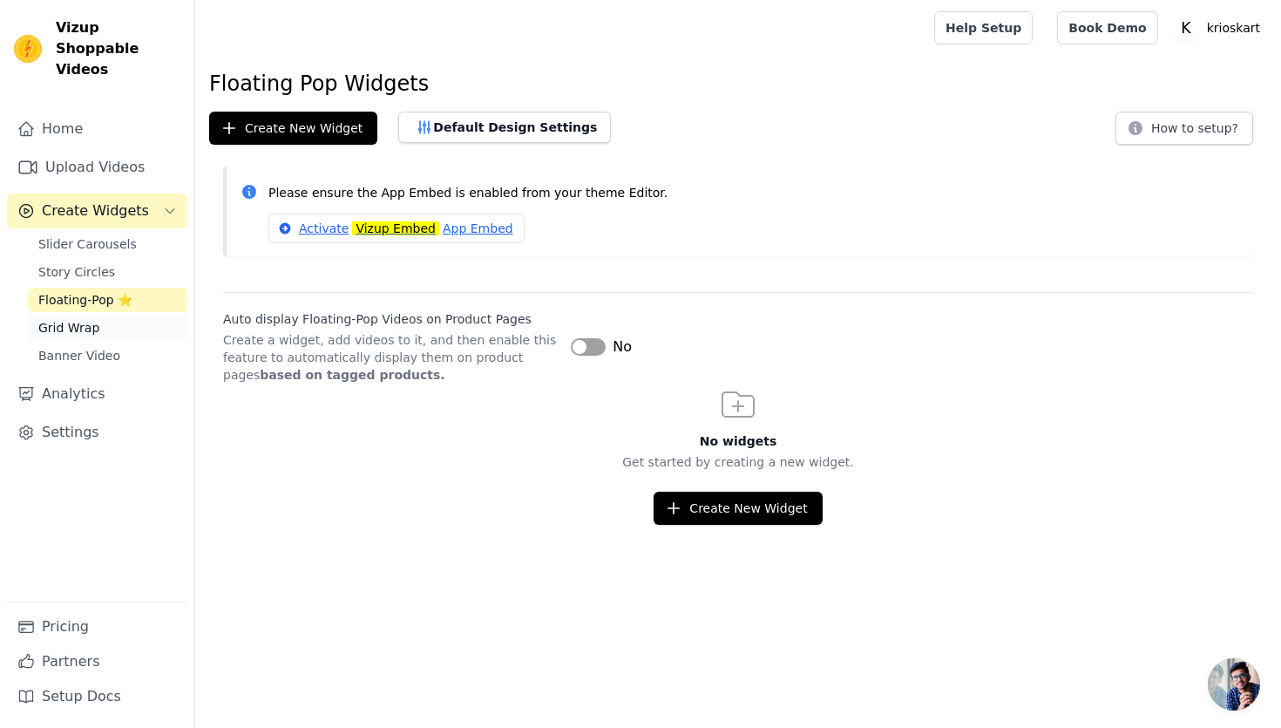
click at [113, 315] on link "Grid Wrap" at bounding box center [107, 327] width 159 height 24
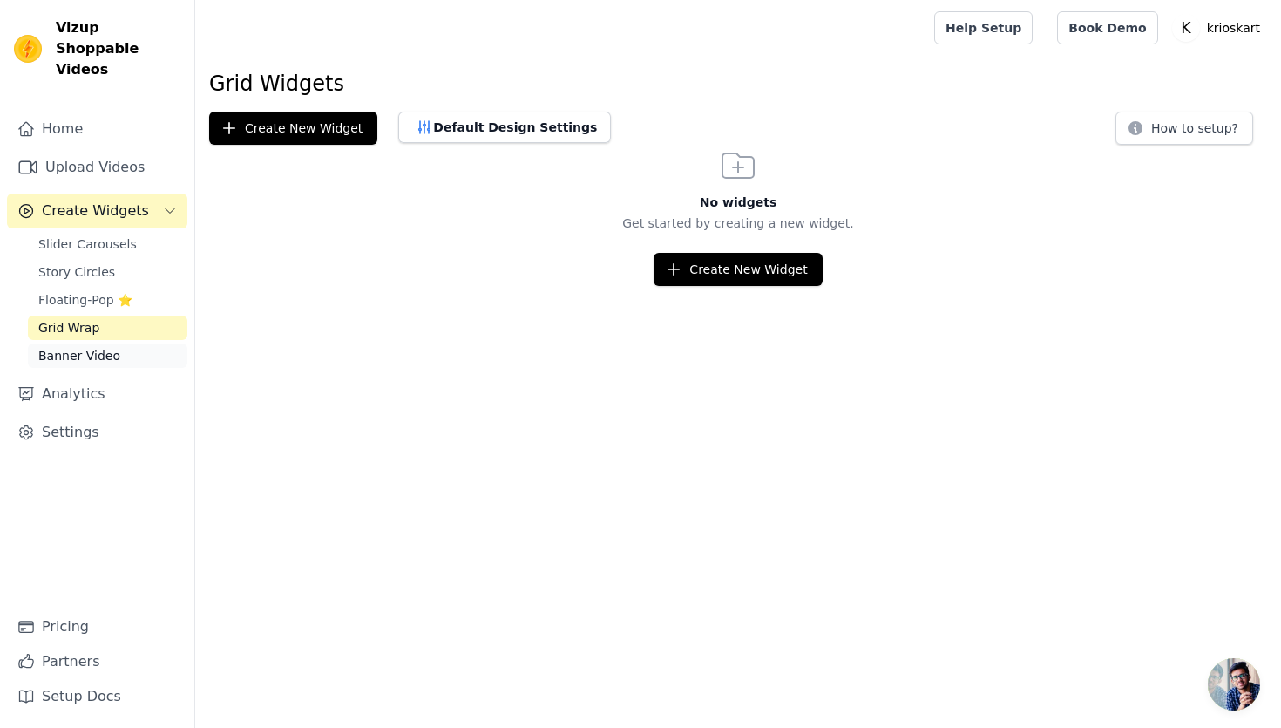
click at [123, 343] on link "Banner Video" at bounding box center [107, 355] width 159 height 24
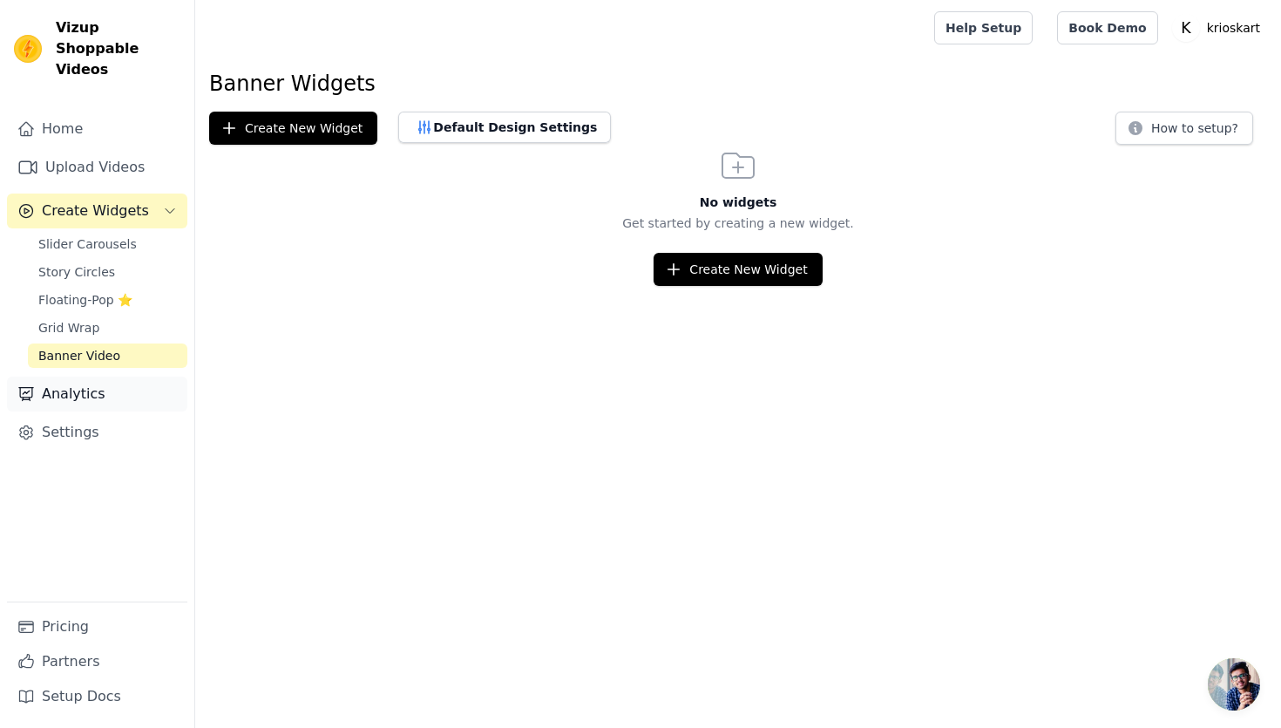
click at [112, 376] on link "Analytics" at bounding box center [97, 393] width 180 height 35
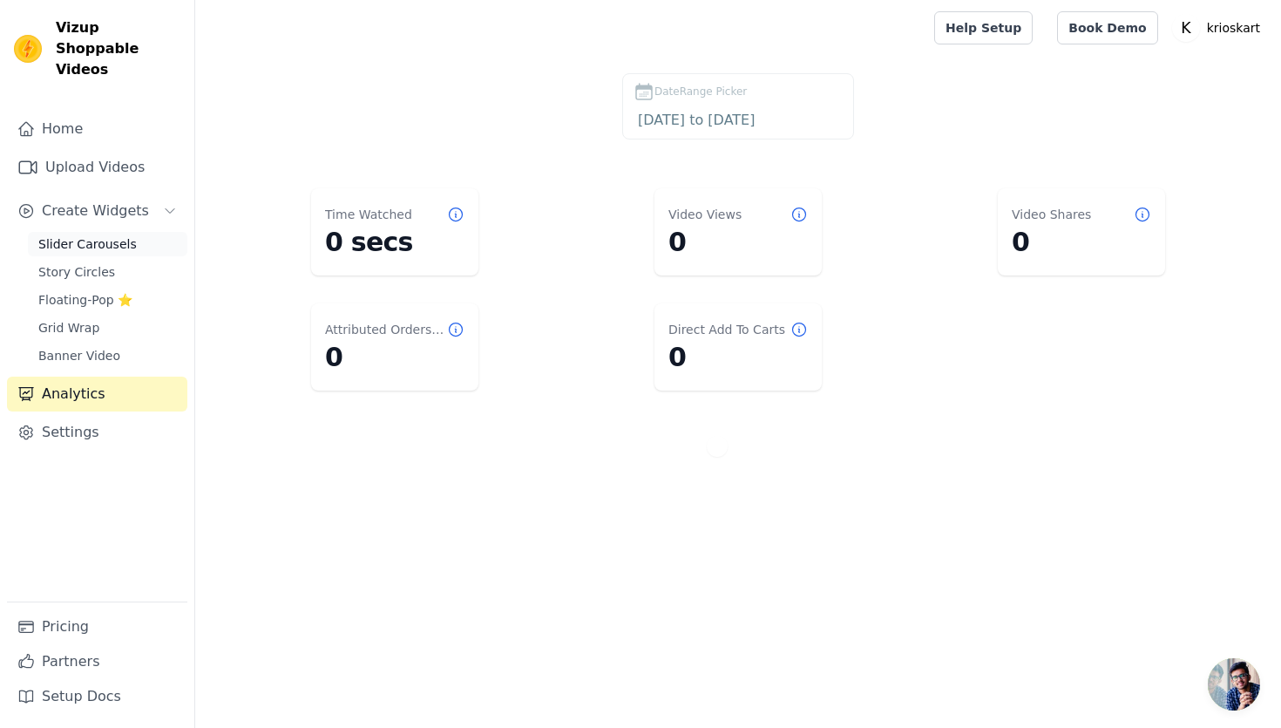
click at [164, 232] on link "Slider Carousels" at bounding box center [107, 244] width 159 height 24
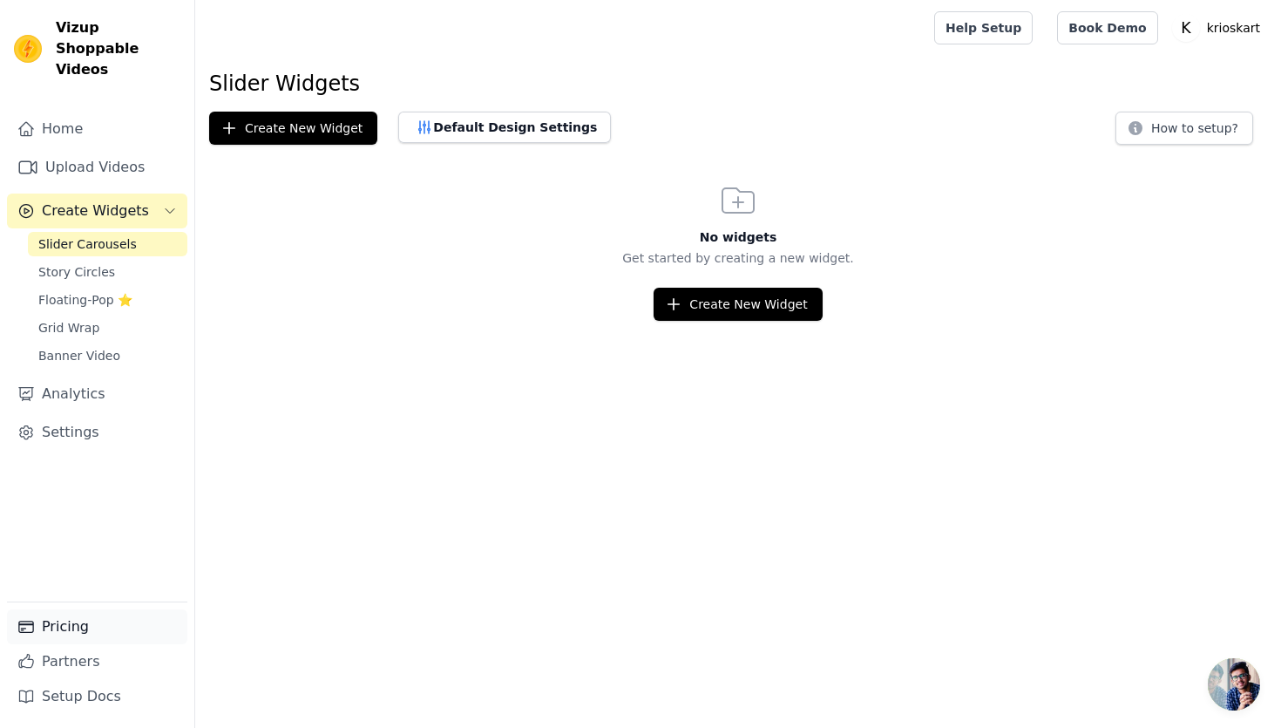
click at [81, 633] on link "Pricing" at bounding box center [97, 626] width 180 height 35
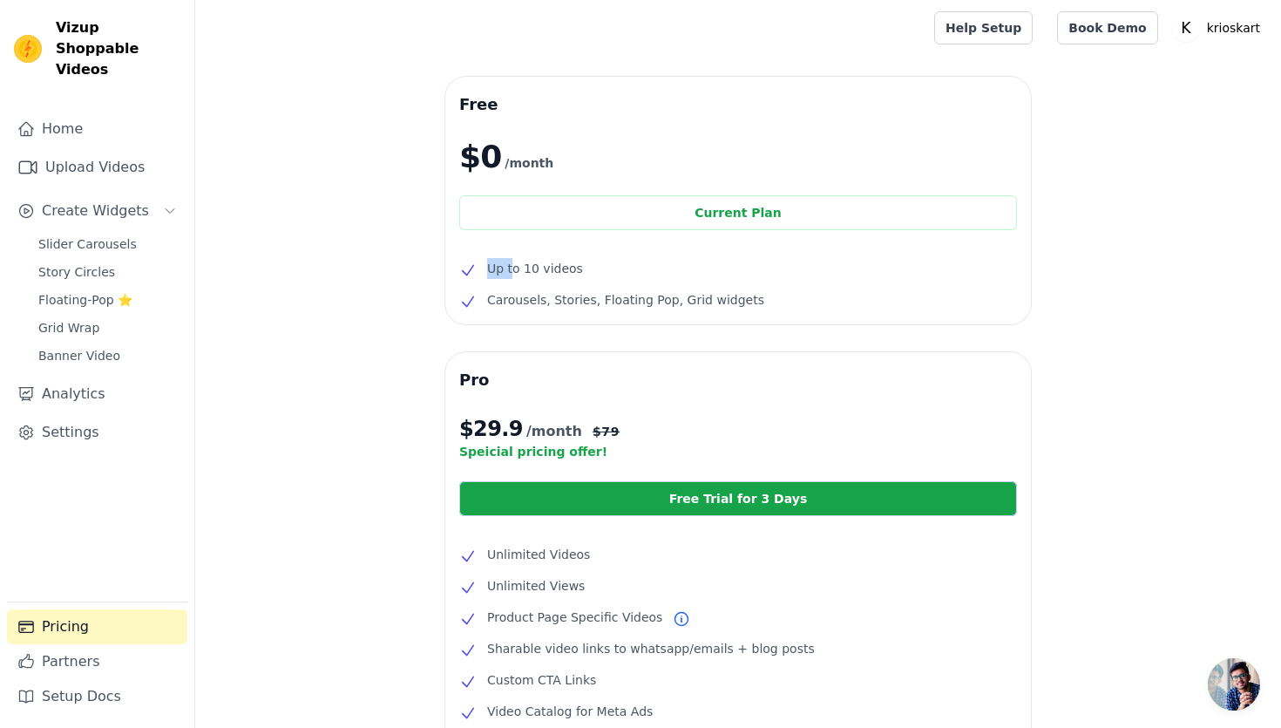
drag, startPoint x: 488, startPoint y: 271, endPoint x: 525, endPoint y: 271, distance: 37.5
click at [512, 271] on span "Up to 10 videos" at bounding box center [535, 268] width 96 height 21
drag, startPoint x: 482, startPoint y: 297, endPoint x: 767, endPoint y: 312, distance: 285.3
click at [767, 312] on div "Free $0 /month Current Plan Up to 10 videos Carousels, Stories, Floating Pop, G…" at bounding box center [738, 200] width 586 height 247
click at [309, 277] on div "Free $0 /month Current Plan Up to 10 videos Carousels, Stories, Floating Pop, G…" at bounding box center [738, 528] width 1086 height 903
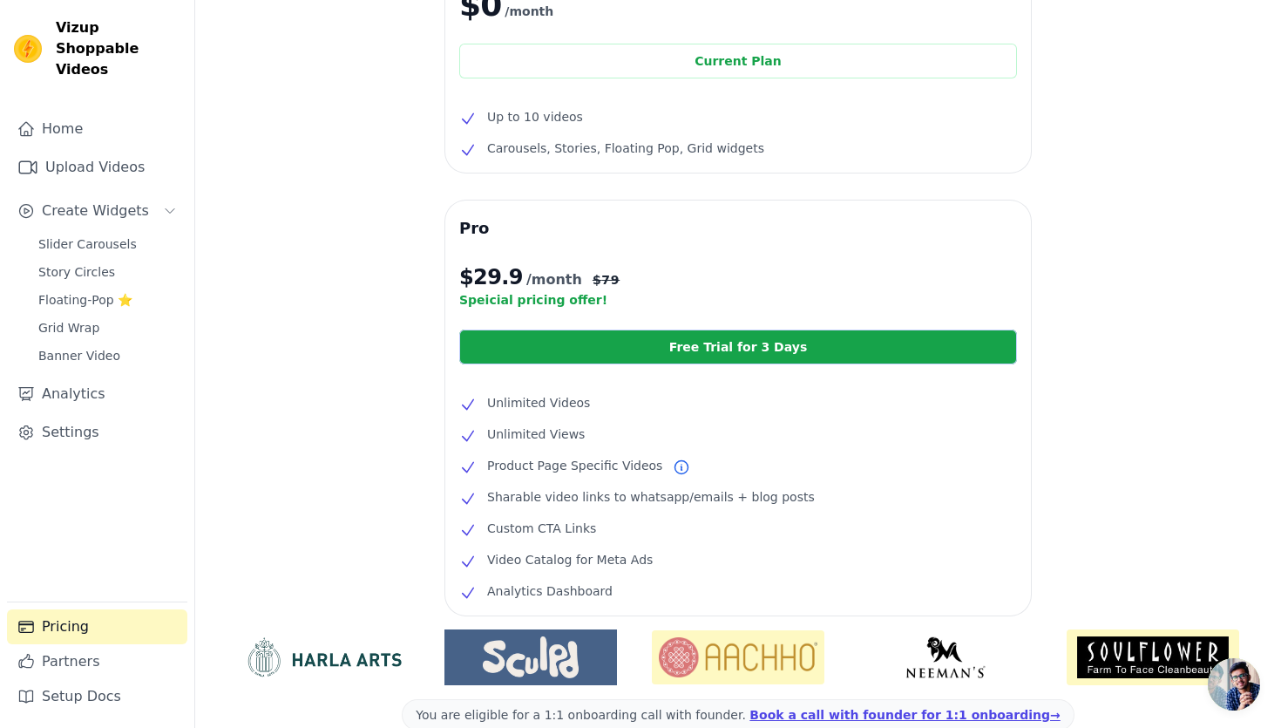
scroll to position [252, 0]
